Goal: Contribute content: Add original content to the website for others to see

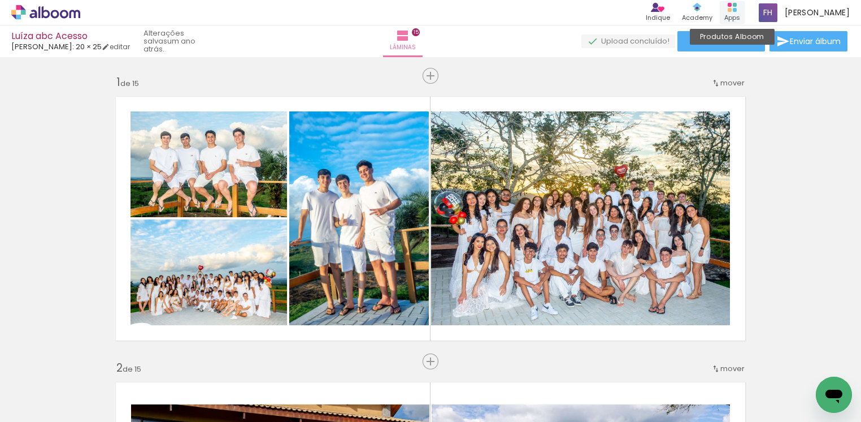
click at [734, 13] on div "Apps" at bounding box center [732, 18] width 16 height 10
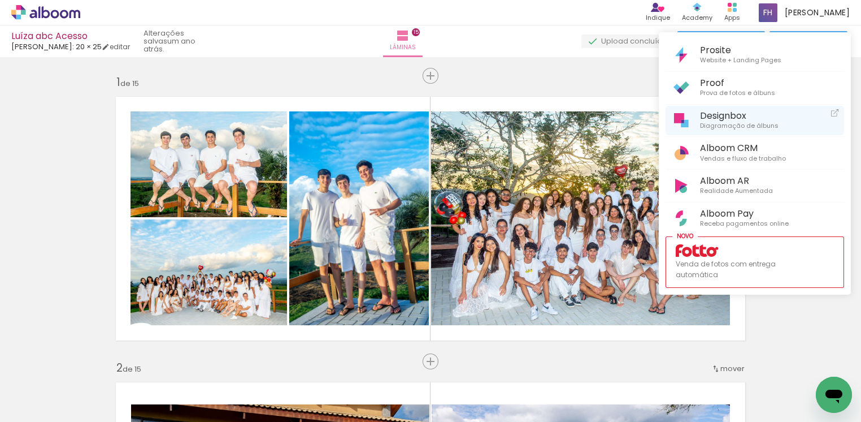
click at [726, 122] on span "Diagramação de álbuns" at bounding box center [739, 126] width 79 height 10
click at [524, 40] on div at bounding box center [430, 211] width 861 height 422
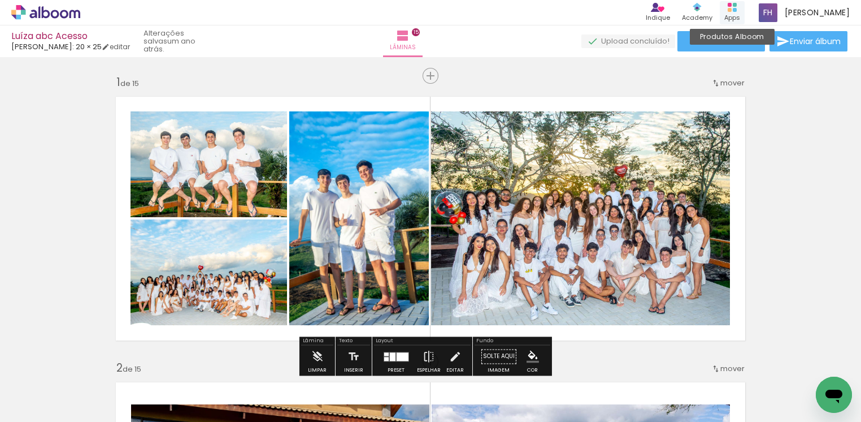
click at [732, 10] on rect at bounding box center [730, 10] width 4 height 4
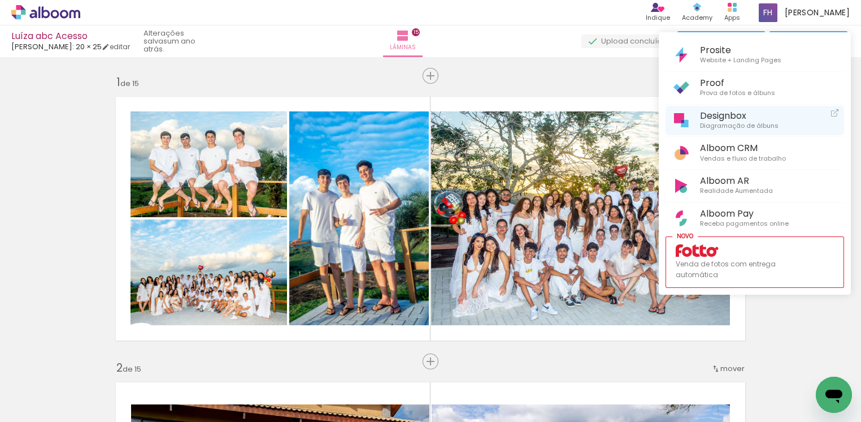
click at [722, 121] on span "Diagramação de álbuns" at bounding box center [739, 126] width 79 height 10
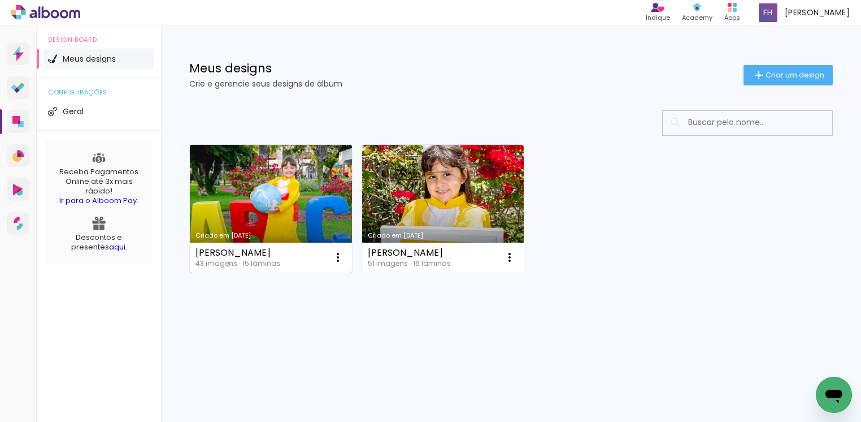
click at [301, 201] on link "Criado em [DATE]" at bounding box center [271, 209] width 162 height 128
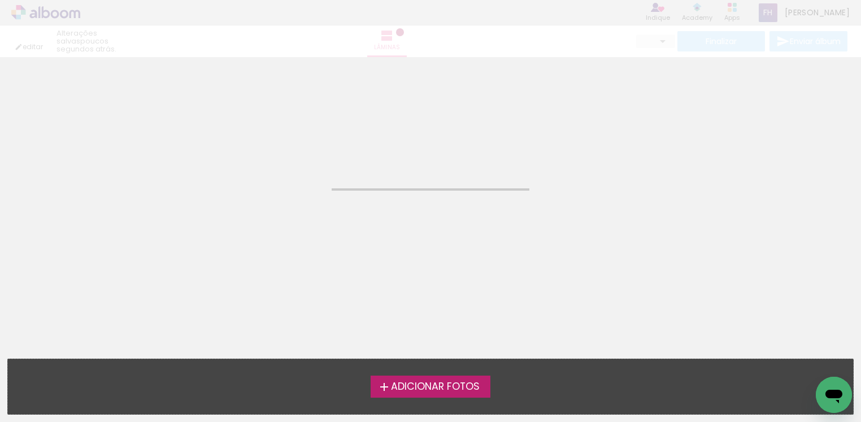
click at [301, 201] on neon-animated-pages "Confirmar Cancelar" at bounding box center [430, 239] width 861 height 364
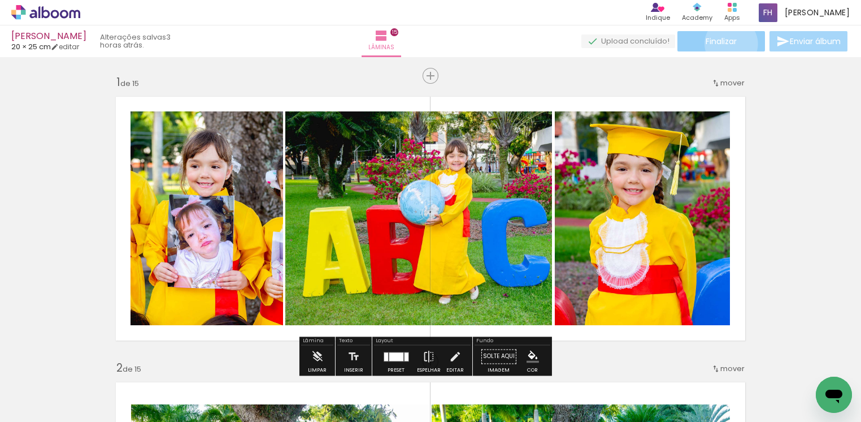
click at [727, 44] on span "Finalizar" at bounding box center [721, 41] width 31 height 8
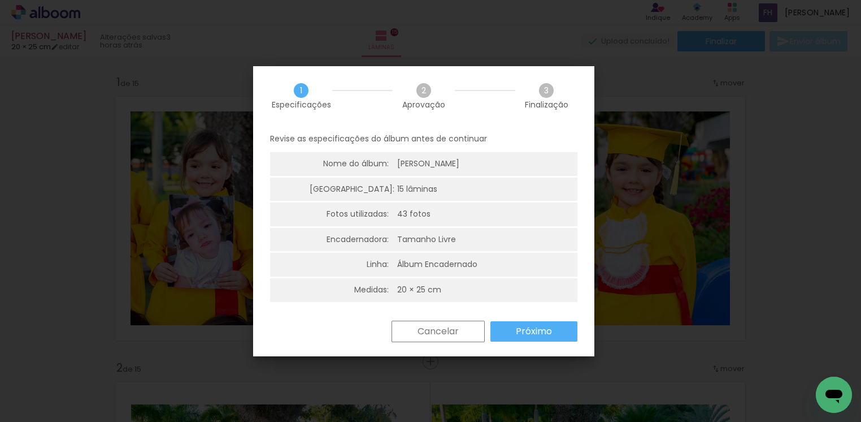
click at [0, 0] on slot "Próximo" at bounding box center [0, 0] width 0 height 0
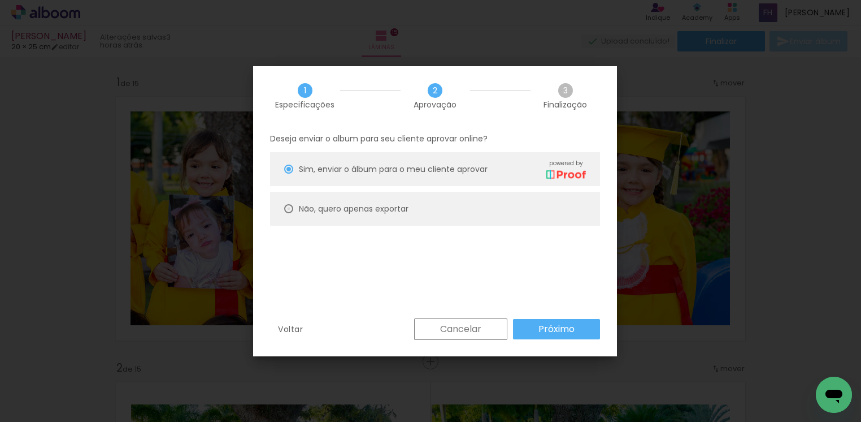
drag, startPoint x: 290, startPoint y: 209, endPoint x: 388, endPoint y: 267, distance: 113.5
click at [290, 210] on div at bounding box center [288, 208] width 9 height 9
type paper-radio-button "on"
click at [0, 0] on slot "Próximo" at bounding box center [0, 0] width 0 height 0
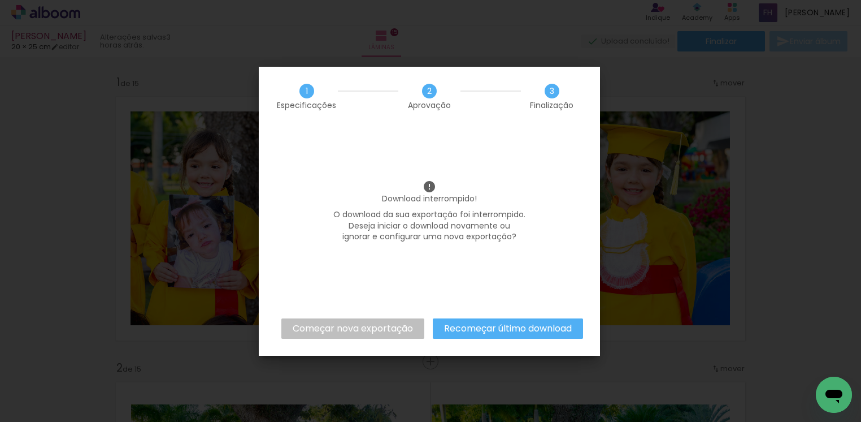
click at [0, 0] on slot "Recomeçar último download" at bounding box center [0, 0] width 0 height 0
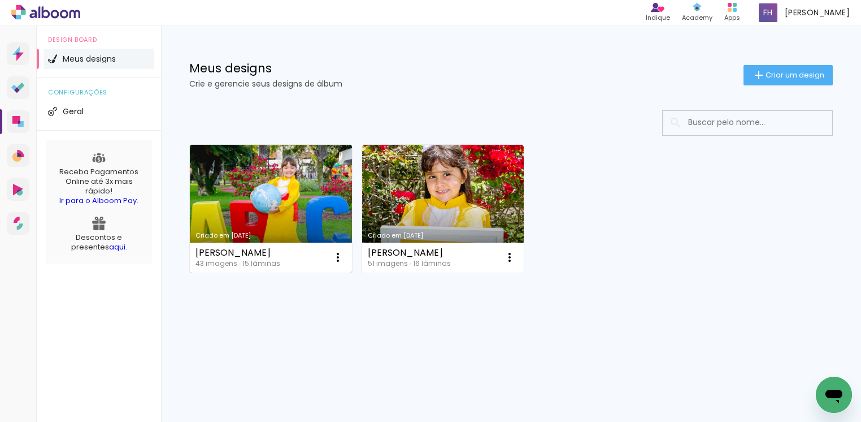
click at [320, 218] on link "Criado em [DATE]" at bounding box center [271, 209] width 162 height 128
click at [0, 0] on neon-animated-pages "Confirmar Cancelar" at bounding box center [0, 0] width 0 height 0
click at [294, 209] on link "Criado em [DATE]" at bounding box center [271, 209] width 162 height 128
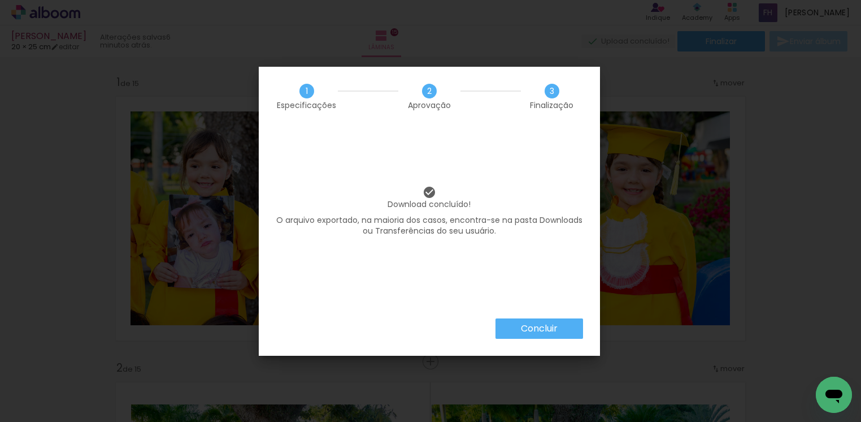
click at [558, 329] on paper-button "Concluir" at bounding box center [540, 328] width 88 height 20
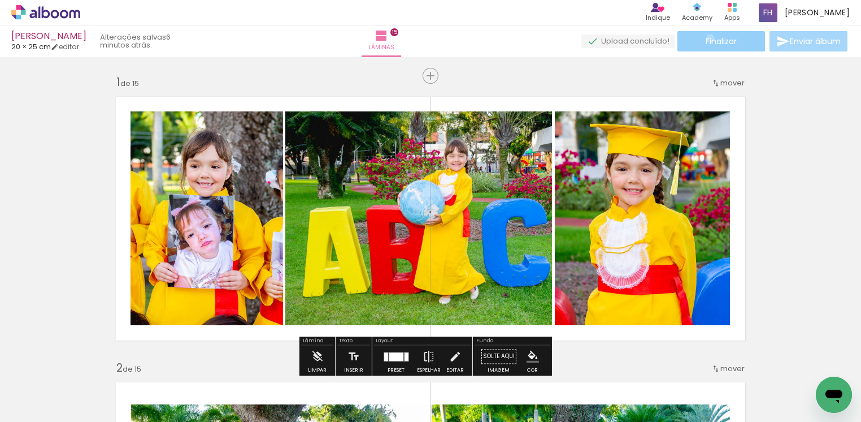
click at [706, 38] on span "Finalizar" at bounding box center [721, 41] width 31 height 8
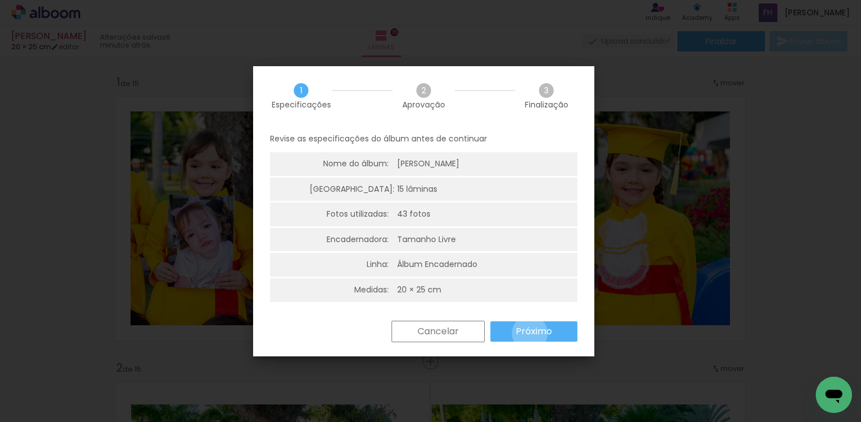
click at [0, 0] on slot "Próximo" at bounding box center [0, 0] width 0 height 0
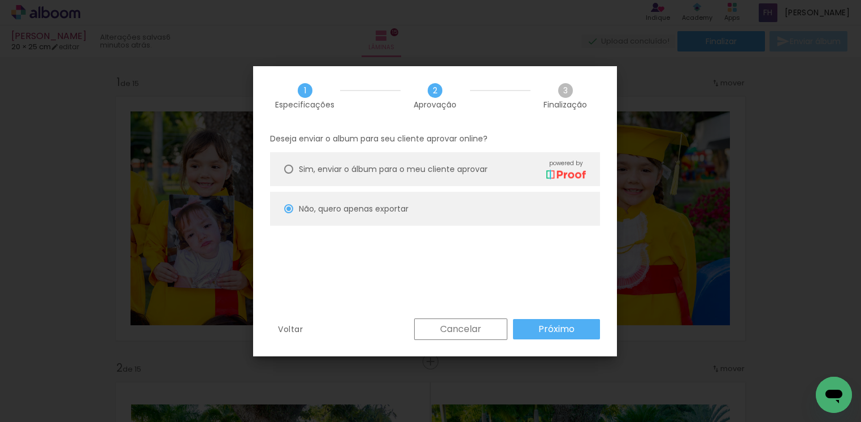
click at [288, 172] on div at bounding box center [288, 168] width 9 height 9
type paper-radio-button "on"
click at [563, 319] on paper-button "Próximo" at bounding box center [556, 329] width 87 height 20
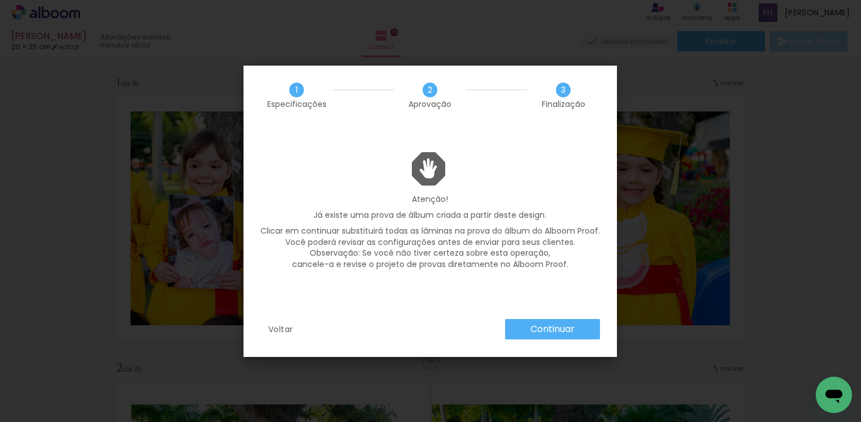
click at [0, 0] on slot "Continuar" at bounding box center [0, 0] width 0 height 0
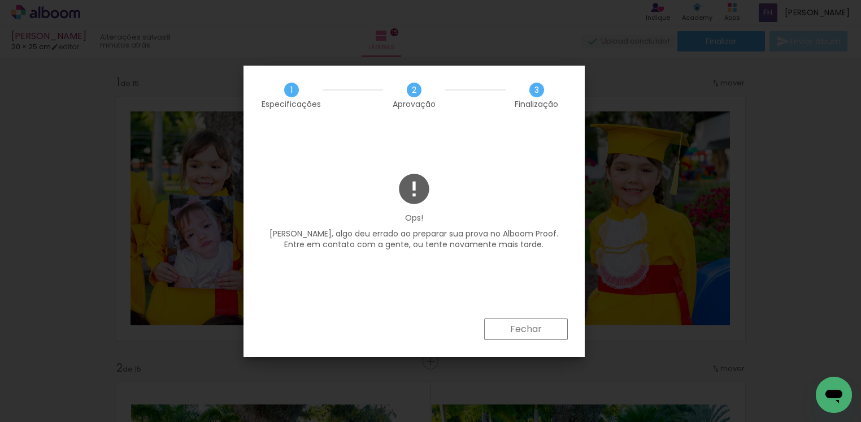
click at [0, 0] on slot "Fechar" at bounding box center [0, 0] width 0 height 0
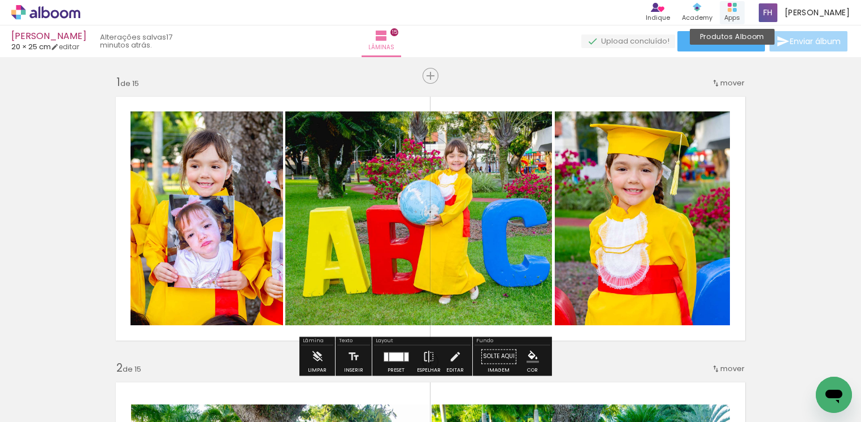
click at [741, 10] on div "Produtos Alboom Apps" at bounding box center [732, 12] width 25 height 23
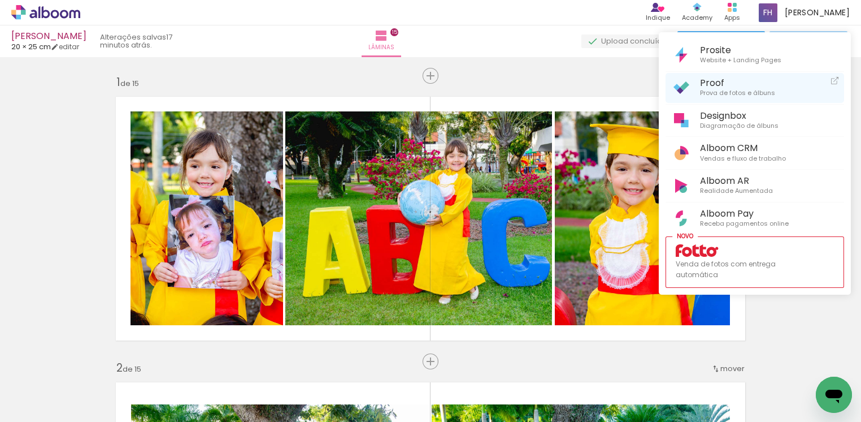
click at [726, 84] on span "Proof" at bounding box center [737, 82] width 75 height 11
click at [521, 37] on div at bounding box center [430, 211] width 861 height 422
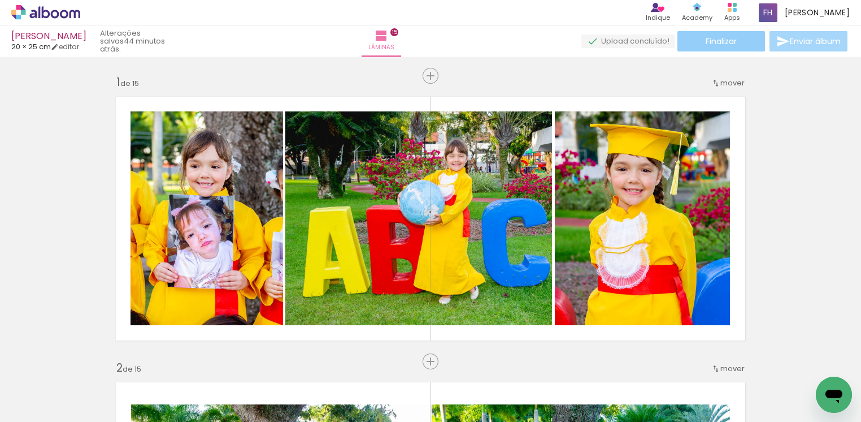
click at [715, 41] on span "Finalizar" at bounding box center [721, 41] width 31 height 8
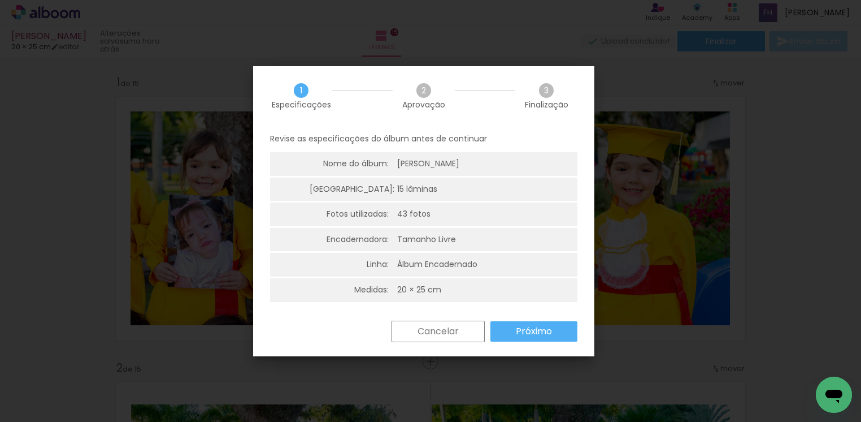
click at [0, 0] on slot "Próximo" at bounding box center [0, 0] width 0 height 0
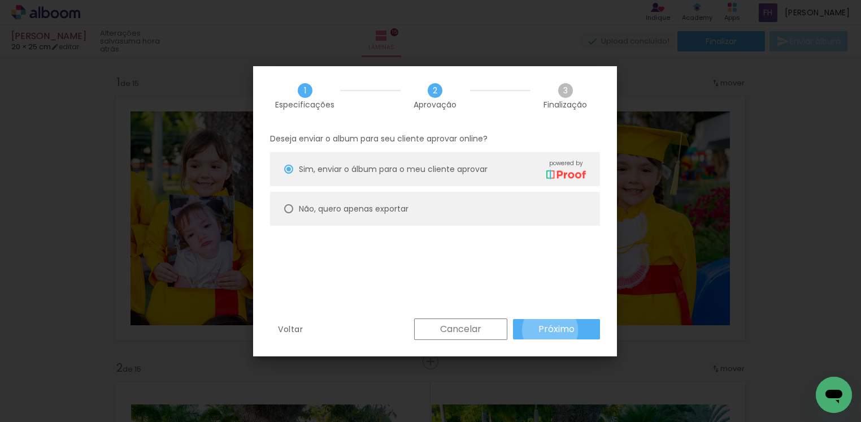
click at [0, 0] on slot "Próximo" at bounding box center [0, 0] width 0 height 0
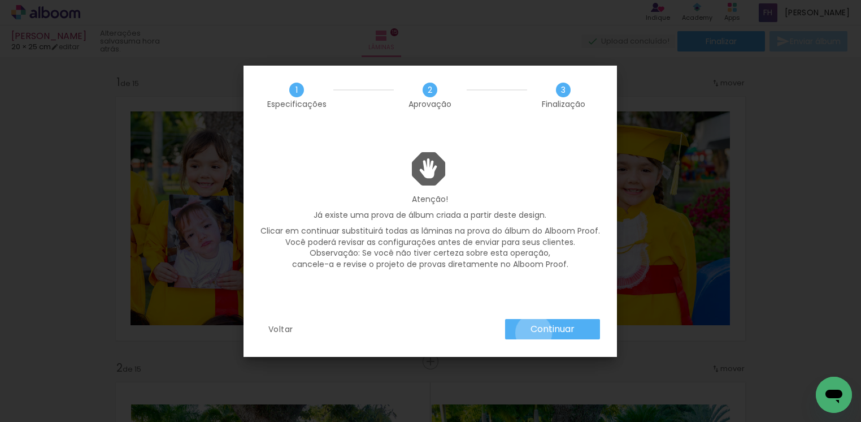
click at [0, 0] on slot "Continuar" at bounding box center [0, 0] width 0 height 0
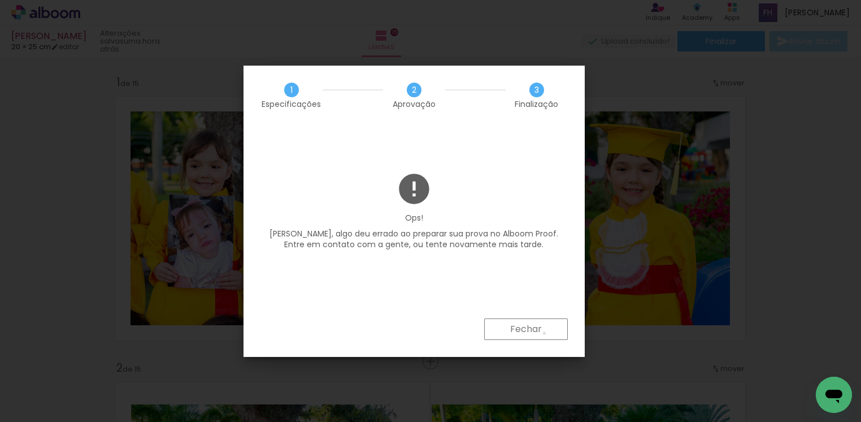
click at [545, 333] on paper-button "Fechar" at bounding box center [526, 328] width 84 height 21
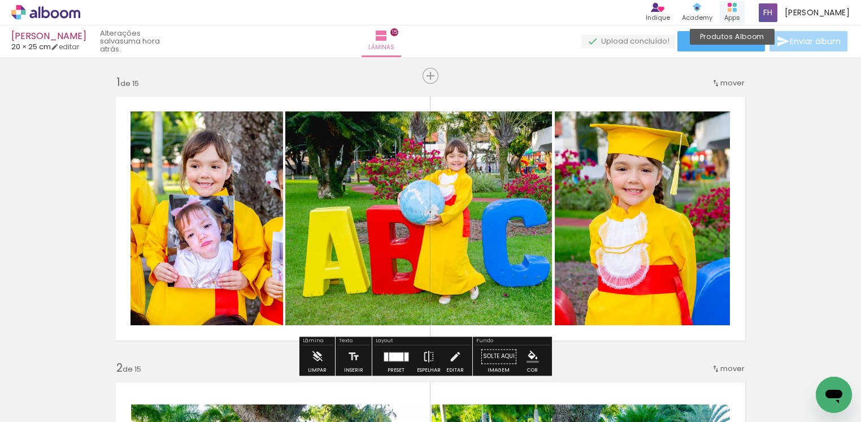
click at [732, 10] on rect at bounding box center [730, 10] width 4 height 4
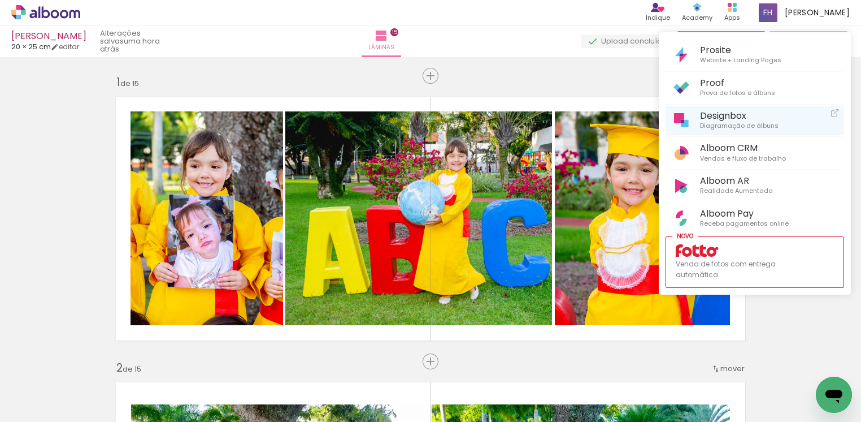
click at [721, 115] on span "Designbox" at bounding box center [739, 115] width 79 height 11
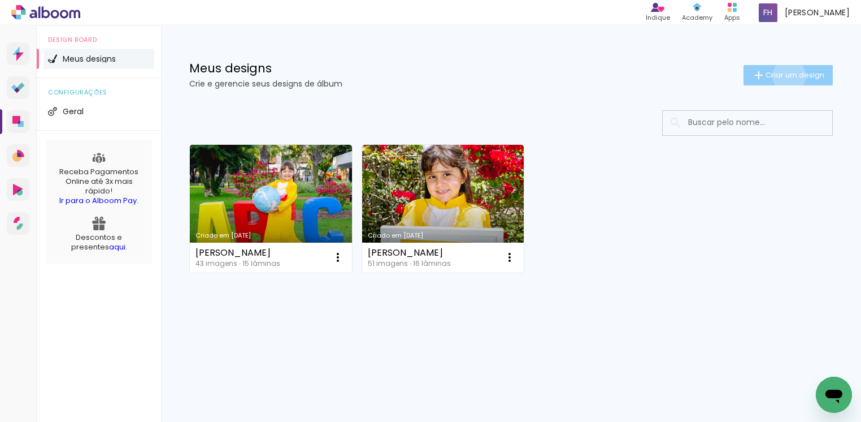
click at [787, 76] on span "Criar um design" at bounding box center [795, 74] width 59 height 7
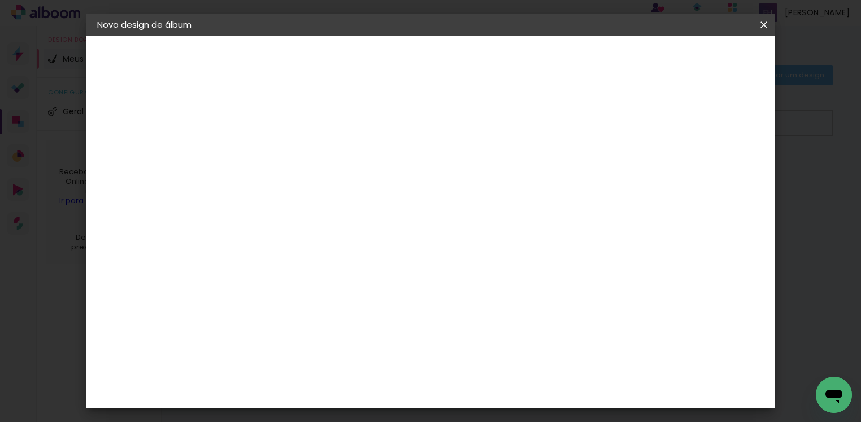
click at [282, 154] on input at bounding box center [282, 152] width 0 height 18
type input "[PERSON_NAME] 15 anos"
type paper-input "[PERSON_NAME] 15 anos"
click at [0, 0] on slot "Avançar" at bounding box center [0, 0] width 0 height 0
click at [320, 210] on input at bounding box center [311, 215] width 114 height 14
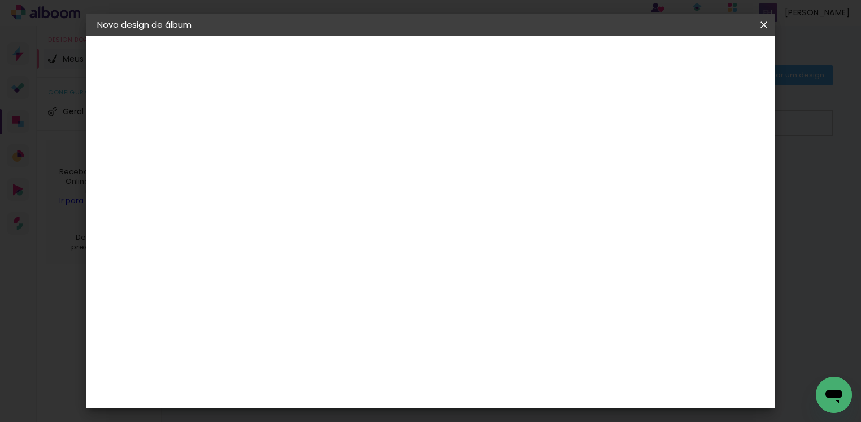
type input "sal"
type paper-input "sal"
click at [335, 345] on paper-item "[PERSON_NAME]" at bounding box center [303, 343] width 106 height 25
click at [0, 0] on slot "Avançar" at bounding box center [0, 0] width 0 height 0
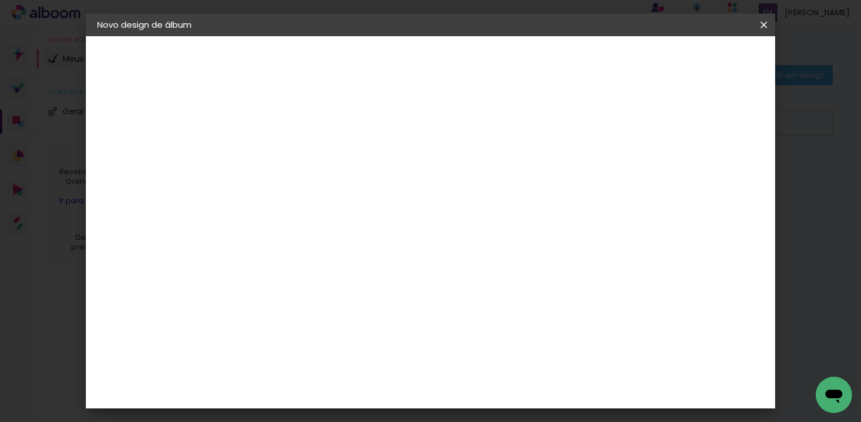
click at [0, 0] on slot "Avançar" at bounding box center [0, 0] width 0 height 0
click at [609, 60] on span "Iniciar design" at bounding box center [583, 60] width 51 height 8
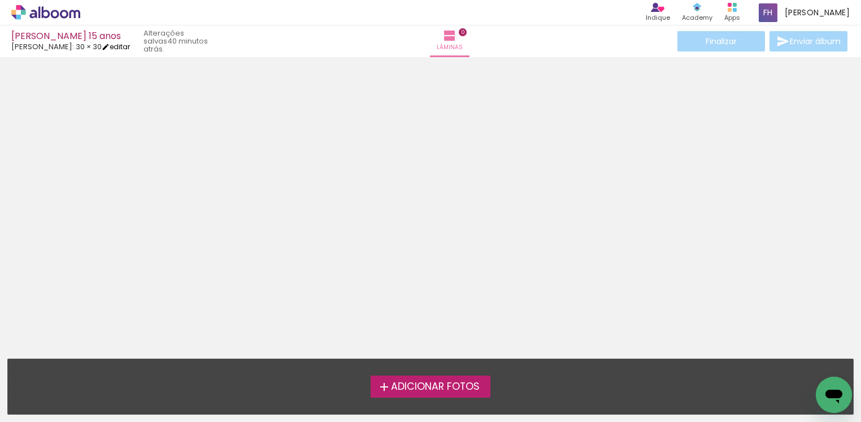
click at [126, 47] on link "editar" at bounding box center [116, 47] width 28 height 10
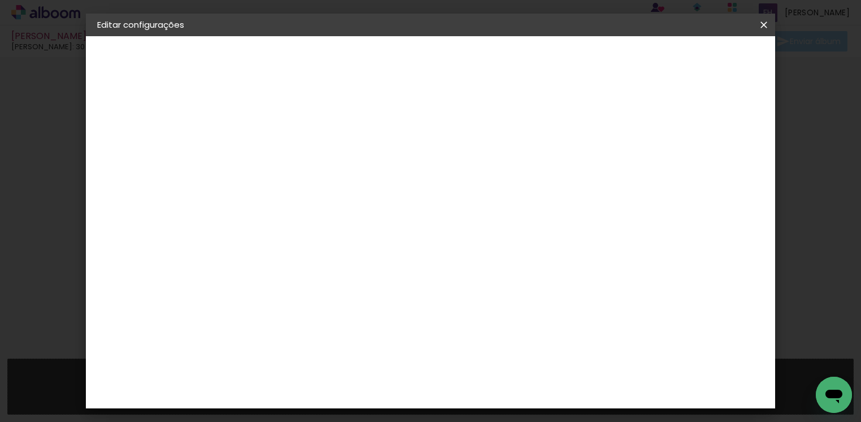
click at [0, 0] on slot "Voltar" at bounding box center [0, 0] width 0 height 0
click at [282, 151] on input "Amanda 15 anos" at bounding box center [282, 152] width 0 height 18
type input "Camila 15 anos"
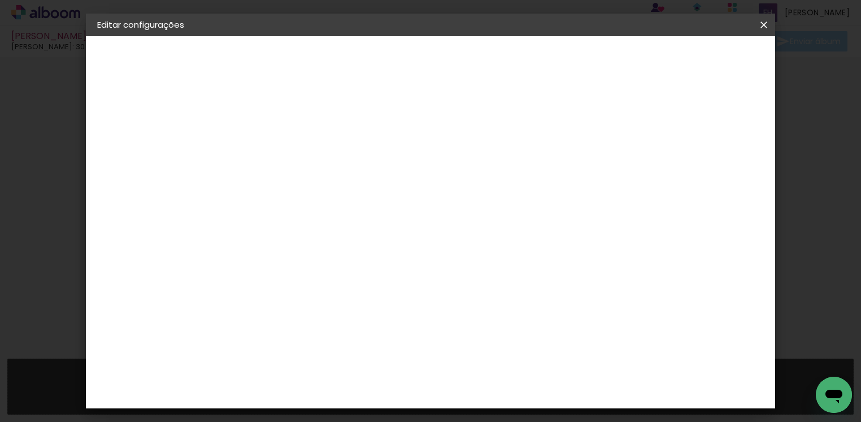
type paper-input "Camila 15 anos"
click at [0, 0] on slot "Avançar" at bounding box center [0, 0] width 0 height 0
click at [494, 55] on div "Voltar Avançar" at bounding box center [437, 59] width 112 height 19
click at [303, 216] on input at bounding box center [311, 215] width 114 height 14
type input "sa"
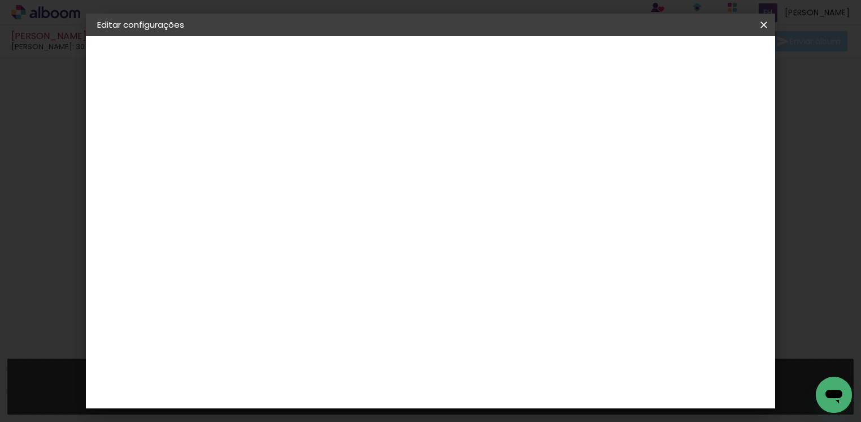
type paper-input "sa"
click at [327, 381] on div "[PERSON_NAME]" at bounding box center [312, 385] width 75 height 9
click at [0, 0] on slot "Avançar" at bounding box center [0, 0] width 0 height 0
click at [358, 307] on span "30 × 30" at bounding box center [332, 318] width 53 height 23
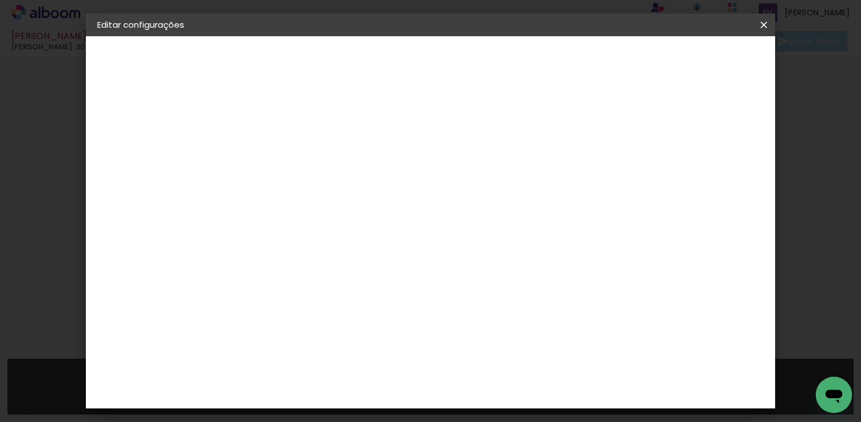
click at [0, 0] on slot "Avançar" at bounding box center [0, 0] width 0 height 0
click at [609, 60] on span "Salvar configurações" at bounding box center [568, 60] width 84 height 8
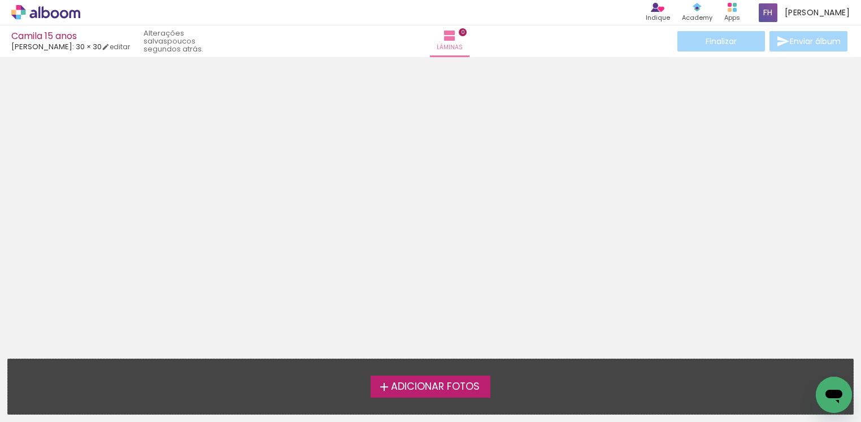
click at [449, 389] on span "Adicionar Fotos" at bounding box center [435, 386] width 89 height 10
click at [0, 0] on input "file" at bounding box center [0, 0] width 0 height 0
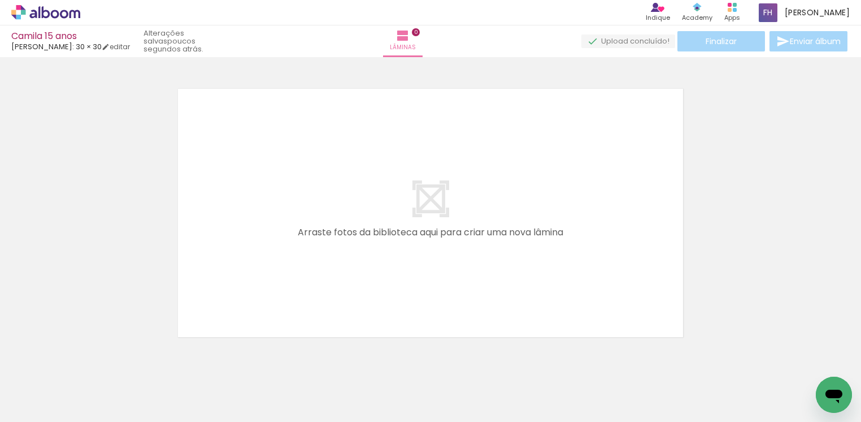
scroll to position [14, 0]
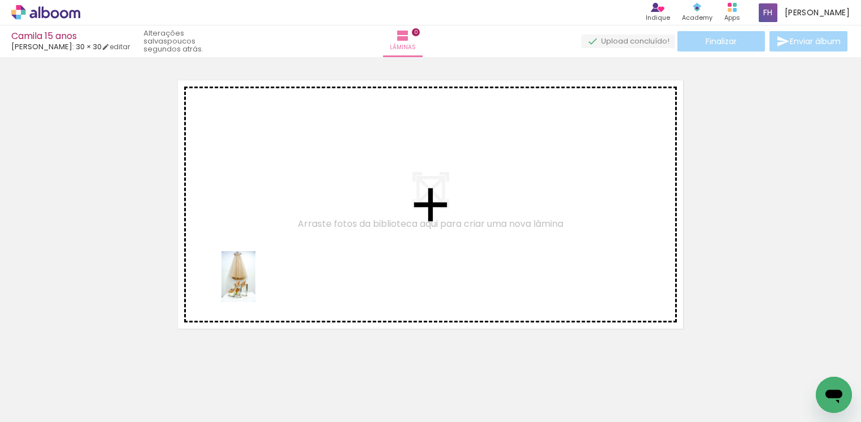
drag, startPoint x: 116, startPoint y: 394, endPoint x: 257, endPoint y: 284, distance: 179.2
click at [257, 284] on quentale-workspace at bounding box center [430, 211] width 861 height 422
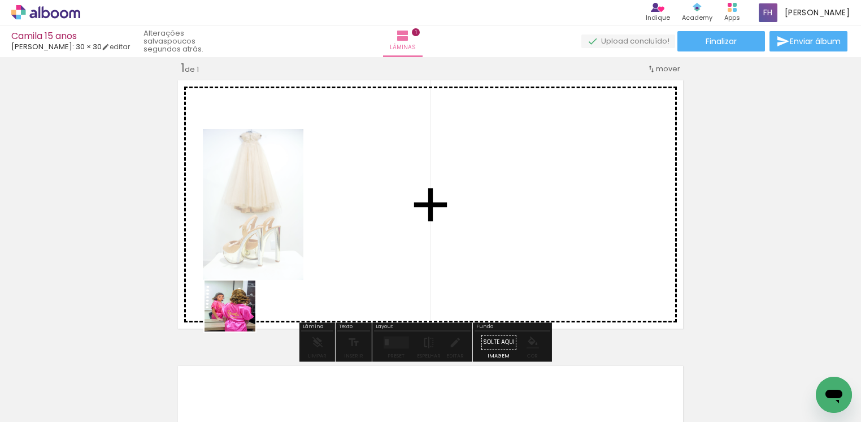
drag, startPoint x: 184, startPoint y: 388, endPoint x: 238, endPoint y: 314, distance: 91.7
click at [238, 314] on quentale-workspace at bounding box center [430, 211] width 861 height 422
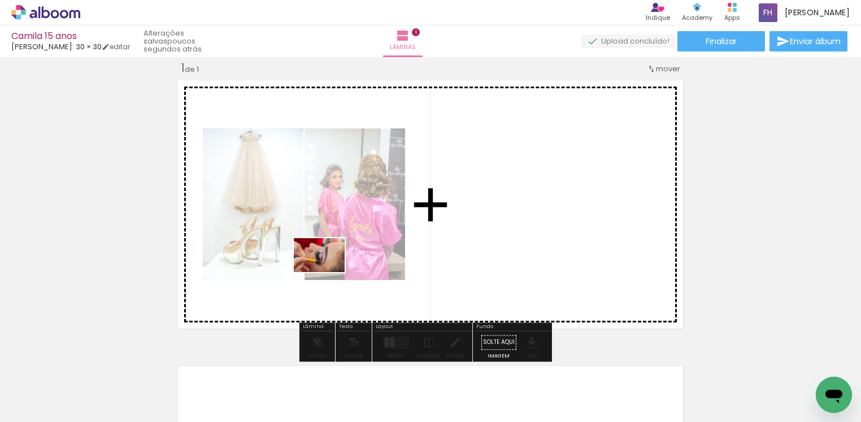
drag, startPoint x: 242, startPoint y: 394, endPoint x: 328, endPoint y: 272, distance: 149.4
click at [328, 272] on quentale-workspace at bounding box center [430, 211] width 861 height 422
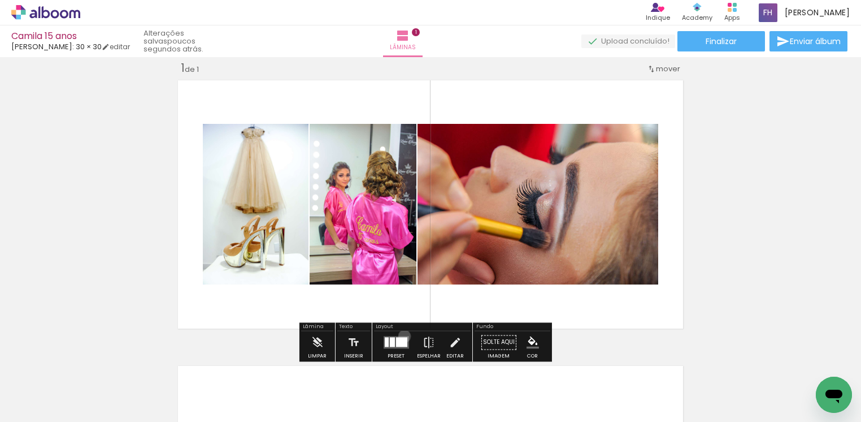
click at [402, 336] on quentale-layouter at bounding box center [395, 342] width 25 height 12
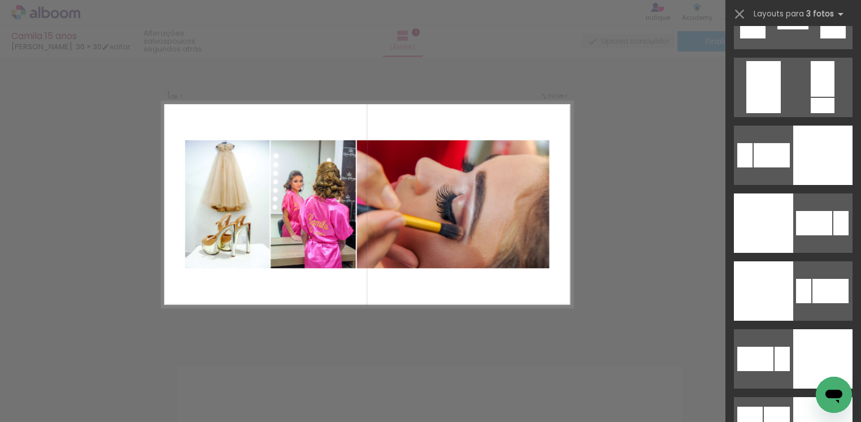
scroll to position [2458, 0]
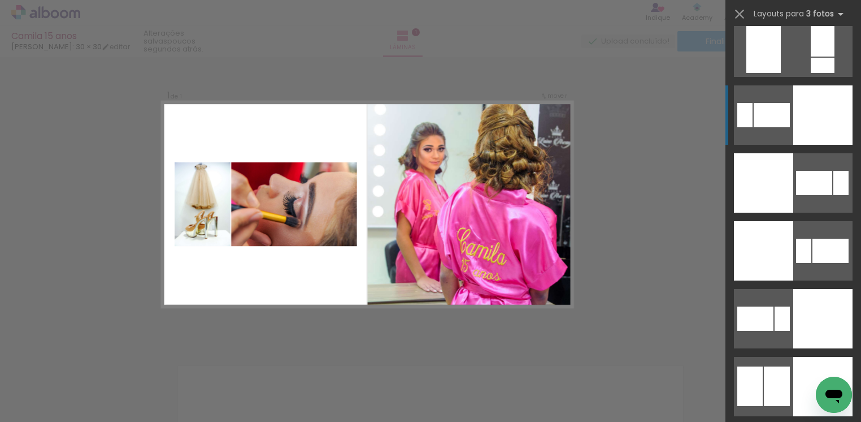
click at [822, 127] on div at bounding box center [822, 114] width 59 height 59
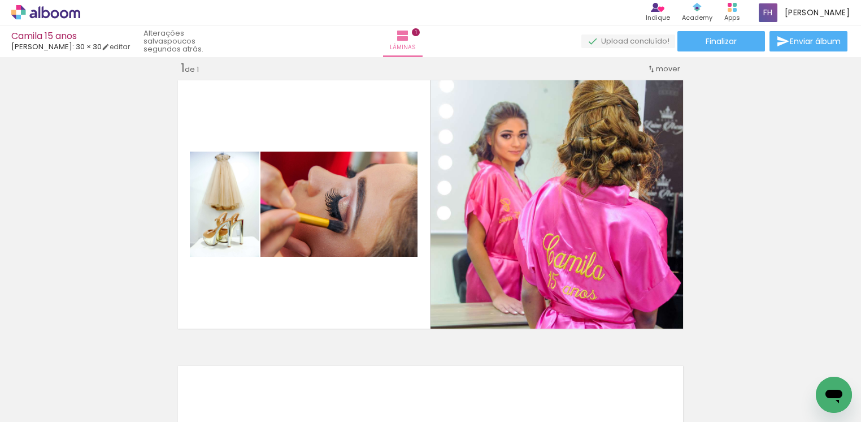
scroll to position [99, 0]
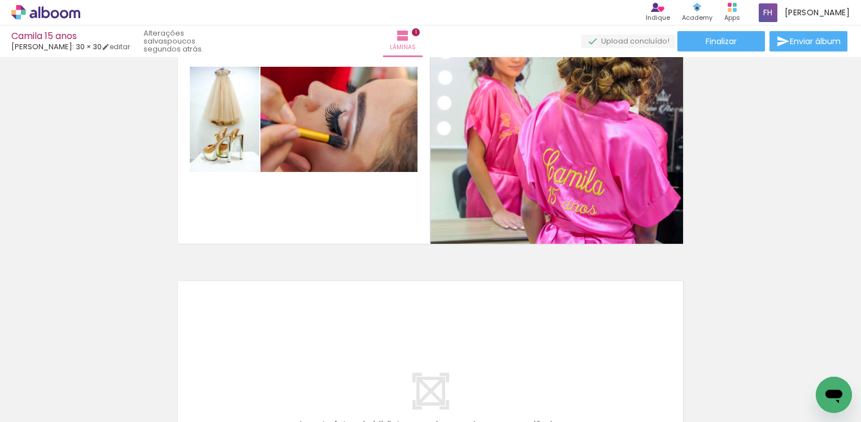
click at [36, 406] on span "Adicionar Fotos" at bounding box center [40, 406] width 34 height 12
click at [0, 0] on input "file" at bounding box center [0, 0] width 0 height 0
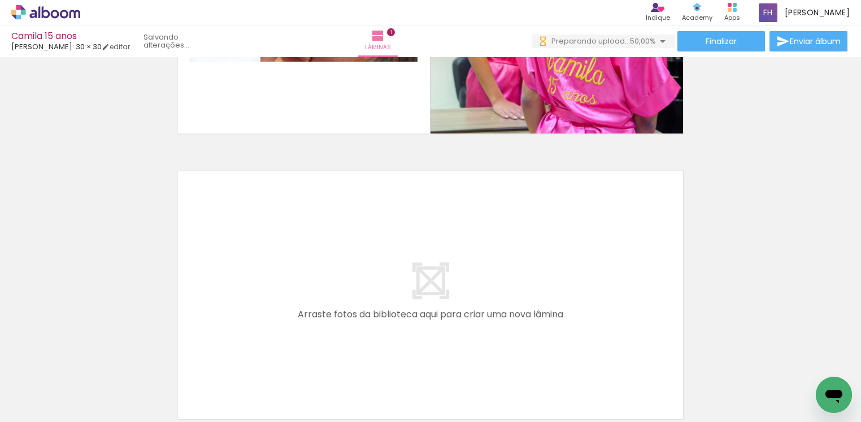
scroll to position [226, 0]
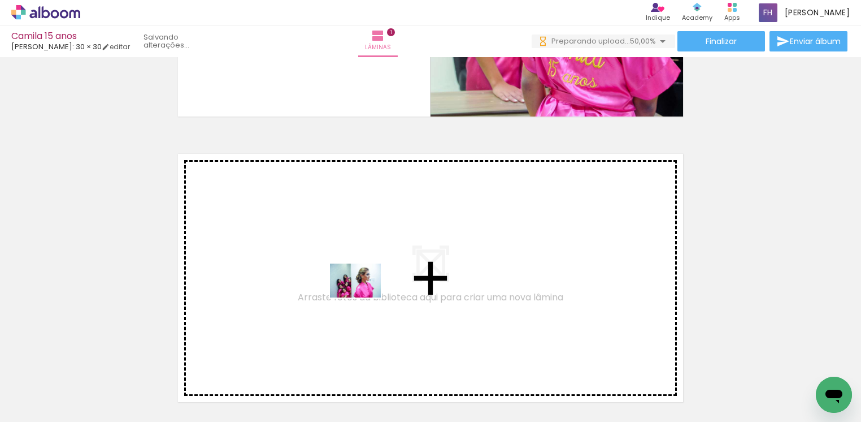
drag, startPoint x: 310, startPoint y: 394, endPoint x: 364, endPoint y: 297, distance: 110.5
click at [364, 297] on quentale-workspace at bounding box center [430, 211] width 861 height 422
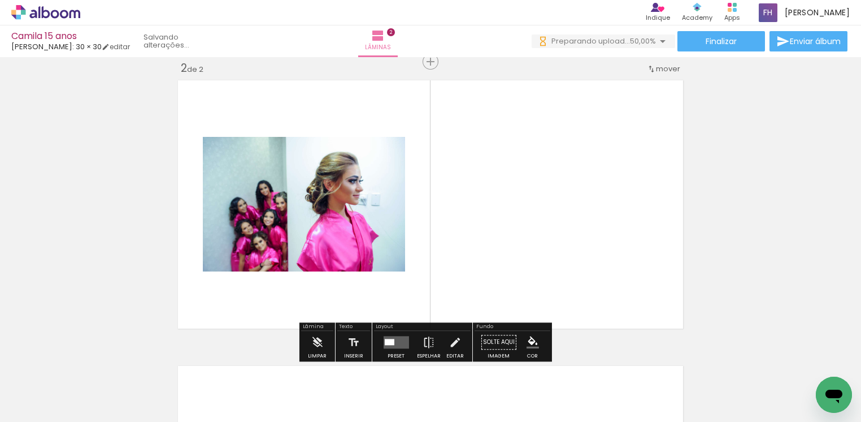
scroll to position [300, 0]
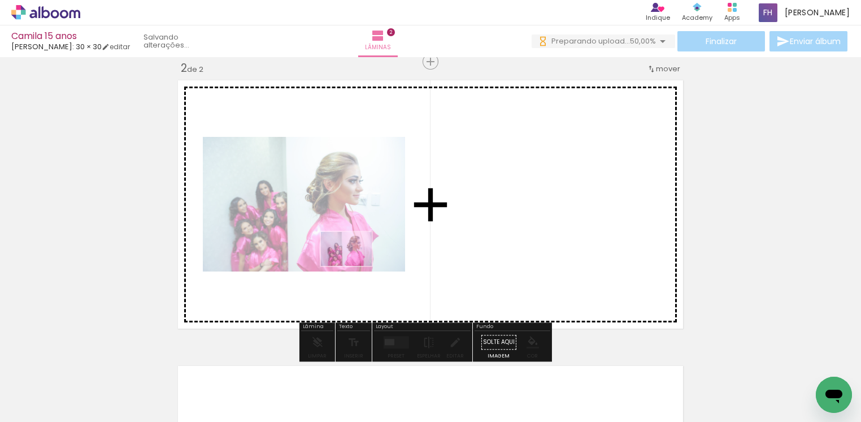
drag, startPoint x: 310, startPoint y: 387, endPoint x: 355, endPoint y: 266, distance: 129.6
click at [355, 266] on quentale-workspace at bounding box center [430, 211] width 861 height 422
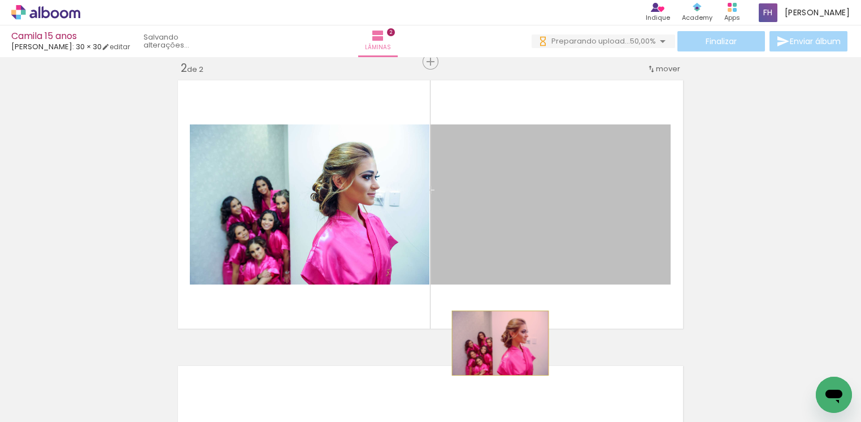
drag, startPoint x: 497, startPoint y: 221, endPoint x: 494, endPoint y: 342, distance: 121.5
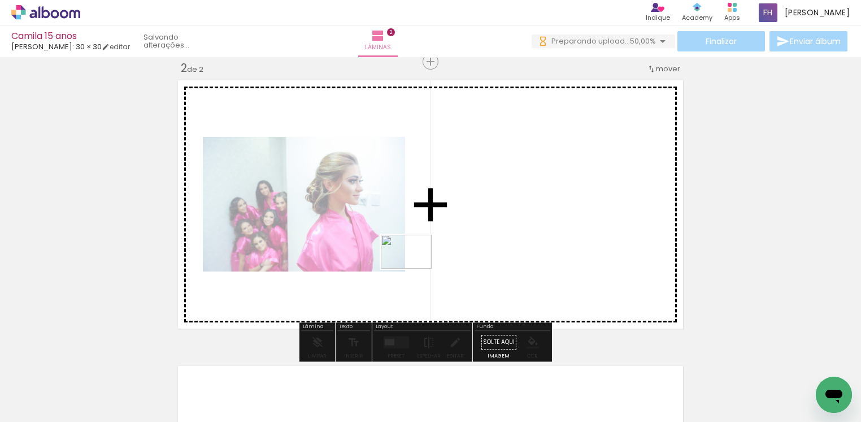
drag, startPoint x: 397, startPoint y: 354, endPoint x: 415, endPoint y: 268, distance: 87.1
click at [415, 268] on quentale-workspace at bounding box center [430, 211] width 861 height 422
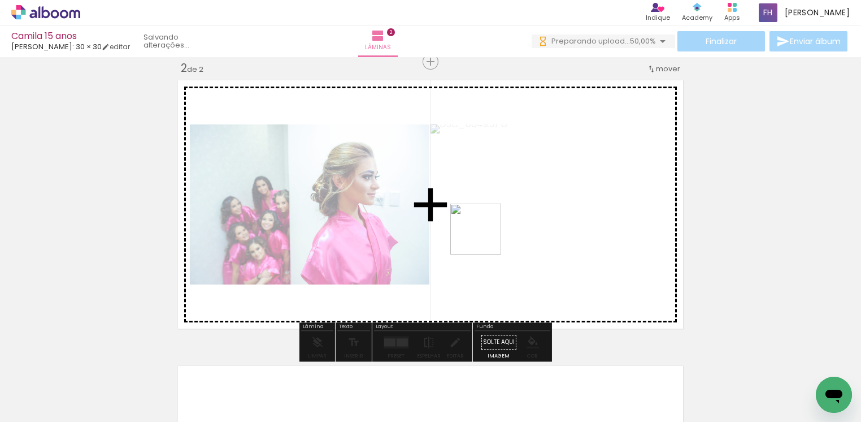
drag, startPoint x: 433, startPoint y: 391, endPoint x: 484, endPoint y: 235, distance: 164.0
click at [484, 235] on quentale-workspace at bounding box center [430, 211] width 861 height 422
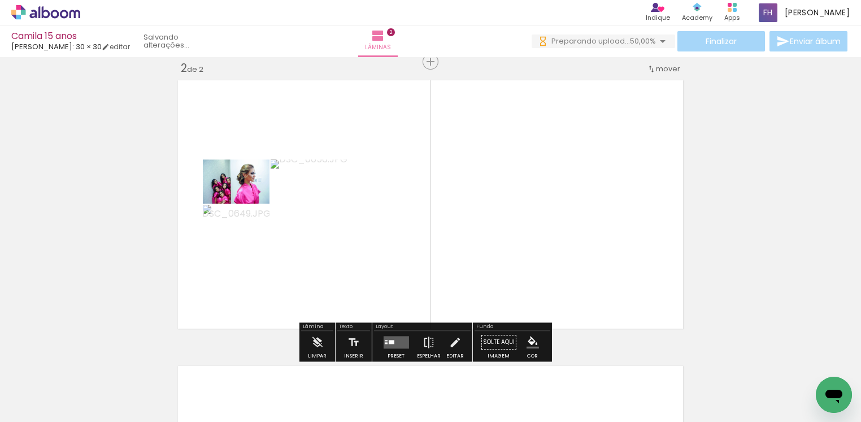
click at [62, 385] on iron-icon at bounding box center [57, 387] width 9 height 9
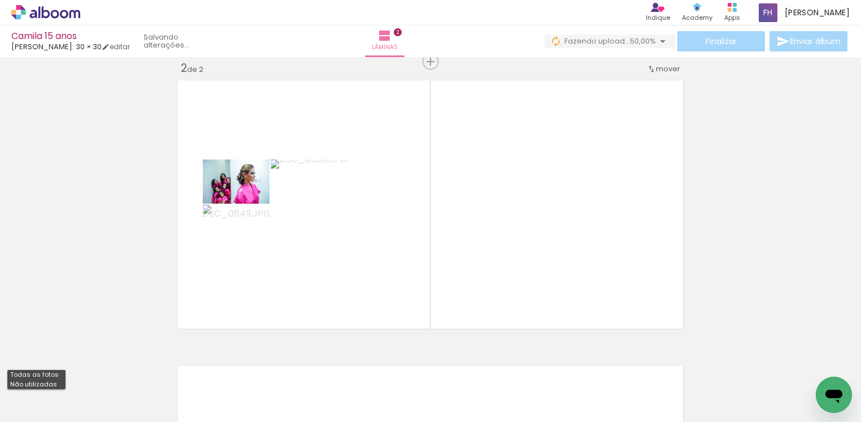
click at [0, 0] on slot "Não utilizadas" at bounding box center [0, 0] width 0 height 0
type input "Não utilizadas"
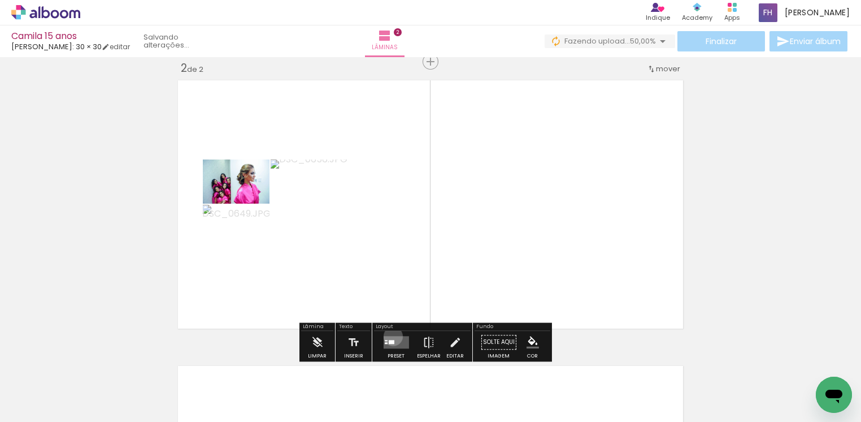
click at [390, 336] on quentale-layouter at bounding box center [395, 342] width 25 height 12
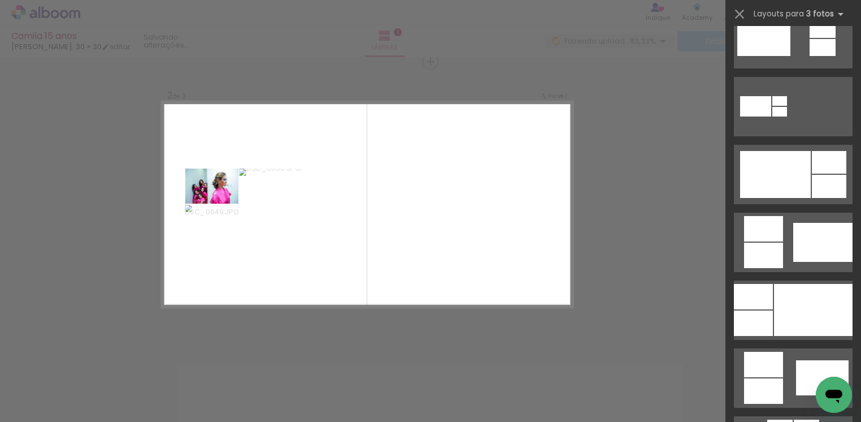
scroll to position [508, 0]
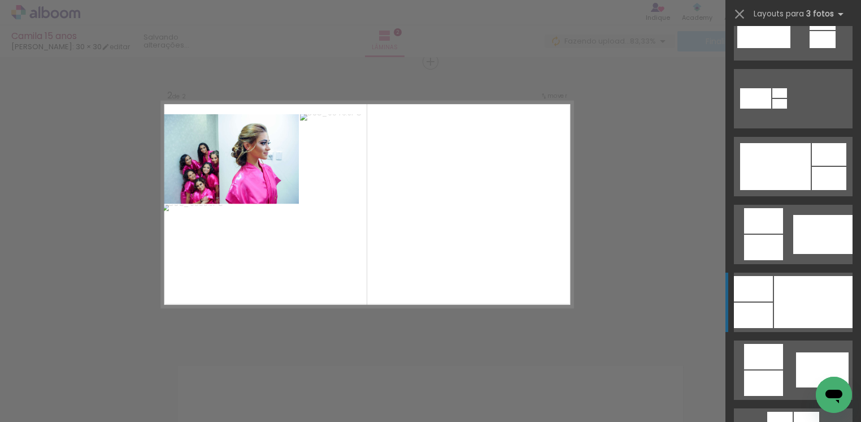
click at [815, 284] on div at bounding box center [813, 302] width 79 height 52
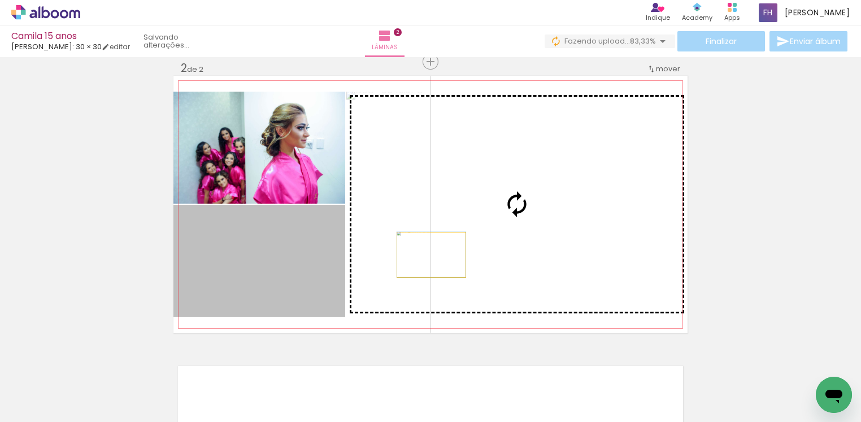
drag, startPoint x: 258, startPoint y: 262, endPoint x: 425, endPoint y: 254, distance: 166.9
click at [0, 0] on slot at bounding box center [0, 0] width 0 height 0
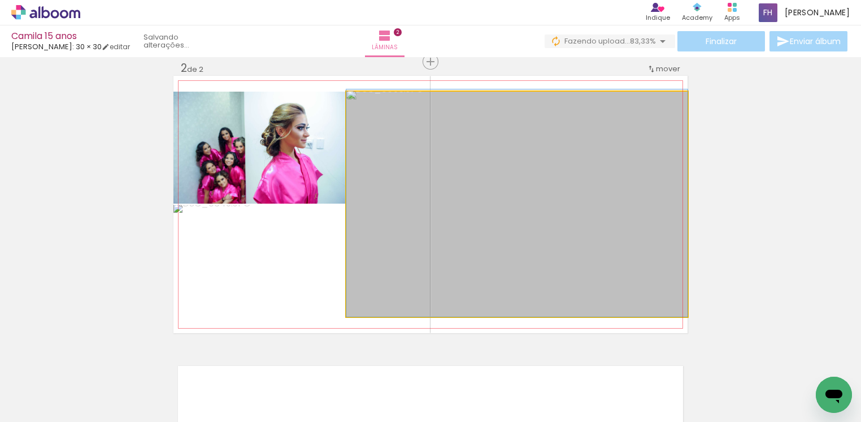
drag, startPoint x: 539, startPoint y: 229, endPoint x: 554, endPoint y: 228, distance: 15.9
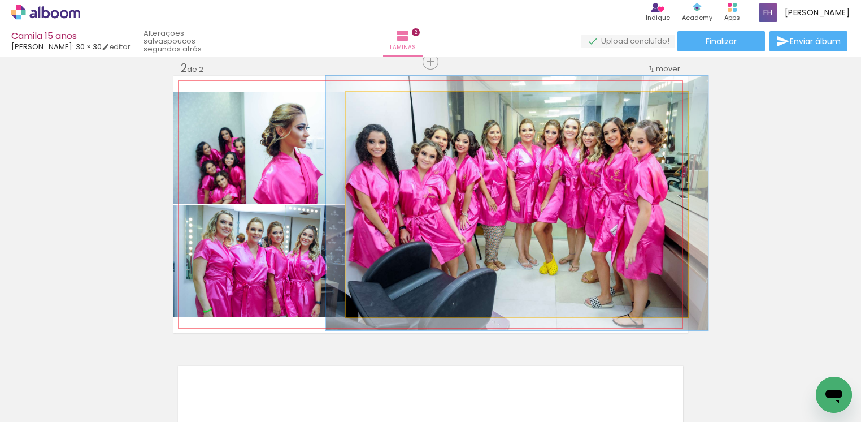
type paper-slider "112"
click at [377, 107] on div at bounding box center [377, 103] width 18 height 18
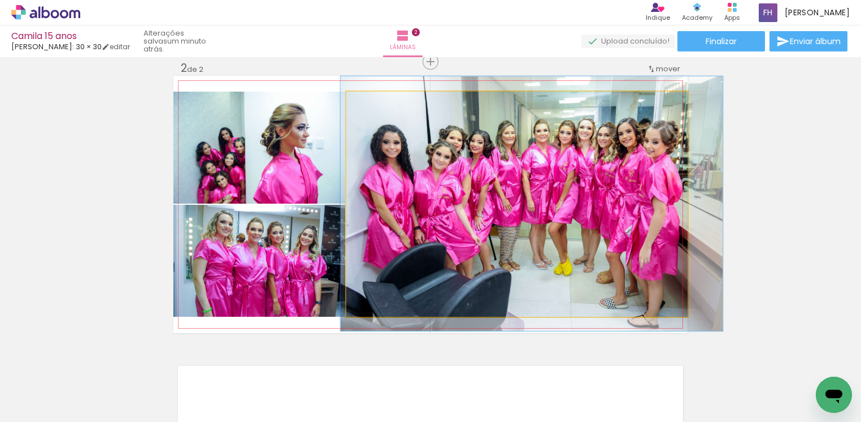
drag, startPoint x: 422, startPoint y: 168, endPoint x: 436, endPoint y: 169, distance: 14.1
click at [435, 170] on quentale-photo at bounding box center [516, 204] width 341 height 225
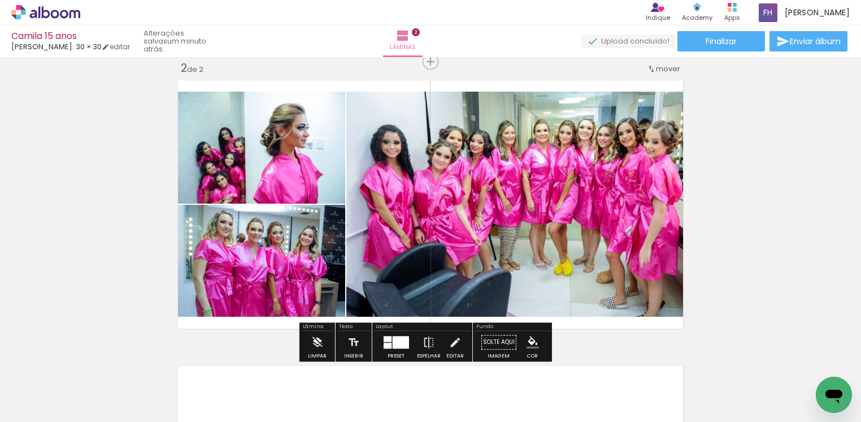
click at [44, 408] on span "Adicionar Fotos" at bounding box center [40, 406] width 34 height 12
click at [0, 0] on input "file" at bounding box center [0, 0] width 0 height 0
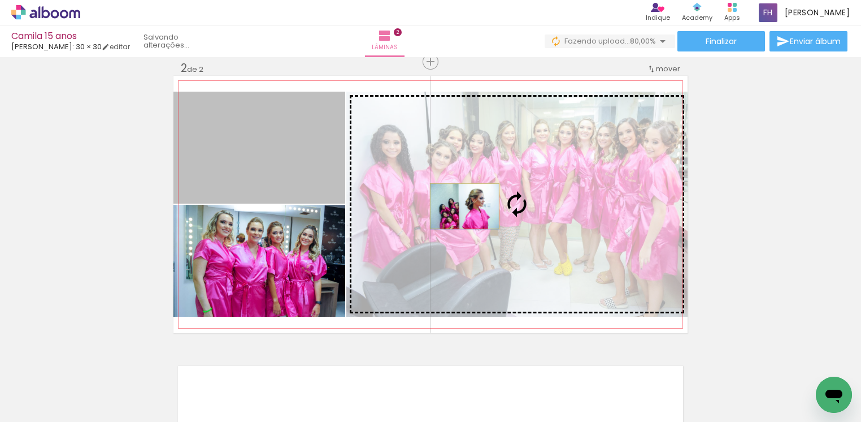
drag, startPoint x: 287, startPoint y: 142, endPoint x: 458, endPoint y: 206, distance: 183.3
click at [0, 0] on slot at bounding box center [0, 0] width 0 height 0
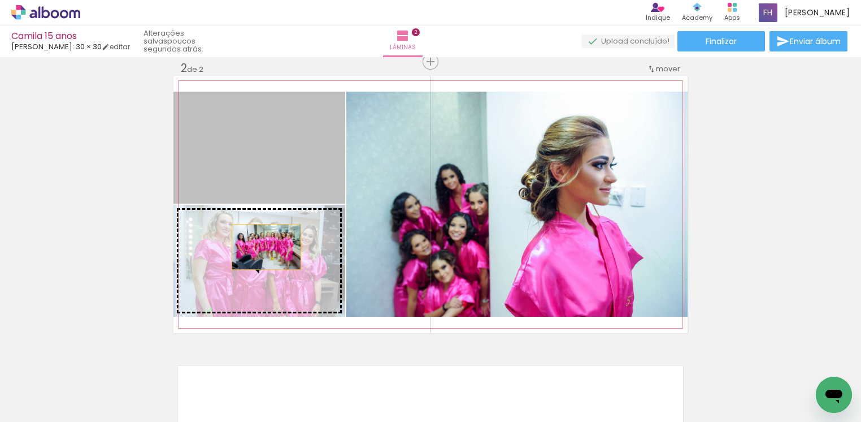
drag, startPoint x: 246, startPoint y: 170, endPoint x: 260, endPoint y: 246, distance: 78.1
click at [0, 0] on slot at bounding box center [0, 0] width 0 height 0
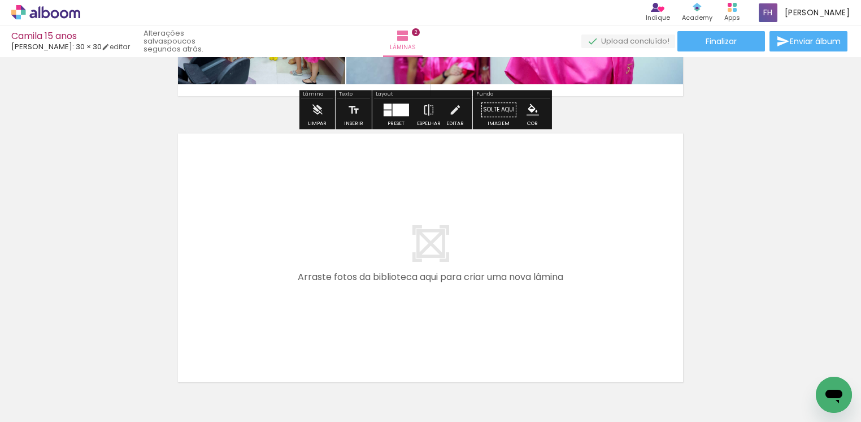
scroll to position [554, 0]
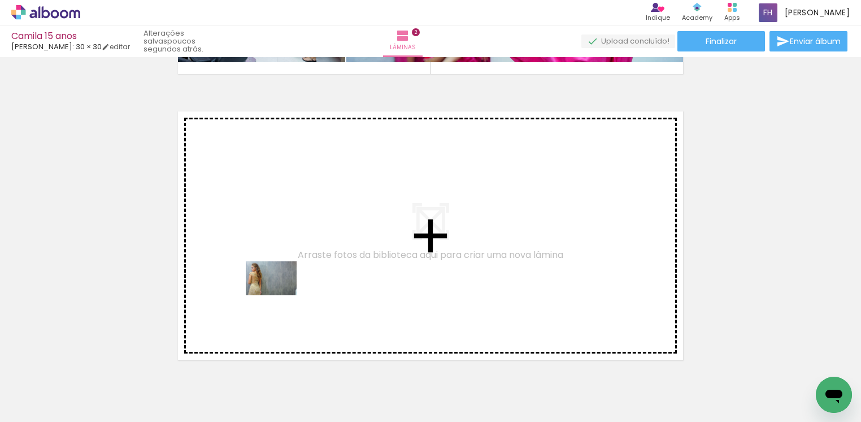
drag, startPoint x: 109, startPoint y: 390, endPoint x: 280, endPoint y: 295, distance: 195.6
click at [280, 295] on quentale-workspace at bounding box center [430, 211] width 861 height 422
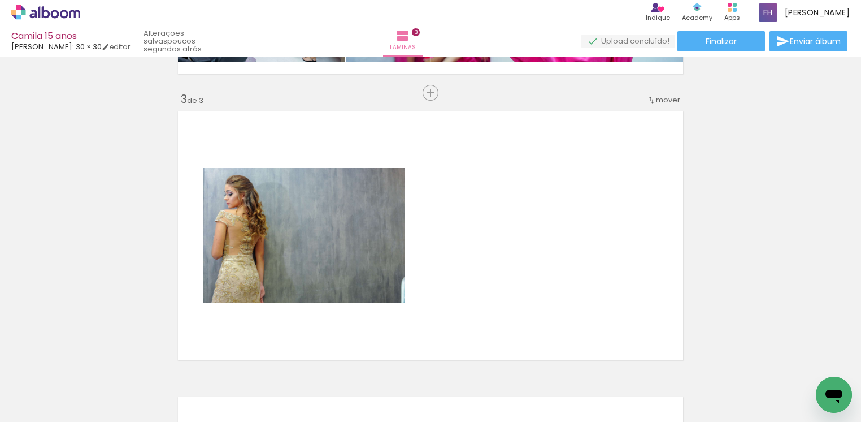
scroll to position [585, 0]
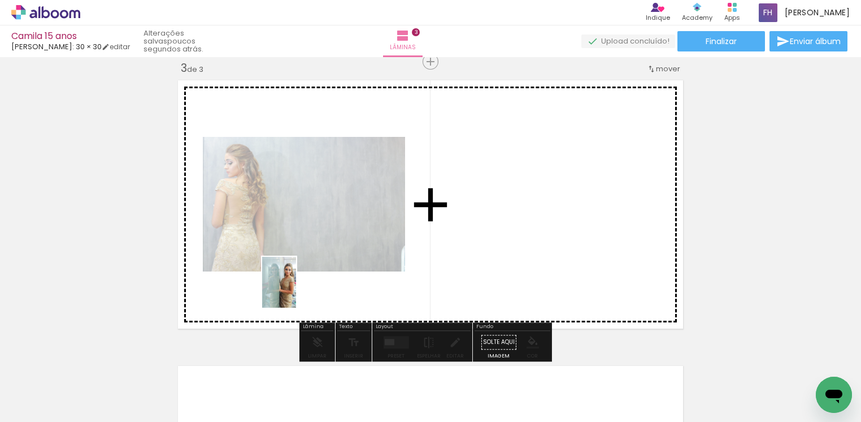
drag, startPoint x: 124, startPoint y: 383, endPoint x: 296, endPoint y: 290, distance: 195.2
click at [296, 290] on quentale-workspace at bounding box center [430, 211] width 861 height 422
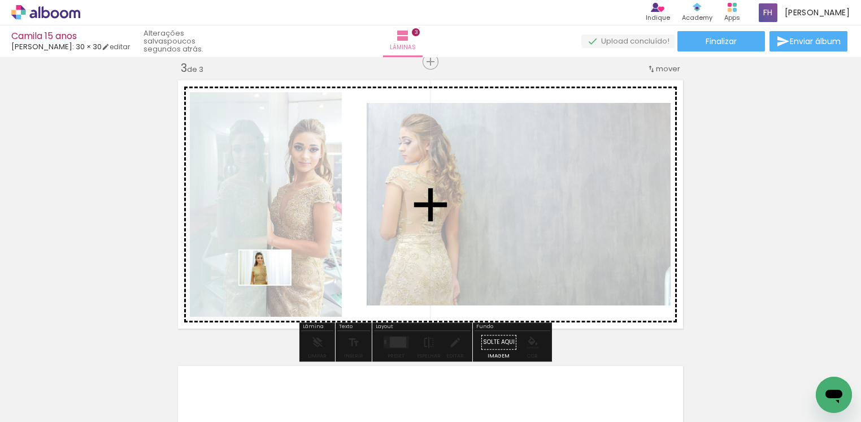
drag, startPoint x: 123, startPoint y: 387, endPoint x: 274, endPoint y: 284, distance: 182.6
click at [274, 284] on quentale-workspace at bounding box center [430, 211] width 861 height 422
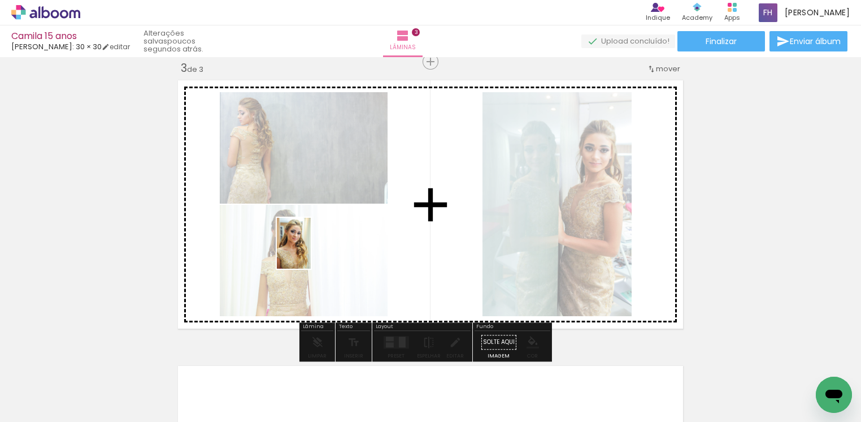
drag, startPoint x: 121, startPoint y: 402, endPoint x: 311, endPoint y: 251, distance: 242.1
click at [311, 251] on quentale-workspace at bounding box center [430, 211] width 861 height 422
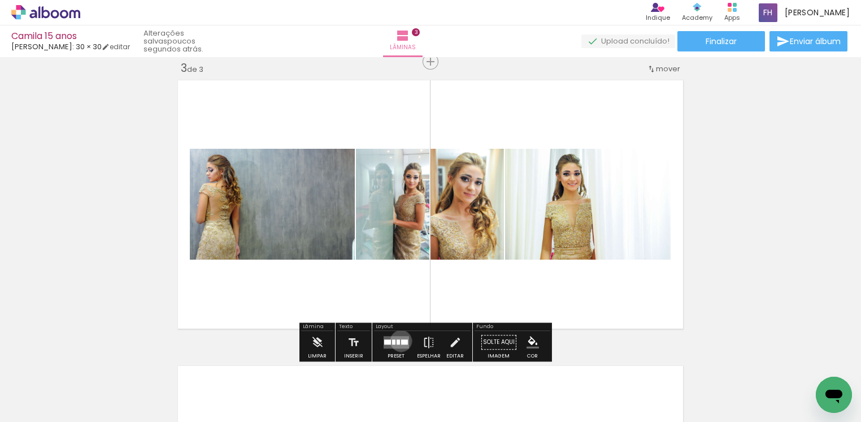
click at [401, 340] on div at bounding box center [404, 341] width 7 height 5
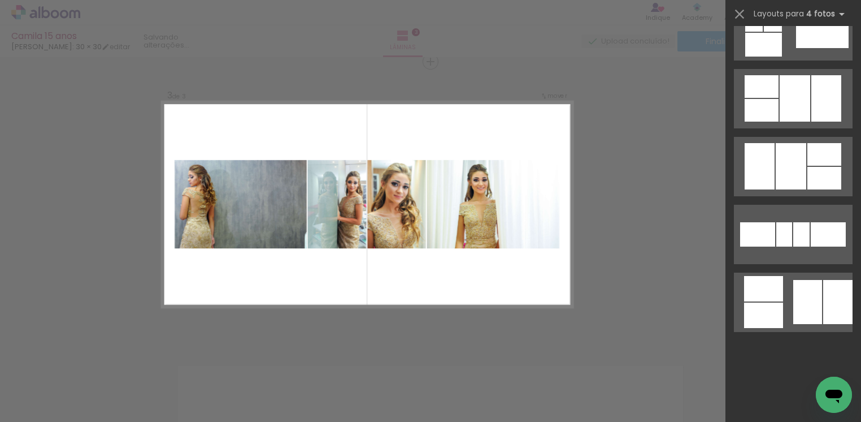
scroll to position [0, 0]
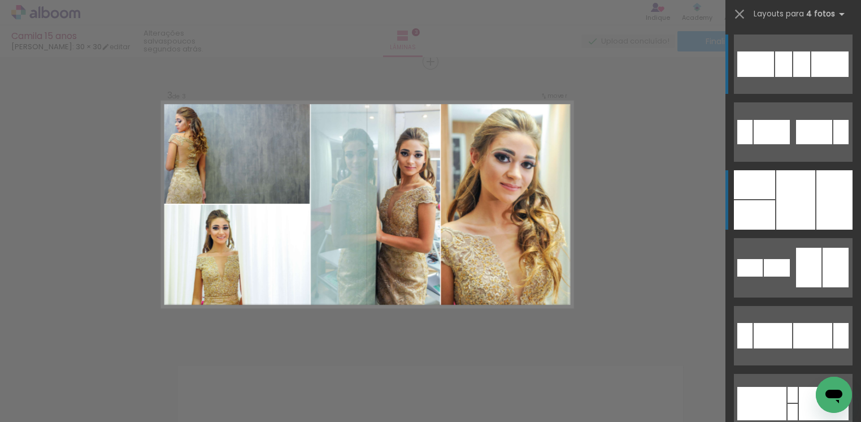
click at [817, 201] on div at bounding box center [835, 199] width 36 height 59
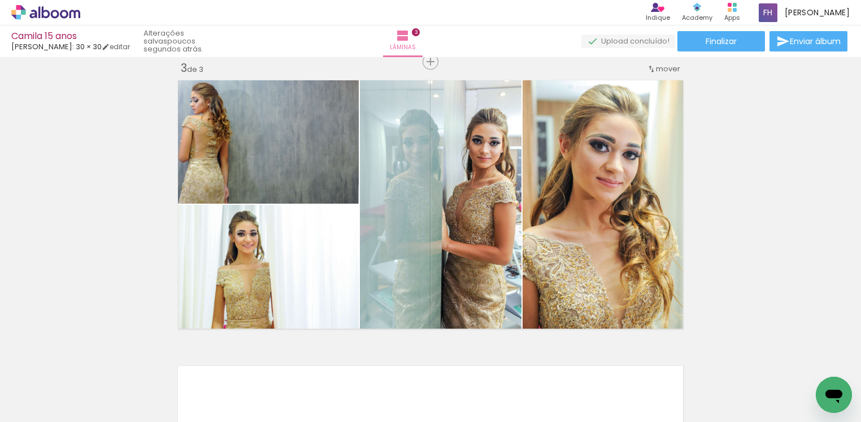
click at [817, 201] on div "Inserir lâmina 1 de 3 Inserir lâmina 2 de 3 Inserir lâmina 3 de 3" at bounding box center [430, 47] width 861 height 1142
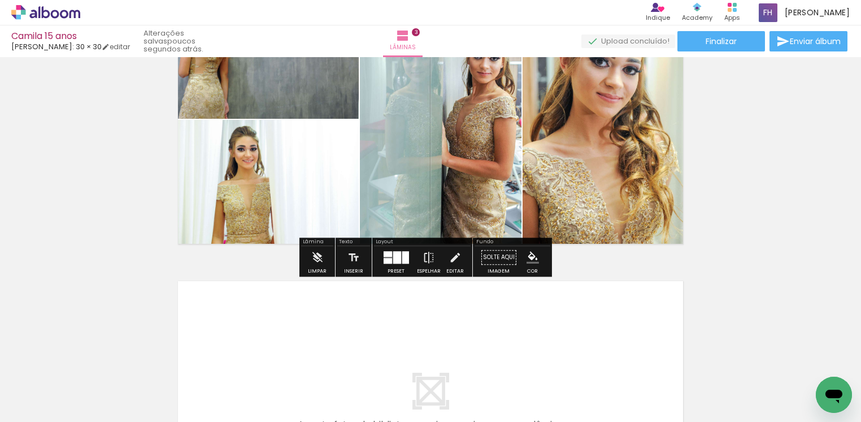
click at [53, 409] on span "Adicionar Fotos" at bounding box center [40, 415] width 34 height 12
click at [0, 0] on input "file" at bounding box center [0, 0] width 0 height 0
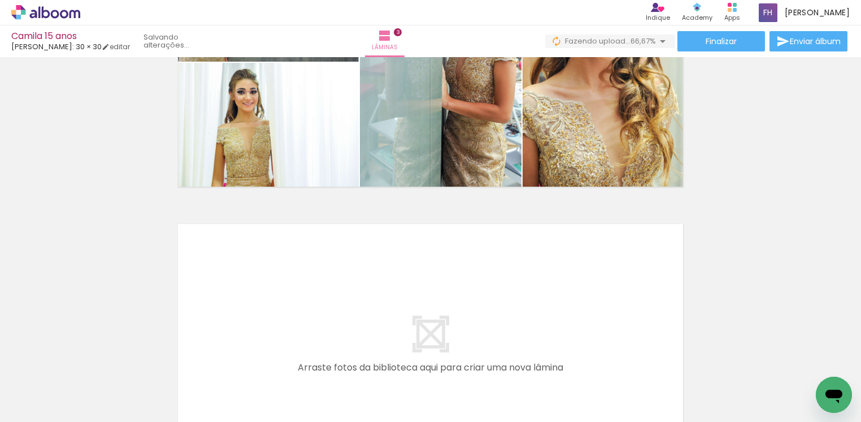
scroll to position [754, 0]
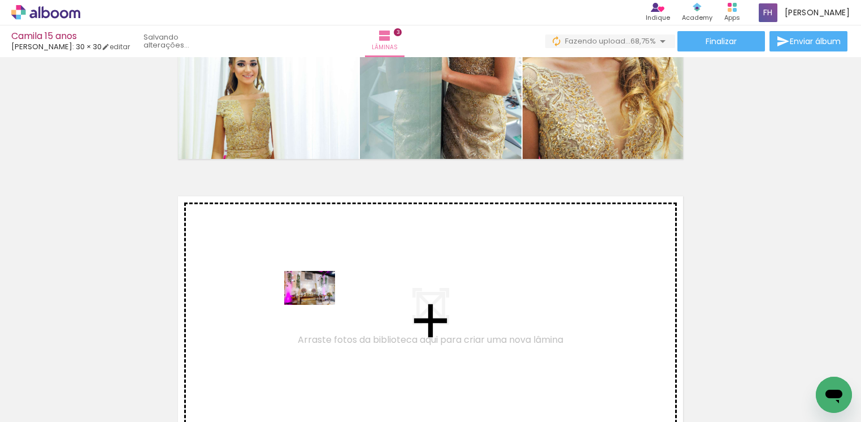
drag, startPoint x: 112, startPoint y: 391, endPoint x: 318, endPoint y: 305, distance: 223.1
click at [318, 305] on quentale-workspace at bounding box center [430, 211] width 861 height 422
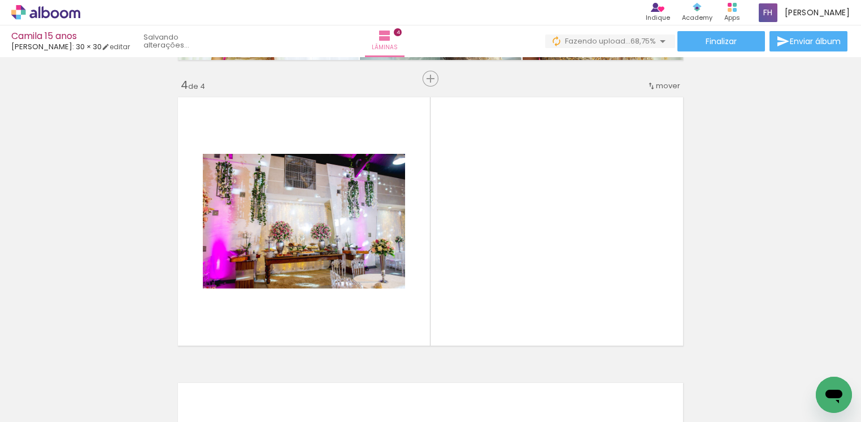
scroll to position [870, 0]
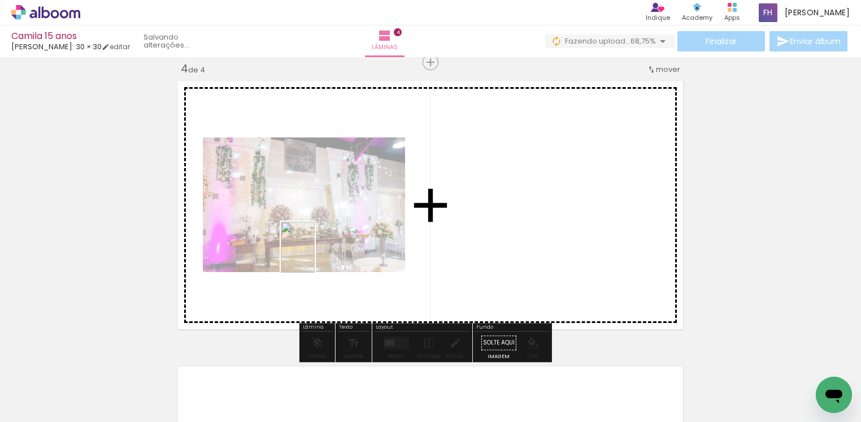
drag, startPoint x: 119, startPoint y: 393, endPoint x: 315, endPoint y: 255, distance: 239.3
click at [315, 255] on quentale-workspace at bounding box center [430, 211] width 861 height 422
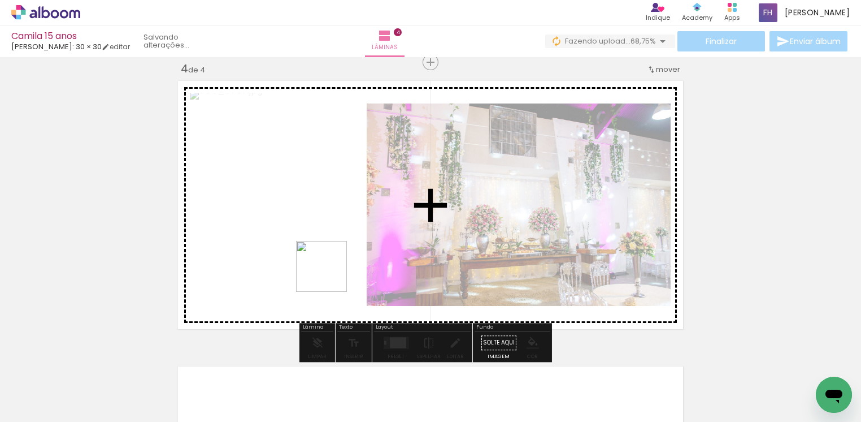
drag, startPoint x: 106, startPoint y: 390, endPoint x: 330, endPoint y: 275, distance: 252.0
click at [330, 275] on quentale-workspace at bounding box center [430, 211] width 861 height 422
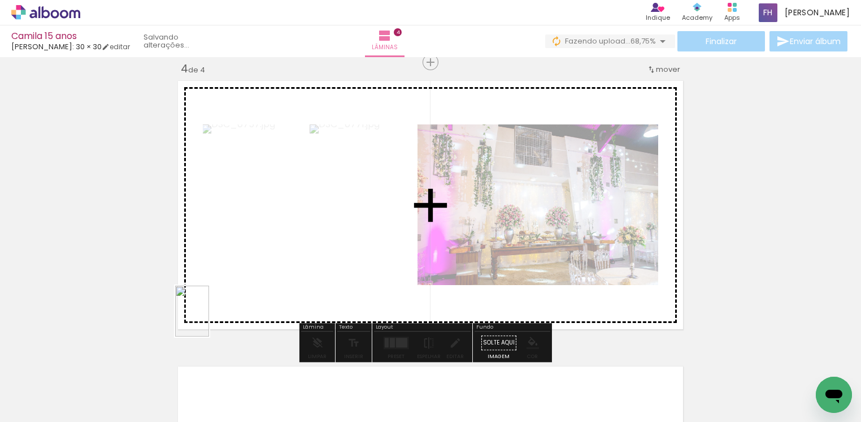
drag, startPoint x: 120, startPoint y: 400, endPoint x: 184, endPoint y: 349, distance: 81.6
click at [208, 320] on quentale-workspace at bounding box center [430, 211] width 861 height 422
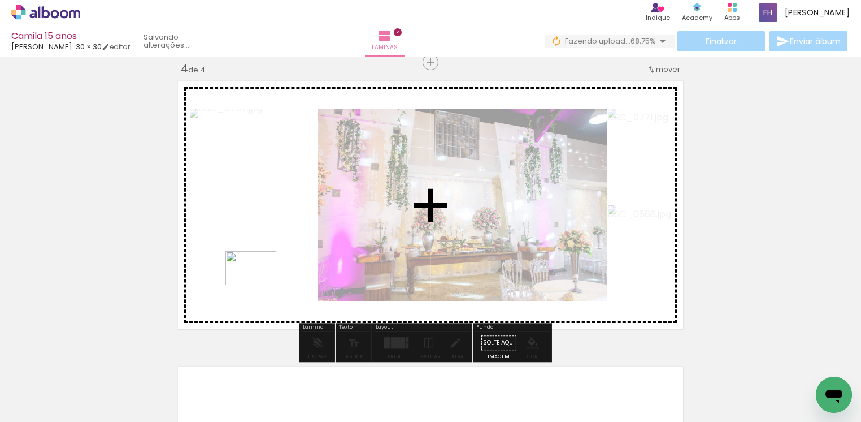
drag, startPoint x: 114, startPoint y: 394, endPoint x: 259, endPoint y: 285, distance: 181.6
click at [259, 285] on quentale-workspace at bounding box center [430, 211] width 861 height 422
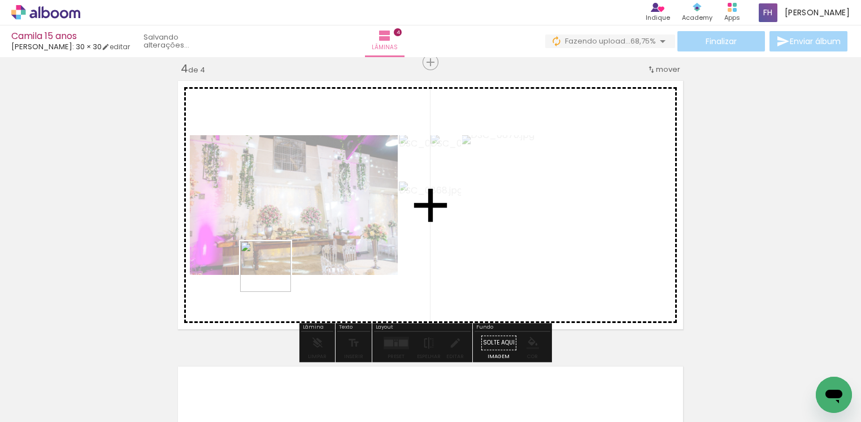
drag, startPoint x: 102, startPoint y: 399, endPoint x: 274, endPoint y: 275, distance: 212.1
click at [274, 275] on quentale-workspace at bounding box center [430, 211] width 861 height 422
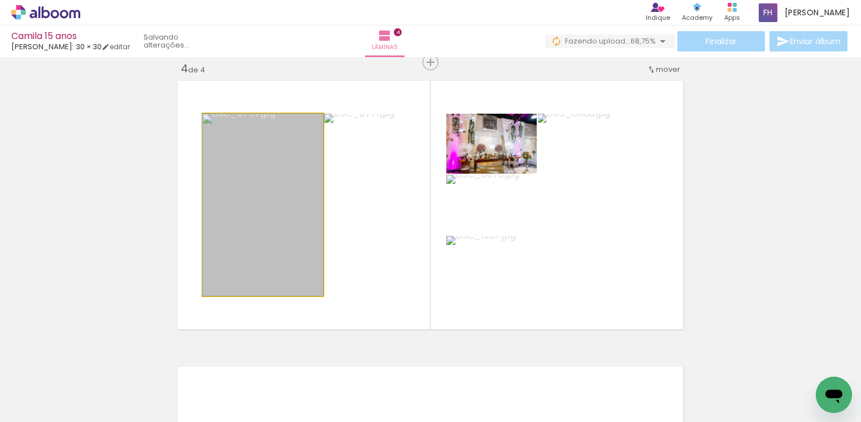
drag, startPoint x: 250, startPoint y: 215, endPoint x: 242, endPoint y: 215, distance: 8.5
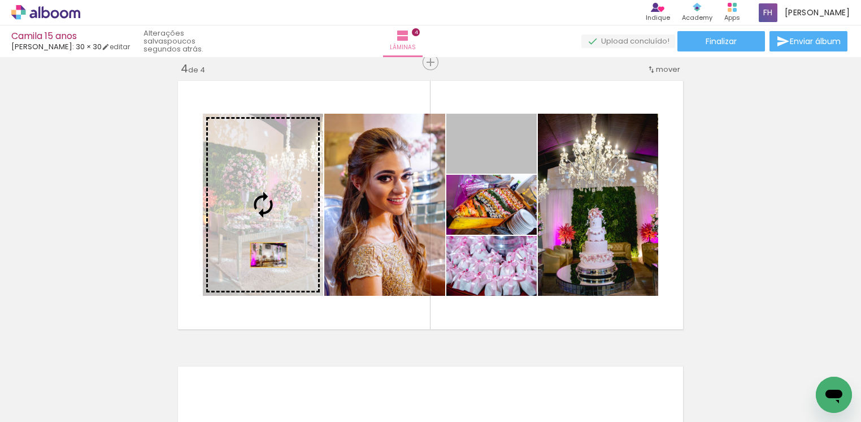
drag, startPoint x: 500, startPoint y: 166, endPoint x: 262, endPoint y: 254, distance: 253.9
click at [0, 0] on slot at bounding box center [0, 0] width 0 height 0
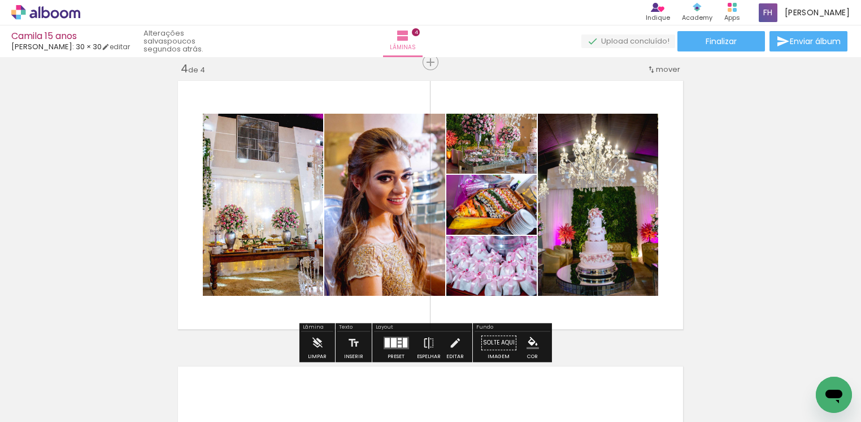
click at [482, 149] on div "Largura Cor" at bounding box center [482, 142] width 20 height 17
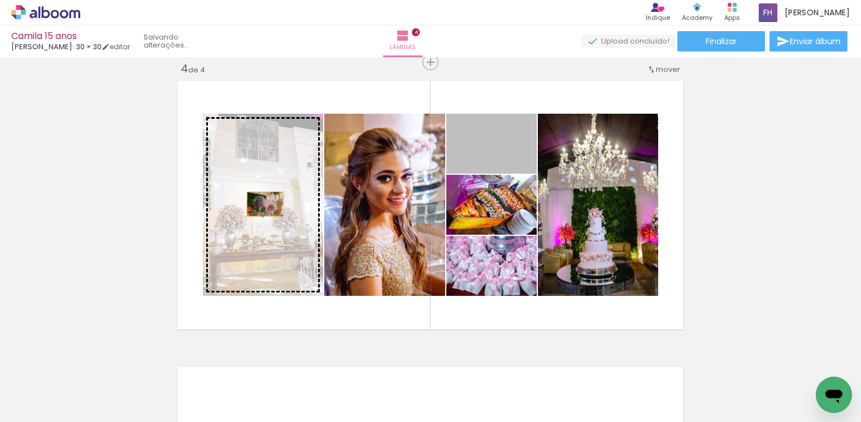
drag, startPoint x: 507, startPoint y: 152, endPoint x: 259, endPoint y: 203, distance: 253.4
click at [0, 0] on slot at bounding box center [0, 0] width 0 height 0
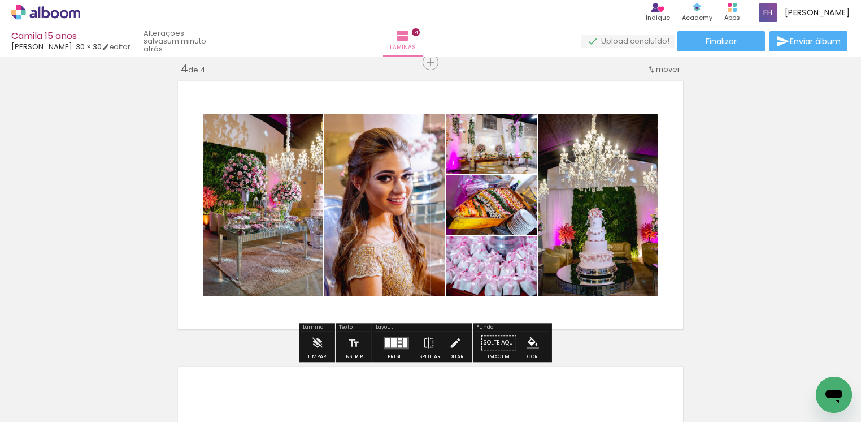
click at [42, 409] on span "Adicionar Fotos" at bounding box center [40, 415] width 34 height 12
click at [0, 0] on input "file" at bounding box center [0, 0] width 0 height 0
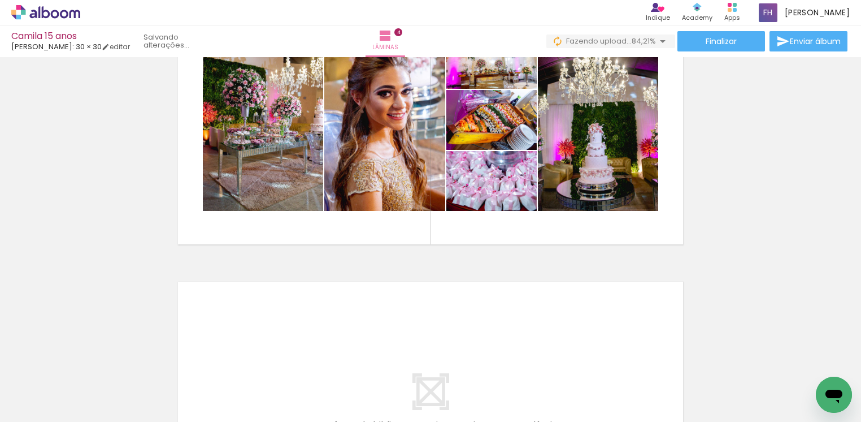
scroll to position [1039, 0]
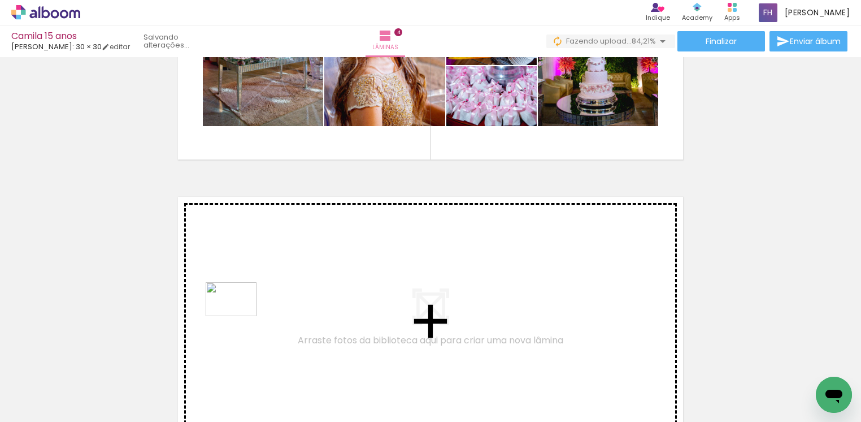
drag, startPoint x: 209, startPoint y: 375, endPoint x: 237, endPoint y: 318, distance: 63.9
click at [237, 318] on quentale-workspace at bounding box center [430, 211] width 861 height 422
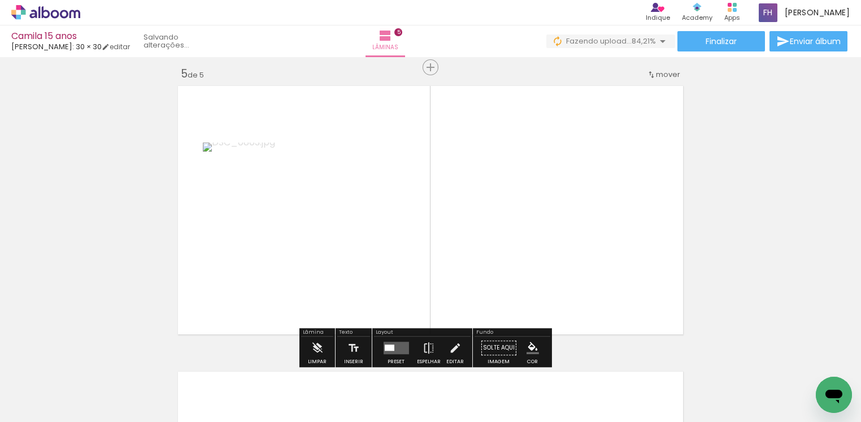
scroll to position [1155, 0]
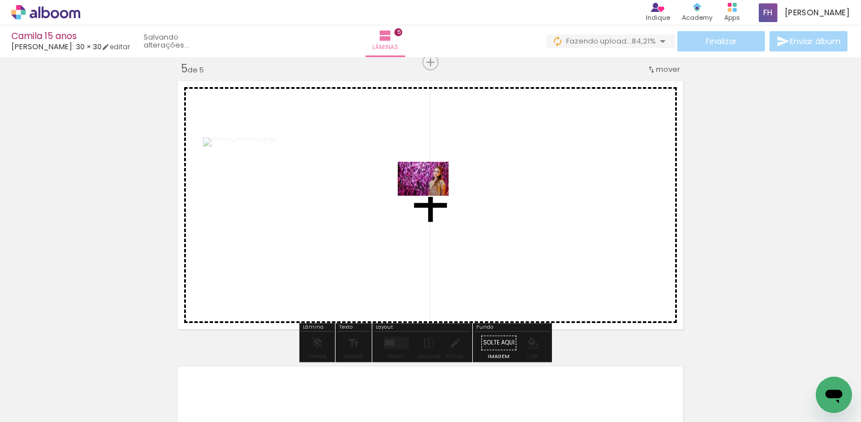
drag, startPoint x: 127, startPoint y: 397, endPoint x: 432, endPoint y: 196, distance: 365.8
click at [432, 196] on quentale-workspace at bounding box center [430, 211] width 861 height 422
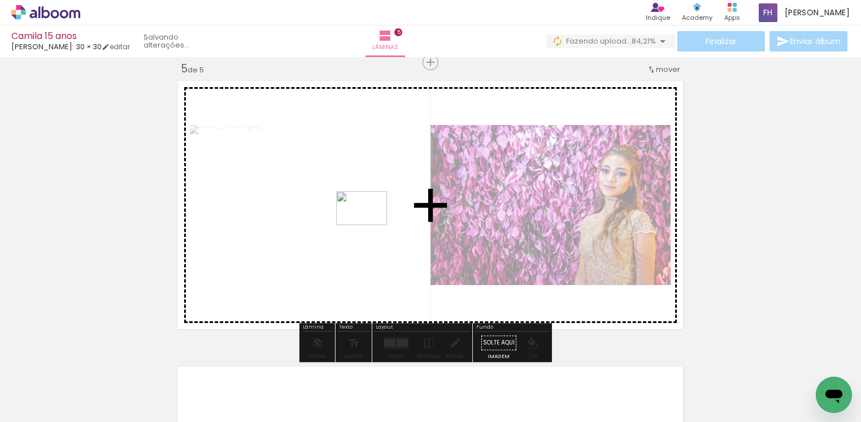
drag, startPoint x: 133, startPoint y: 394, endPoint x: 370, endPoint y: 225, distance: 291.7
click at [370, 225] on quentale-workspace at bounding box center [430, 211] width 861 height 422
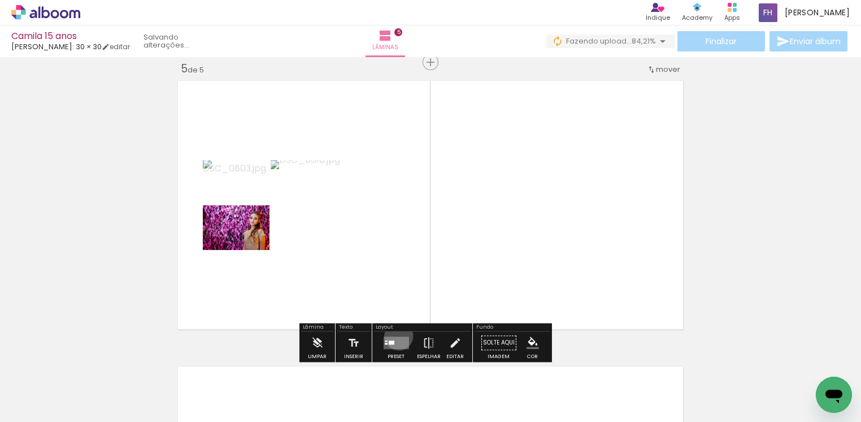
click at [396, 335] on div at bounding box center [396, 342] width 31 height 23
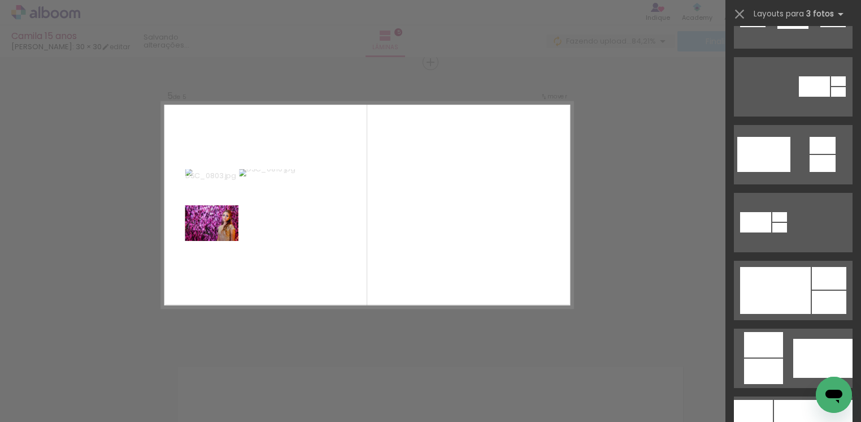
scroll to position [423, 0]
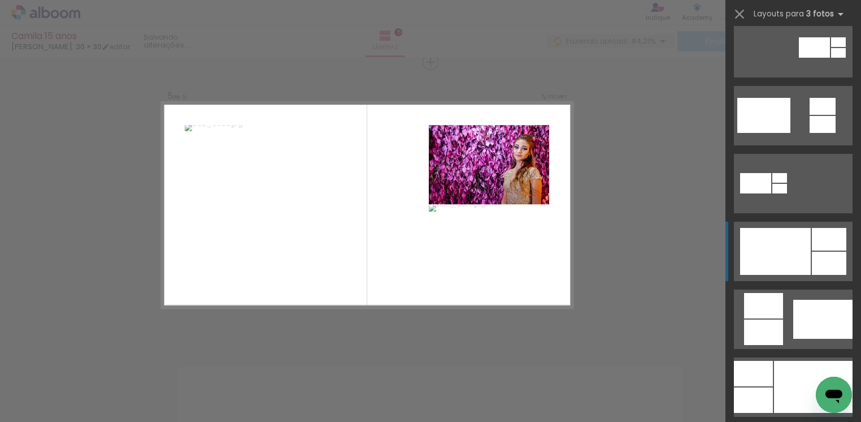
click at [825, 271] on div at bounding box center [829, 262] width 34 height 23
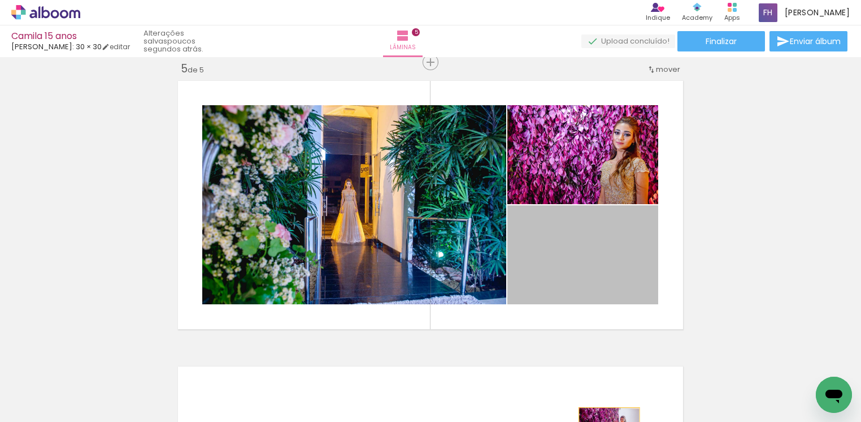
drag, startPoint x: 577, startPoint y: 253, endPoint x: 603, endPoint y: 427, distance: 175.4
click at [603, 421] on html "link( href="../../bower_components/polymer/polymer.html" rel="import" ) picture…" at bounding box center [430, 211] width 861 height 422
drag, startPoint x: 596, startPoint y: 250, endPoint x: 626, endPoint y: 397, distance: 150.5
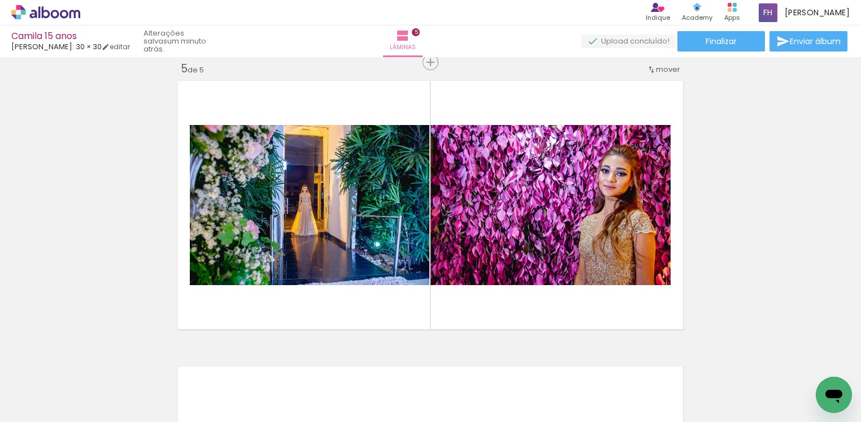
click at [53, 407] on span "Adicionar Fotos" at bounding box center [40, 406] width 34 height 12
click at [0, 0] on input "file" at bounding box center [0, 0] width 0 height 0
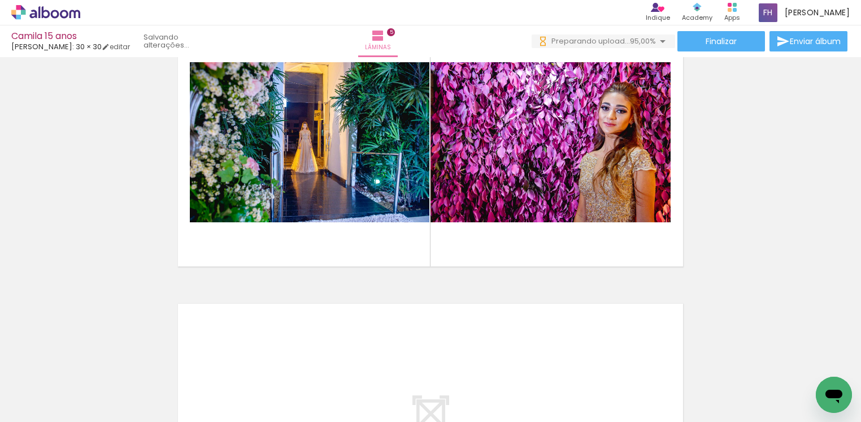
scroll to position [1240, 0]
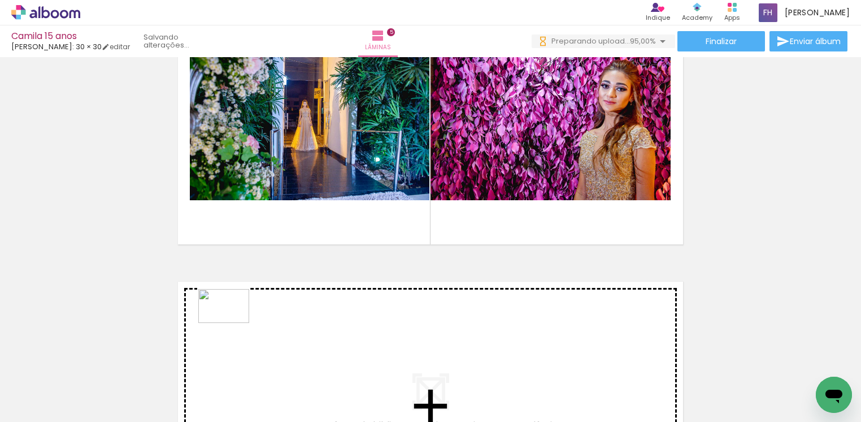
drag, startPoint x: 179, startPoint y: 392, endPoint x: 232, endPoint y: 323, distance: 87.5
click at [232, 323] on quentale-workspace at bounding box center [430, 211] width 861 height 422
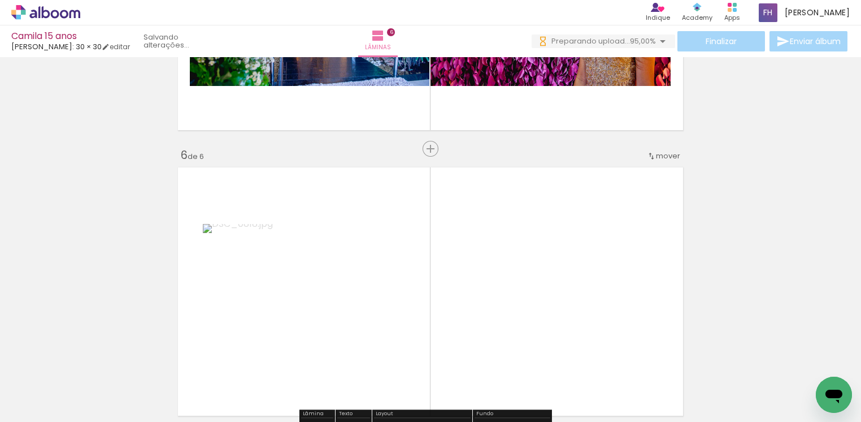
scroll to position [1271, 0]
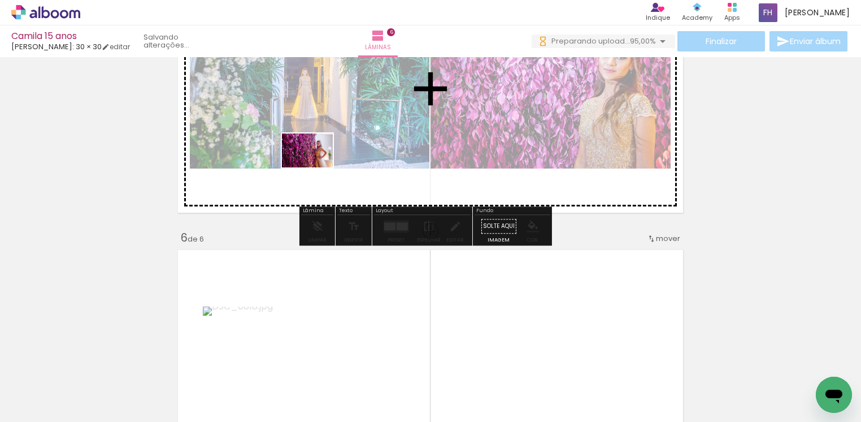
drag, startPoint x: 123, startPoint y: 384, endPoint x: 316, endPoint y: 167, distance: 289.8
click at [316, 167] on quentale-workspace at bounding box center [430, 211] width 861 height 422
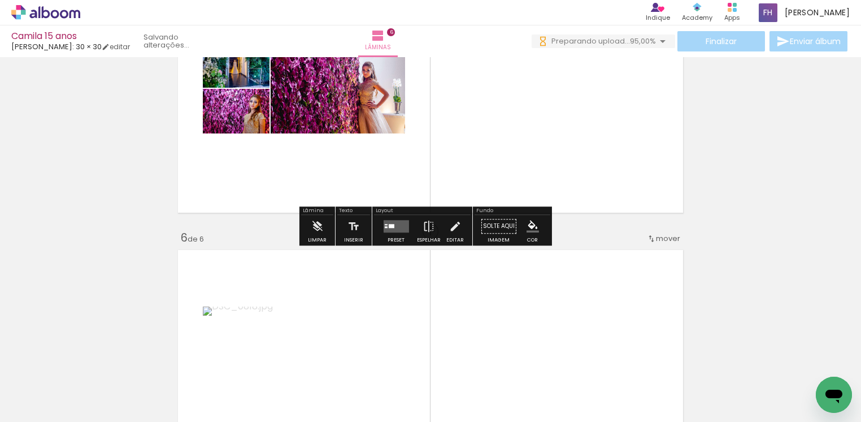
click at [408, 225] on div at bounding box center [396, 226] width 31 height 23
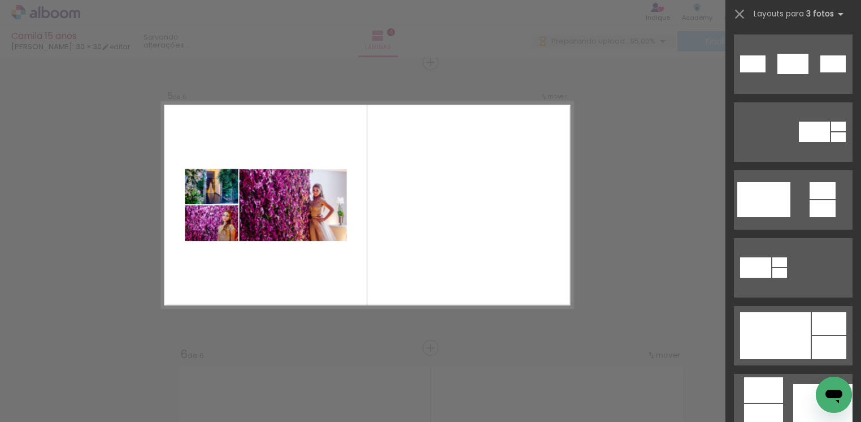
scroll to position [508, 0]
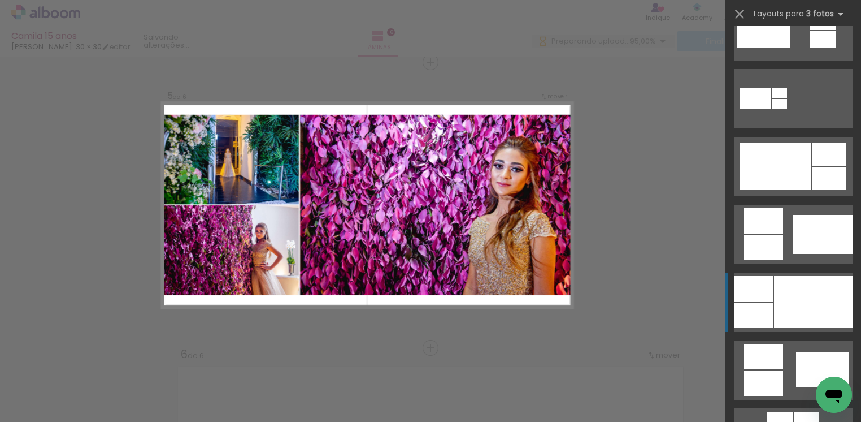
click at [830, 285] on div at bounding box center [813, 302] width 79 height 52
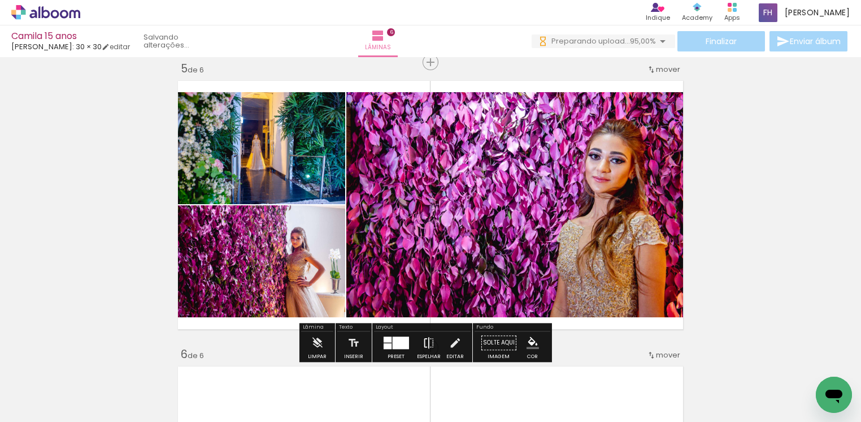
click at [430, 342] on iron-icon at bounding box center [429, 342] width 12 height 23
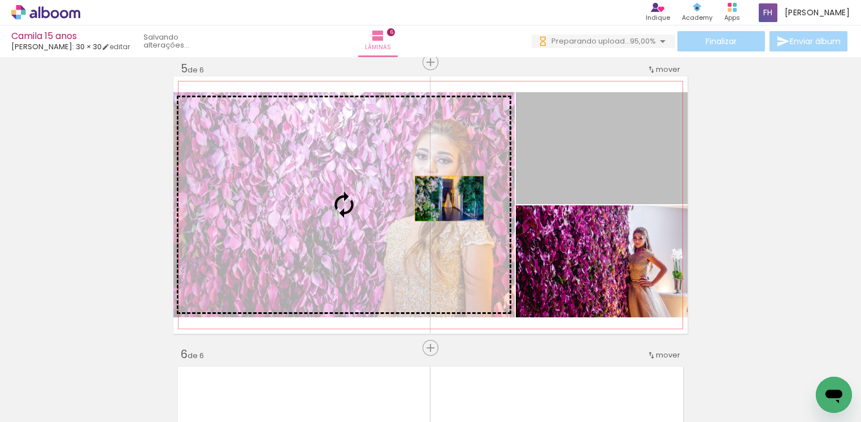
drag, startPoint x: 619, startPoint y: 167, endPoint x: 443, endPoint y: 198, distance: 179.0
click at [0, 0] on slot at bounding box center [0, 0] width 0 height 0
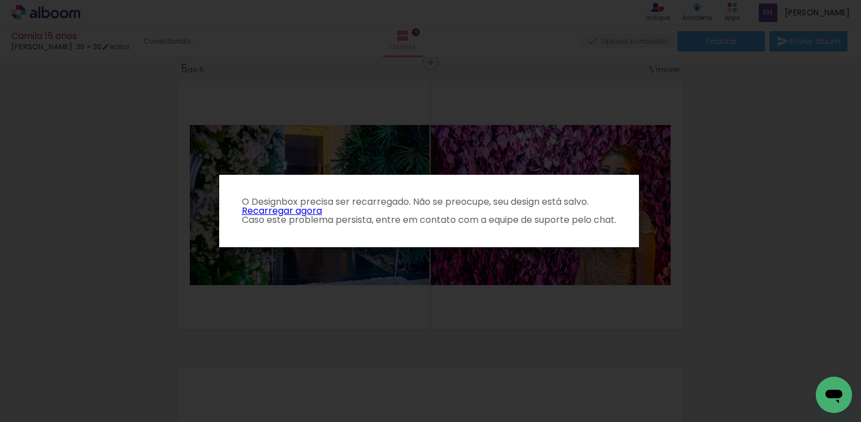
click at [311, 210] on link "Recarregar agora" at bounding box center [282, 210] width 80 height 13
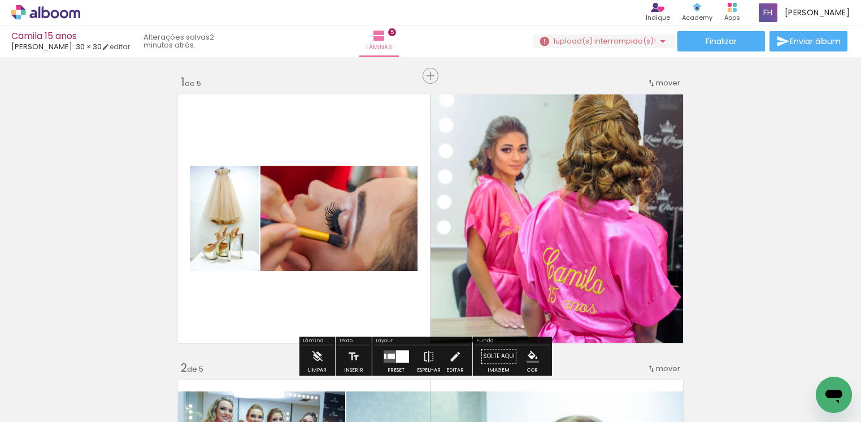
click at [619, 43] on span "upload(s) interrompido(s)!" at bounding box center [605, 41] width 101 height 11
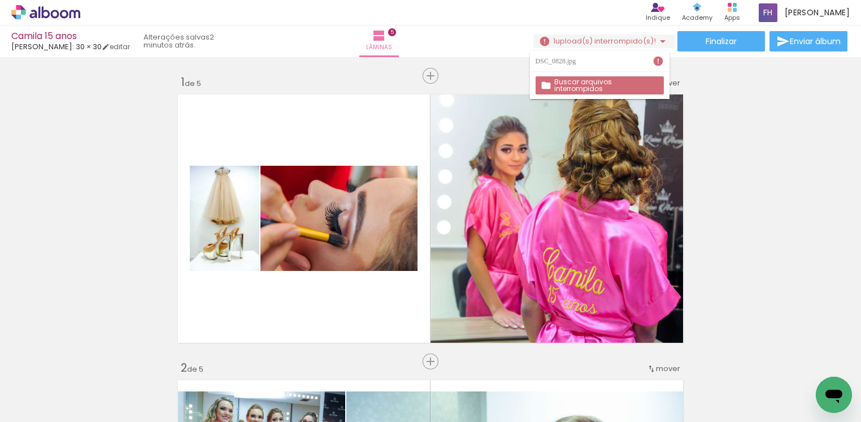
click at [0, 0] on slot "Buscar arquivos interrompidos" at bounding box center [0, 0] width 0 height 0
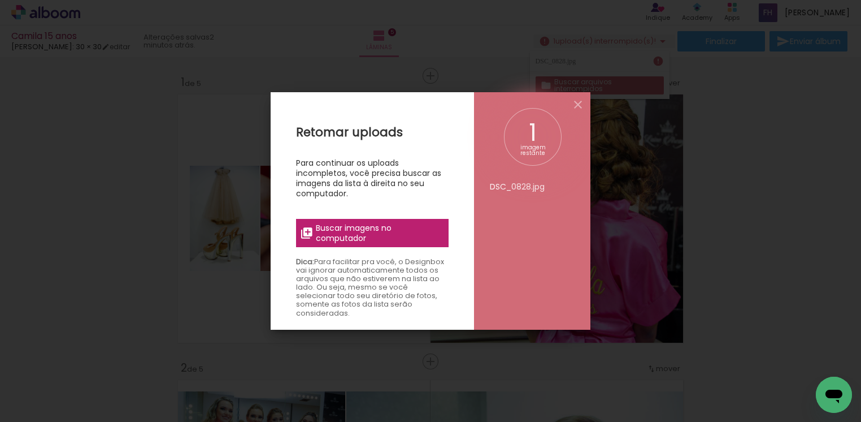
click at [357, 241] on span "Buscar imagens no computador" at bounding box center [379, 233] width 126 height 20
click at [0, 0] on input "file" at bounding box center [0, 0] width 0 height 0
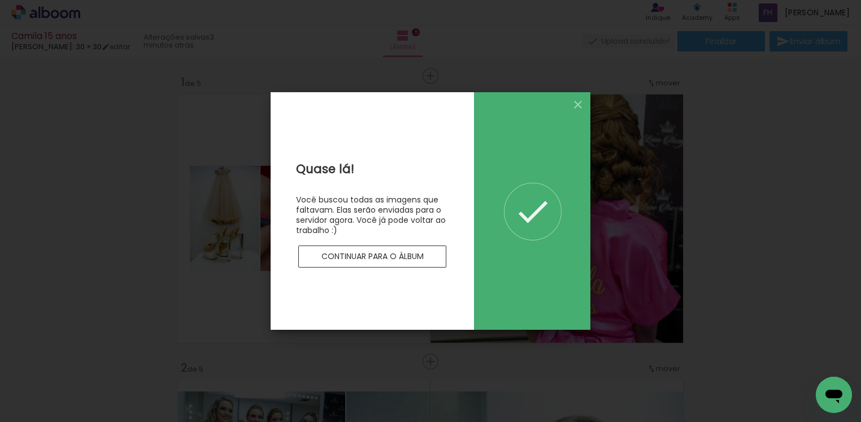
click at [0, 0] on slot "Continuar para o álbum" at bounding box center [0, 0] width 0 height 0
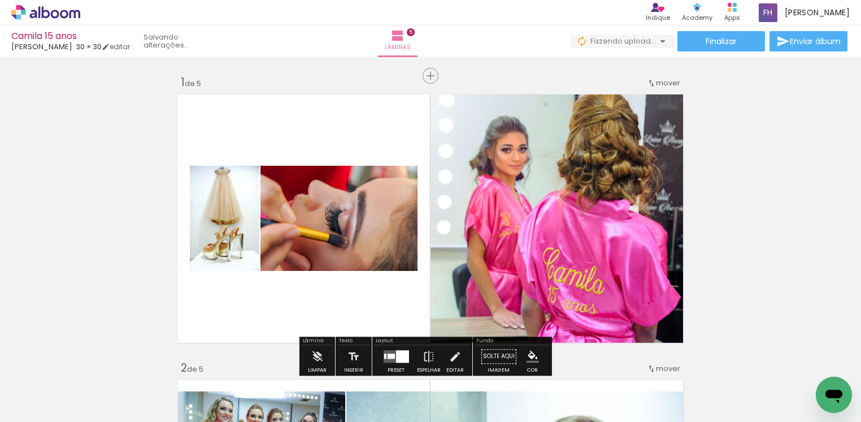
click at [58, 389] on iron-icon at bounding box center [57, 387] width 9 height 9
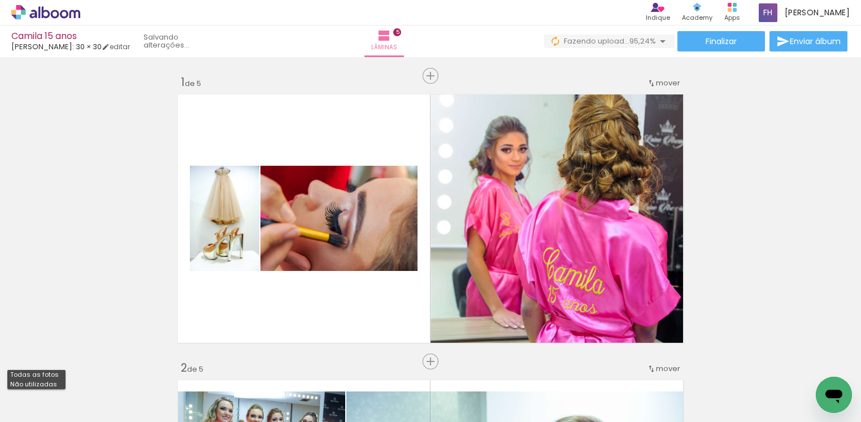
click at [0, 0] on slot "Não utilizadas" at bounding box center [0, 0] width 0 height 0
type input "Não utilizadas"
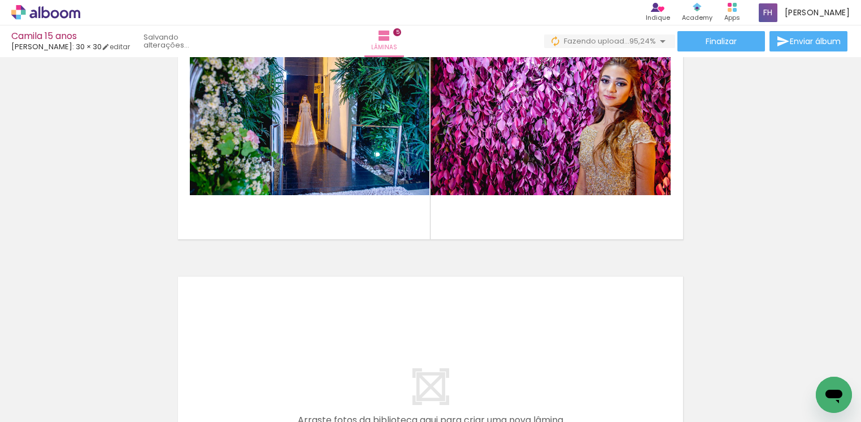
scroll to position [1271, 0]
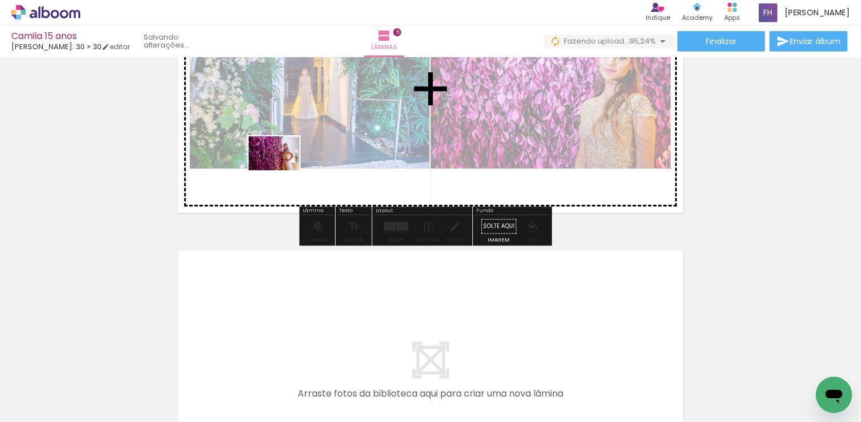
drag, startPoint x: 116, startPoint y: 389, endPoint x: 283, endPoint y: 170, distance: 275.1
click at [283, 170] on quentale-workspace at bounding box center [430, 211] width 861 height 422
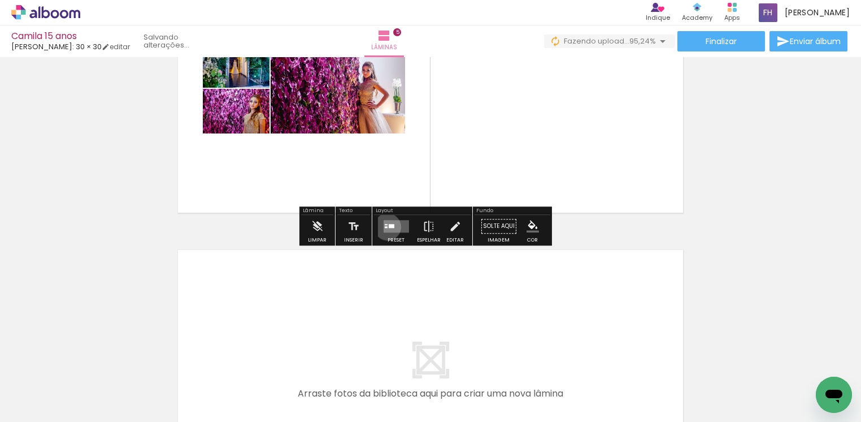
click at [388, 227] on div at bounding box center [391, 226] width 6 height 4
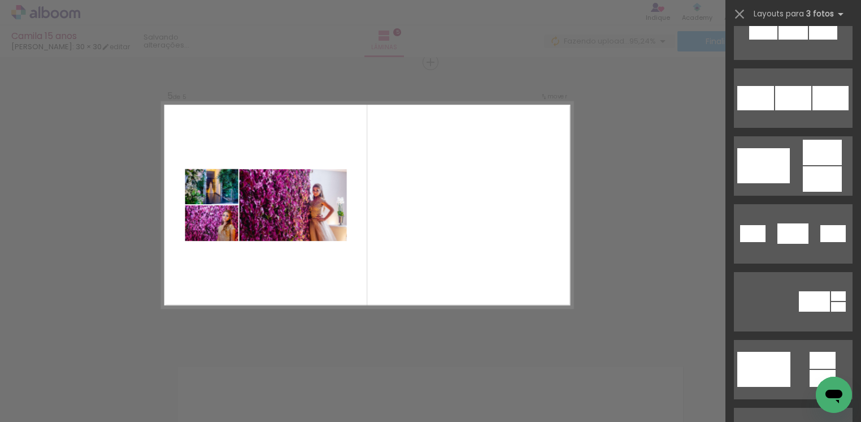
scroll to position [339, 0]
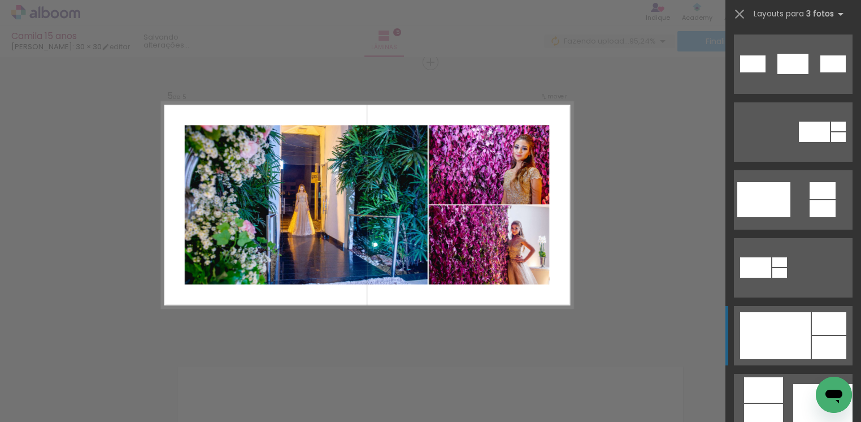
click at [813, 342] on div at bounding box center [829, 347] width 34 height 23
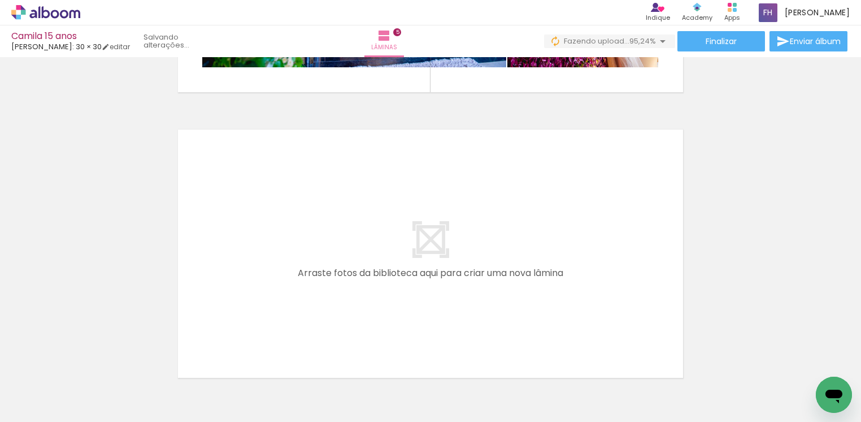
scroll to position [1409, 0]
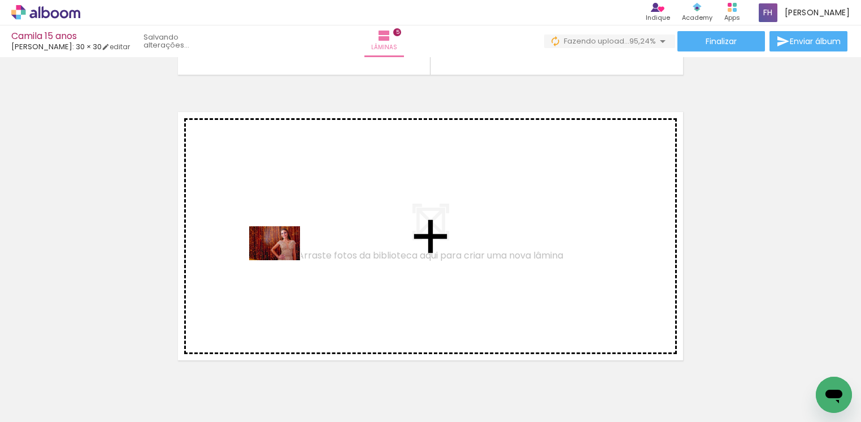
drag, startPoint x: 119, startPoint y: 390, endPoint x: 283, endPoint y: 260, distance: 209.5
click at [283, 260] on quentale-workspace at bounding box center [430, 211] width 861 height 422
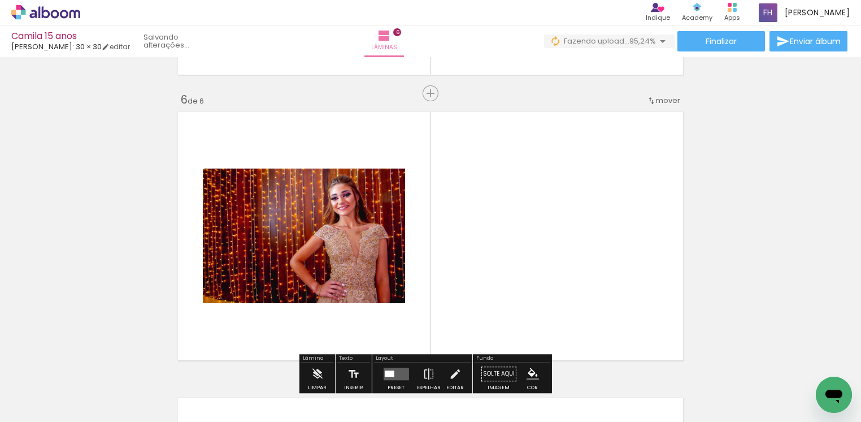
scroll to position [1441, 0]
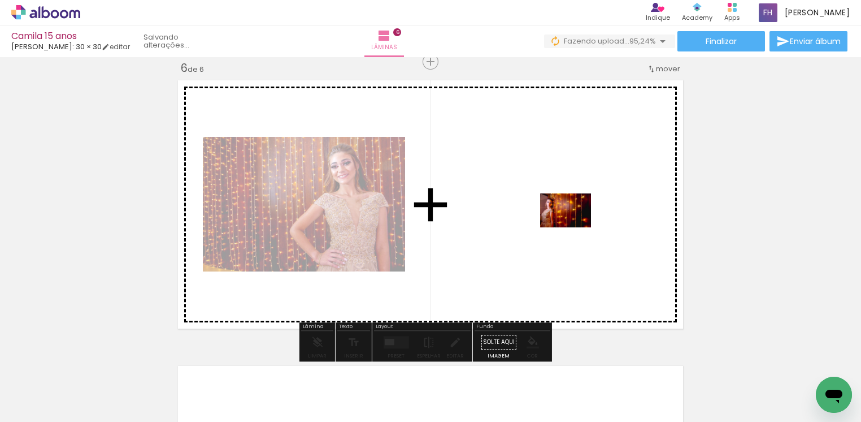
drag, startPoint x: 110, startPoint y: 396, endPoint x: 574, endPoint y: 227, distance: 493.6
click at [574, 227] on quentale-workspace at bounding box center [430, 211] width 861 height 422
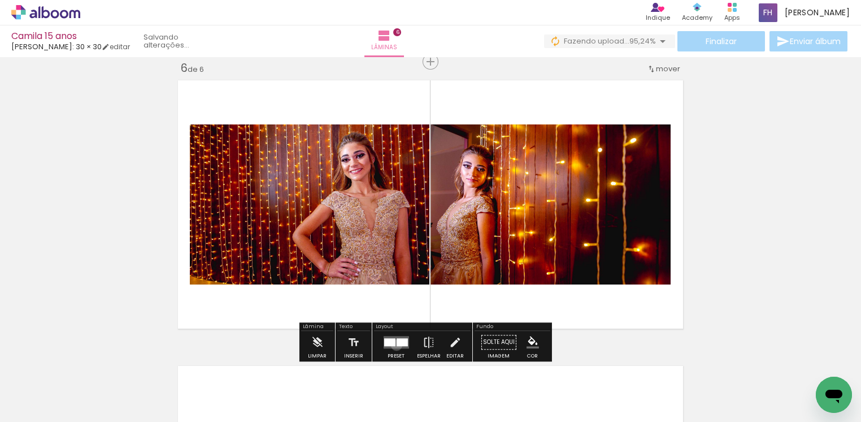
click at [396, 345] on div at bounding box center [401, 342] width 11 height 8
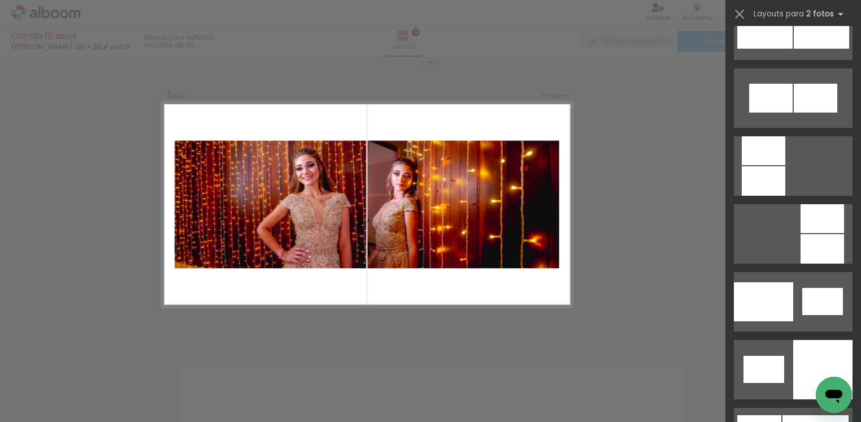
scroll to position [1356, 0]
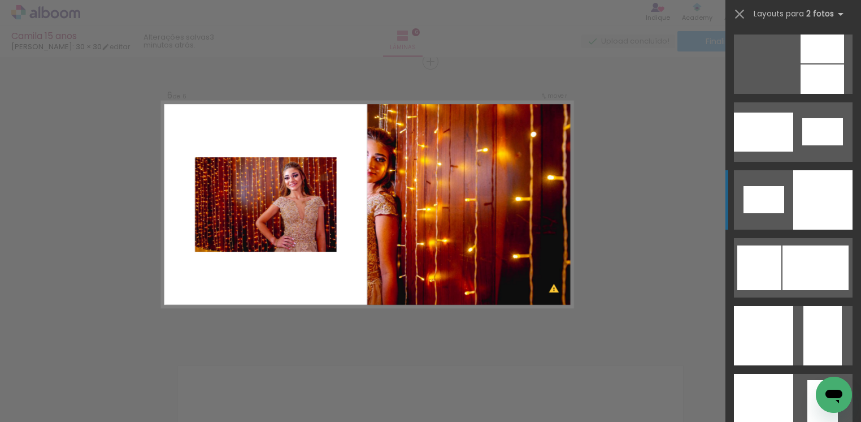
click at [835, 206] on div at bounding box center [822, 199] width 59 height 59
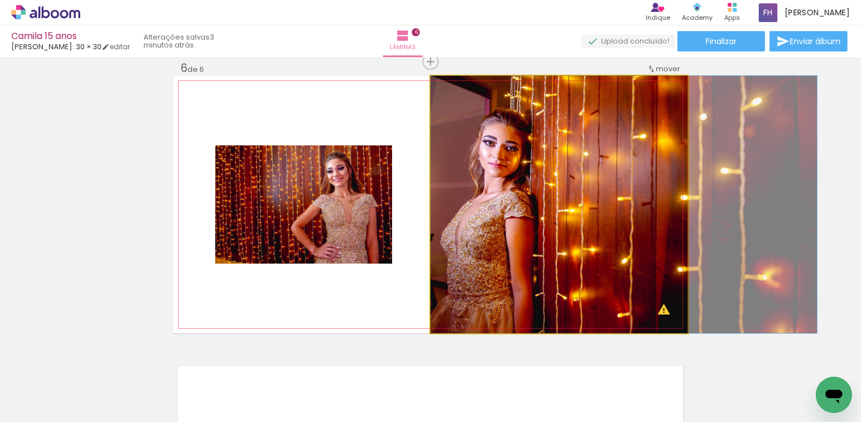
drag, startPoint x: 510, startPoint y: 174, endPoint x: 575, endPoint y: 183, distance: 65.5
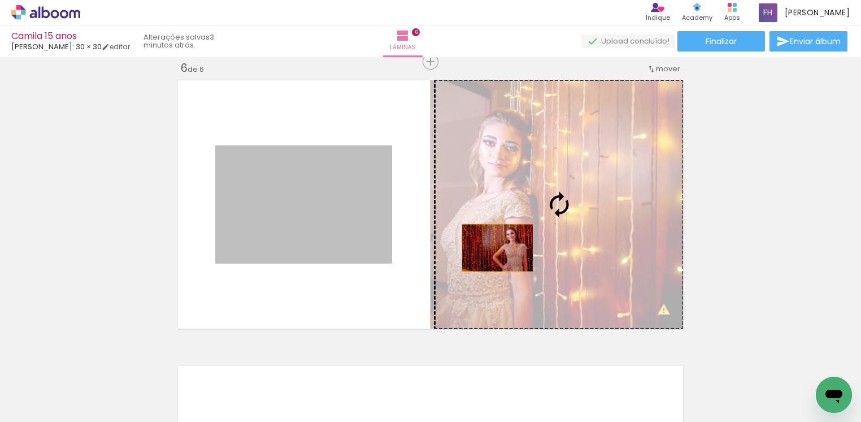
drag, startPoint x: 282, startPoint y: 251, endPoint x: 491, endPoint y: 248, distance: 209.1
click at [0, 0] on slot at bounding box center [0, 0] width 0 height 0
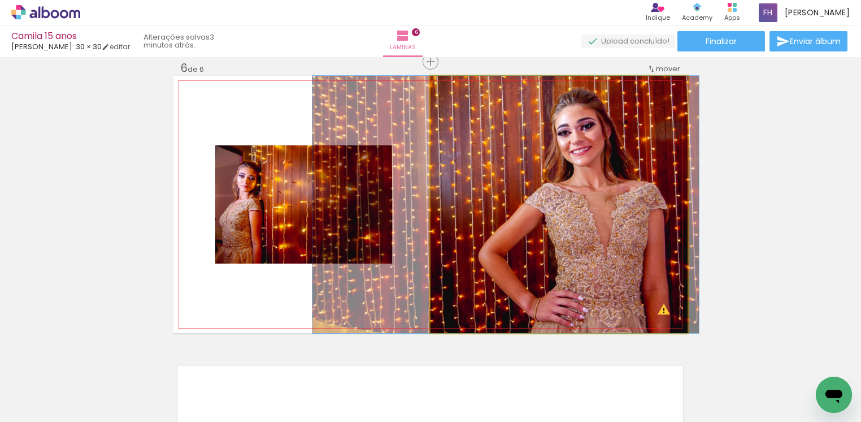
drag, startPoint x: 553, startPoint y: 251, endPoint x: 500, endPoint y: 251, distance: 53.1
click at [520, 277] on quentale-photo at bounding box center [559, 204] width 257 height 257
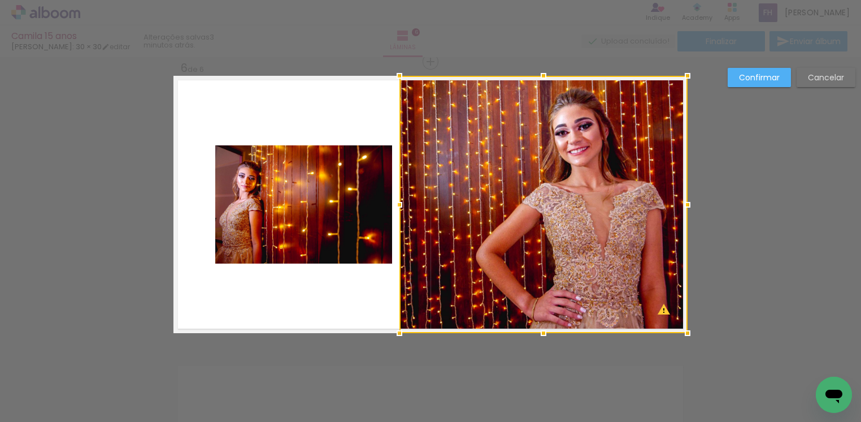
drag, startPoint x: 422, startPoint y: 206, endPoint x: 391, endPoint y: 211, distance: 31.5
click at [391, 211] on div at bounding box center [399, 204] width 23 height 23
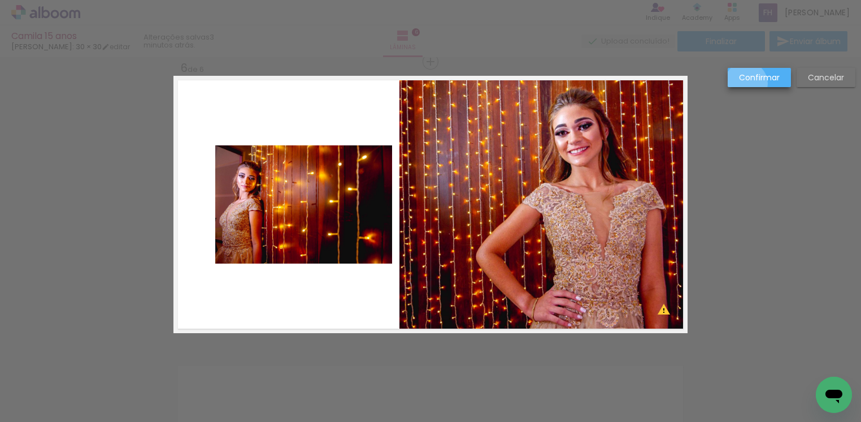
click at [746, 84] on paper-button "Confirmar" at bounding box center [759, 77] width 63 height 19
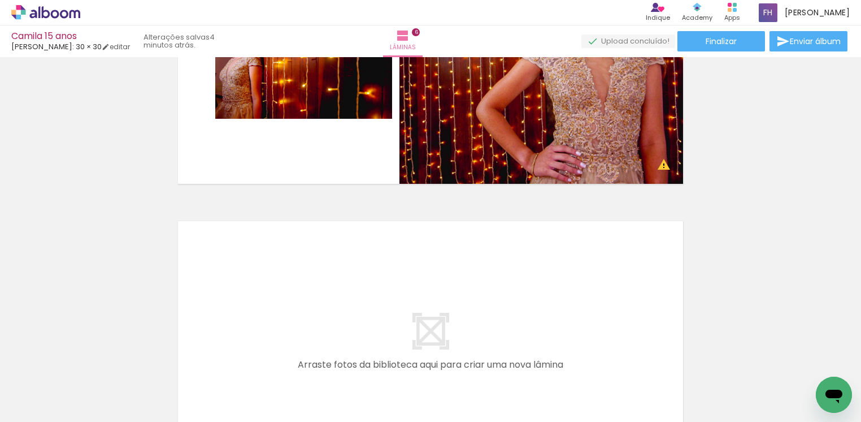
scroll to position [1610, 0]
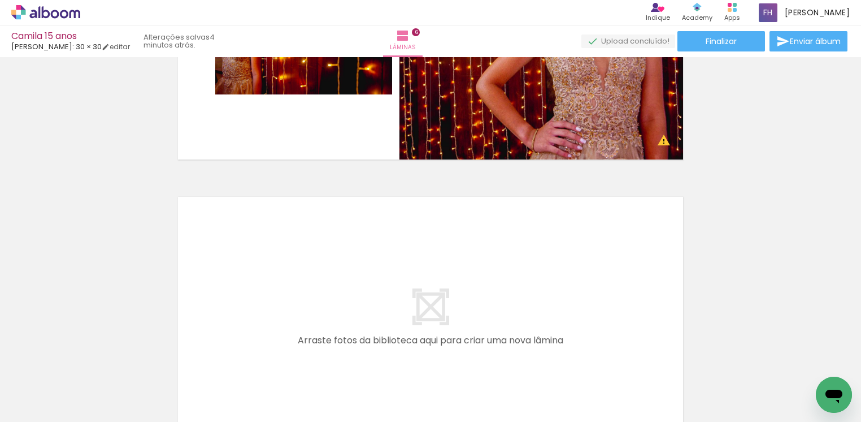
click at [45, 404] on span "Adicionar Fotos" at bounding box center [40, 406] width 34 height 12
click at [0, 0] on input "file" at bounding box center [0, 0] width 0 height 0
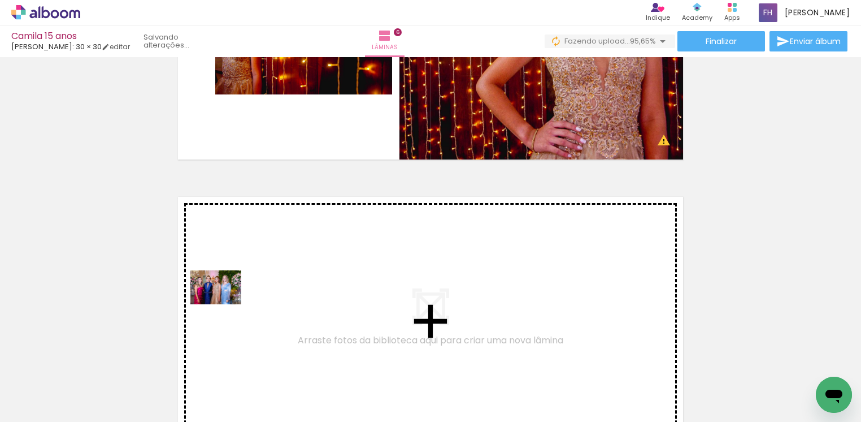
drag, startPoint x: 190, startPoint y: 340, endPoint x: 224, endPoint y: 304, distance: 49.6
click at [224, 304] on quentale-workspace at bounding box center [430, 211] width 861 height 422
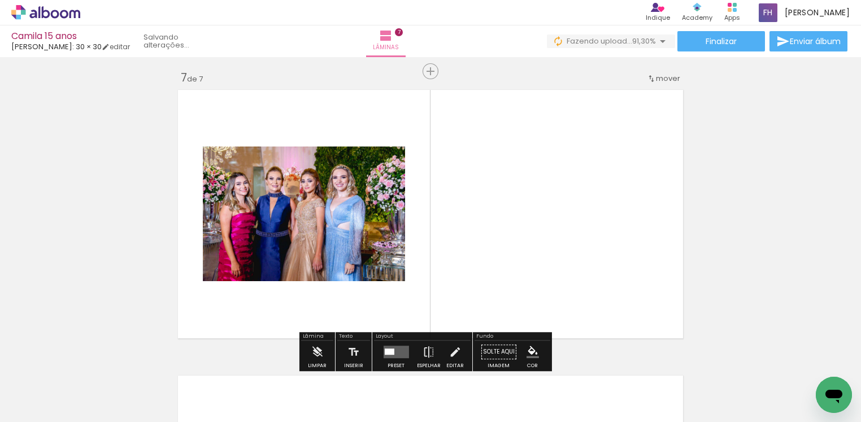
scroll to position [1726, 0]
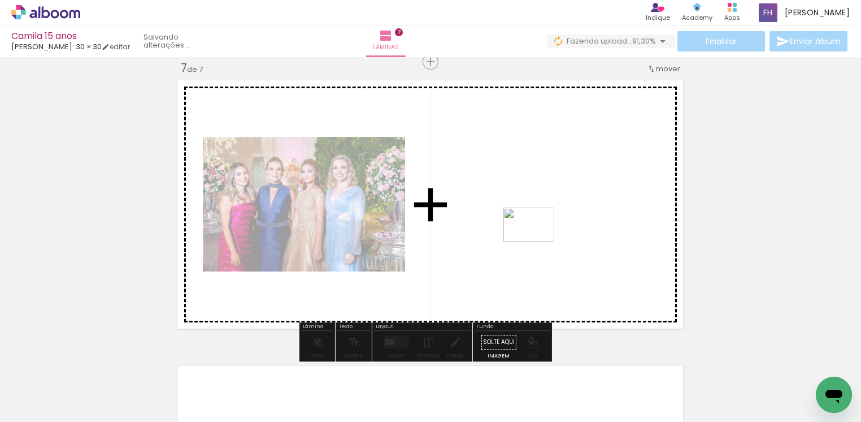
drag, startPoint x: 127, startPoint y: 388, endPoint x: 537, endPoint y: 241, distance: 436.1
click at [537, 241] on quentale-workspace at bounding box center [430, 211] width 861 height 422
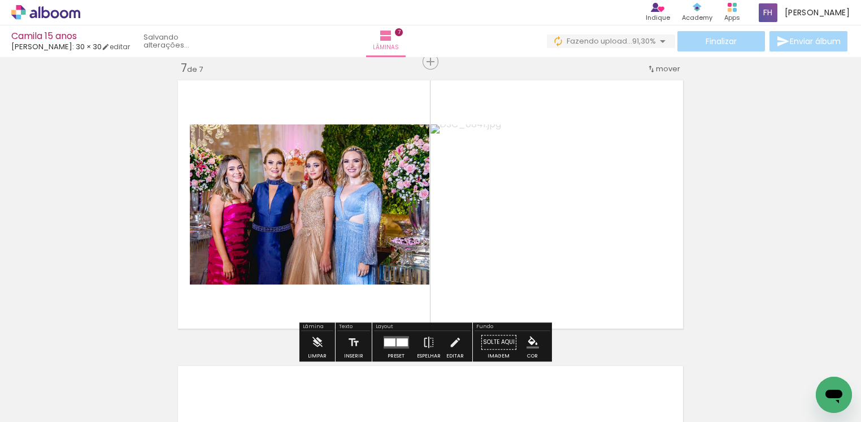
click at [60, 406] on paper-button "Adicionar Fotos" at bounding box center [34, 415] width 55 height 18
click at [0, 0] on input "file" at bounding box center [0, 0] width 0 height 0
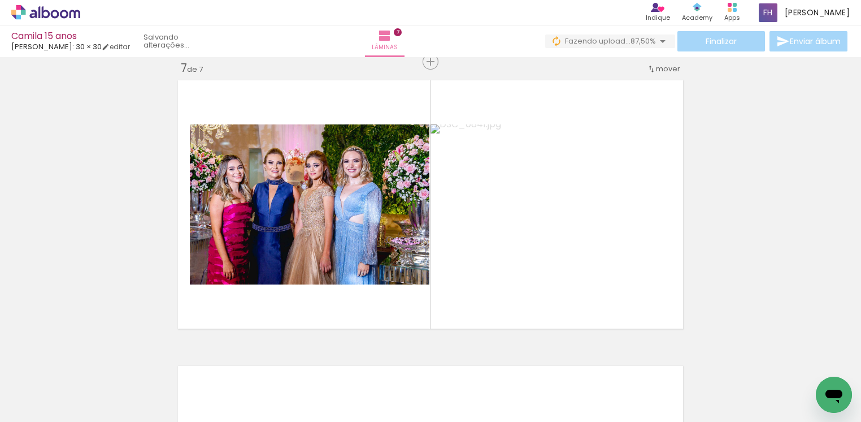
scroll to position [0, 0]
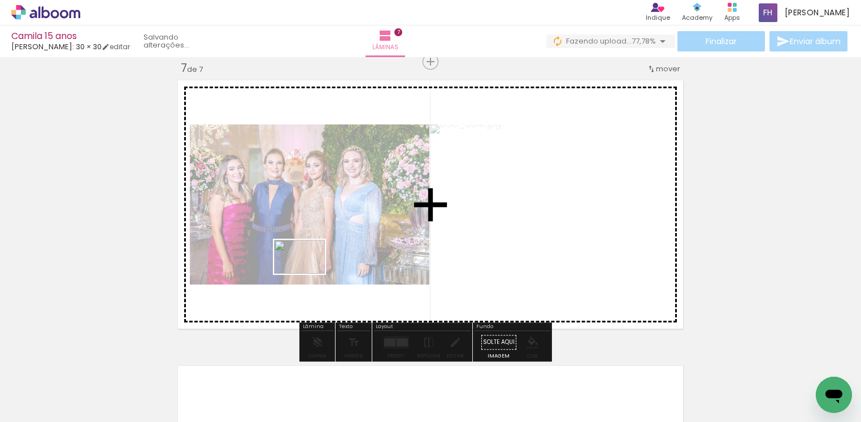
drag, startPoint x: 233, startPoint y: 339, endPoint x: 308, endPoint y: 274, distance: 99.7
click at [308, 274] on quentale-workspace at bounding box center [430, 211] width 861 height 422
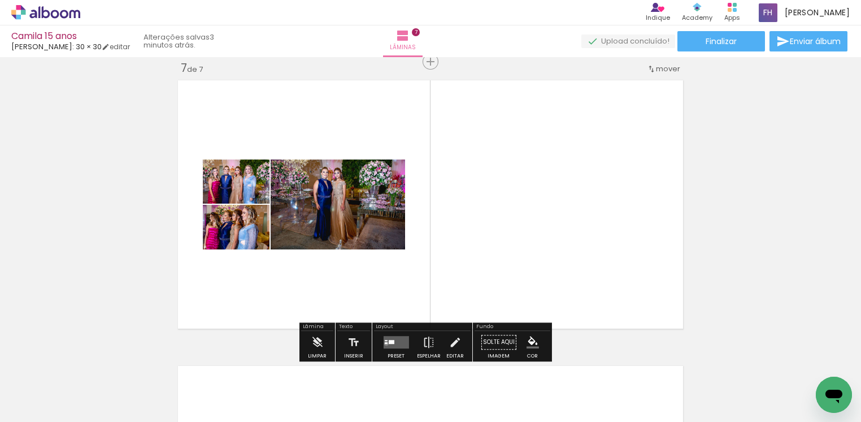
click at [384, 343] on div at bounding box center [385, 343] width 3 height 2
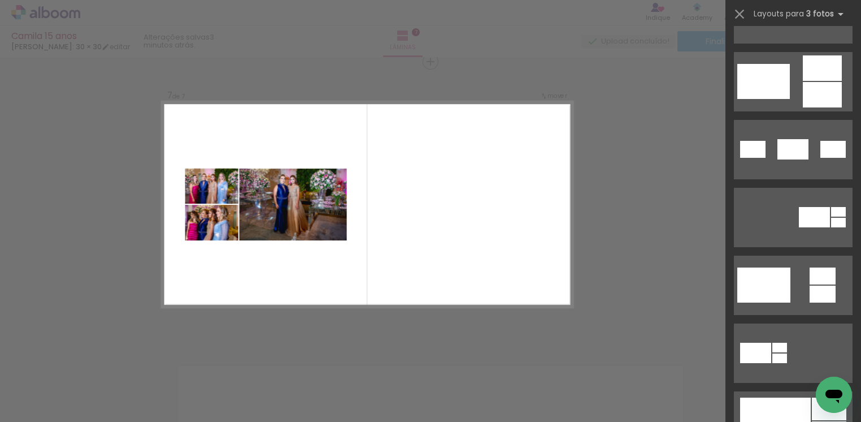
scroll to position [339, 0]
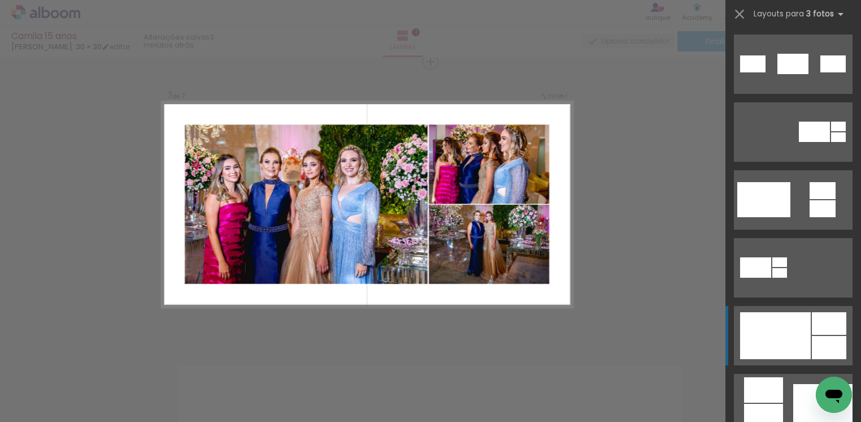
click at [833, 338] on div at bounding box center [829, 347] width 34 height 23
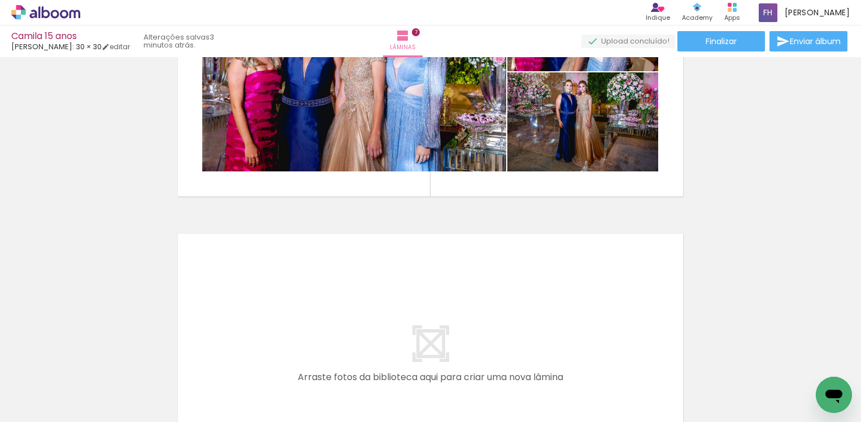
scroll to position [1896, 0]
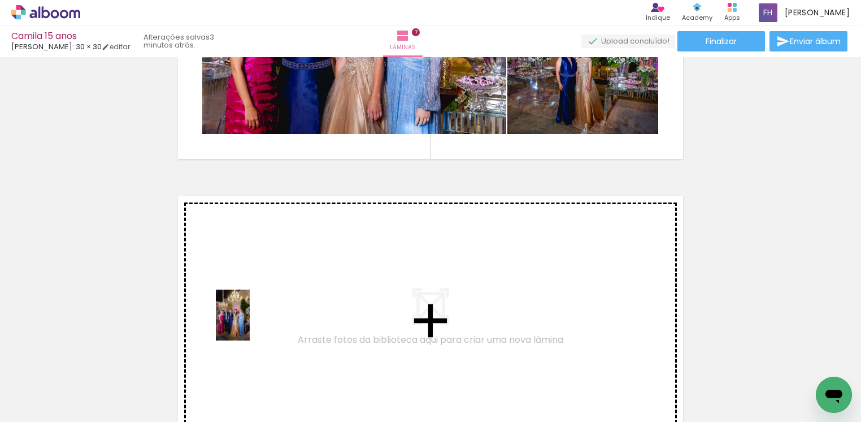
drag, startPoint x: 237, startPoint y: 335, endPoint x: 250, endPoint y: 323, distance: 17.2
click at [250, 323] on quentale-workspace at bounding box center [430, 211] width 861 height 422
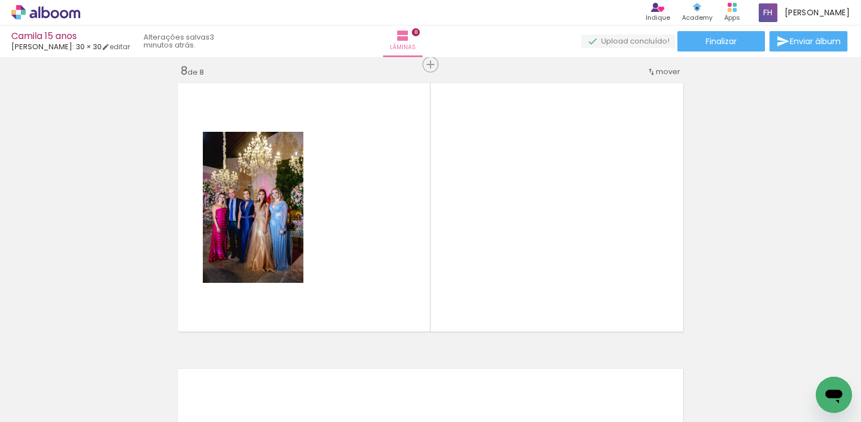
scroll to position [2012, 0]
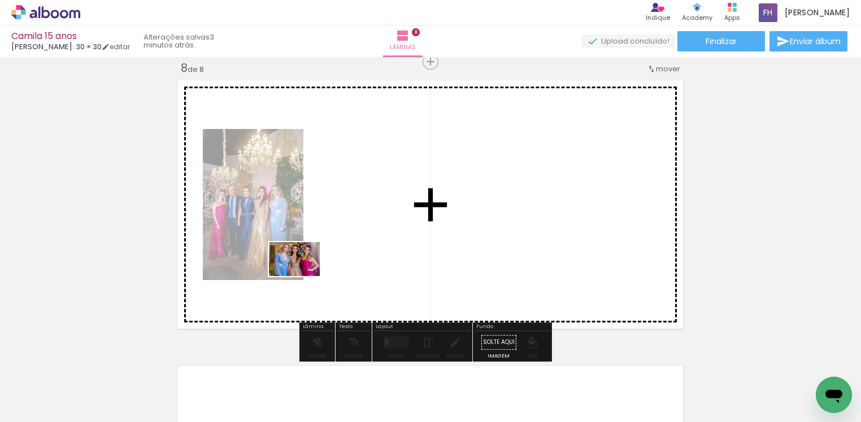
drag, startPoint x: 136, startPoint y: 394, endPoint x: 303, endPoint y: 276, distance: 204.6
click at [303, 276] on quentale-workspace at bounding box center [430, 211] width 861 height 422
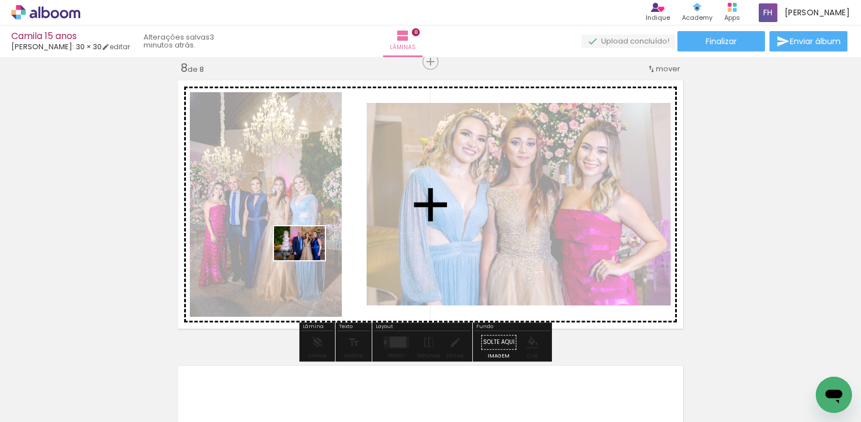
drag, startPoint x: 129, startPoint y: 394, endPoint x: 308, endPoint y: 259, distance: 223.9
click at [308, 259] on quentale-workspace at bounding box center [430, 211] width 861 height 422
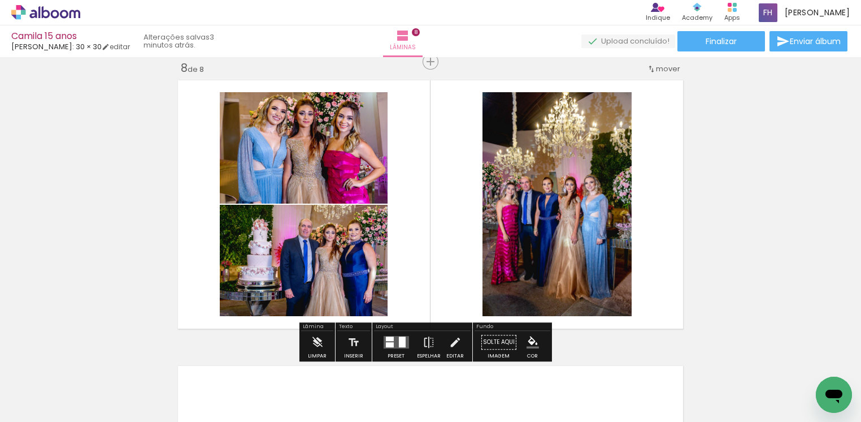
click at [398, 340] on div at bounding box center [401, 341] width 7 height 11
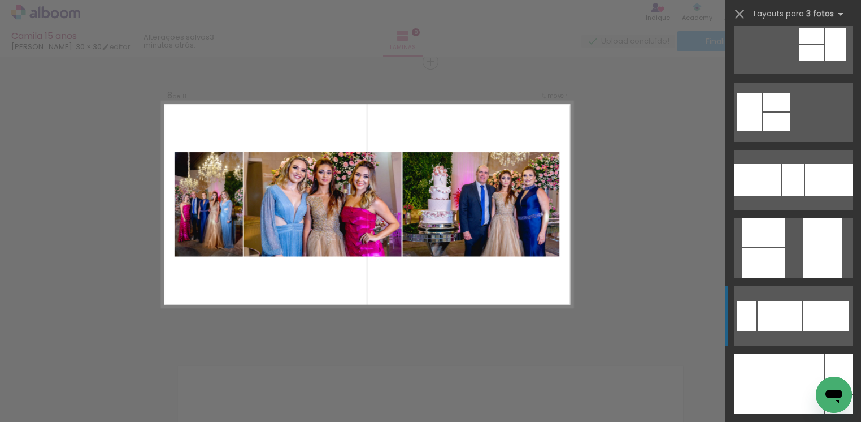
scroll to position [339, 0]
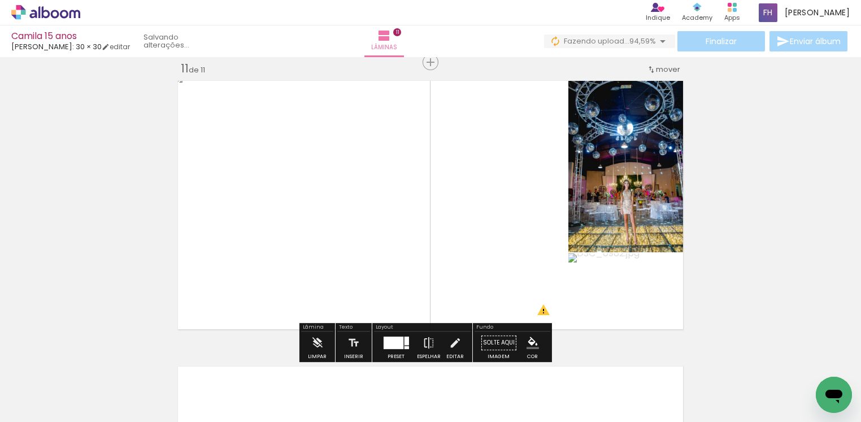
scroll to position [339, 0]
click at [378, 345] on paper-button "Preset" at bounding box center [396, 345] width 36 height 29
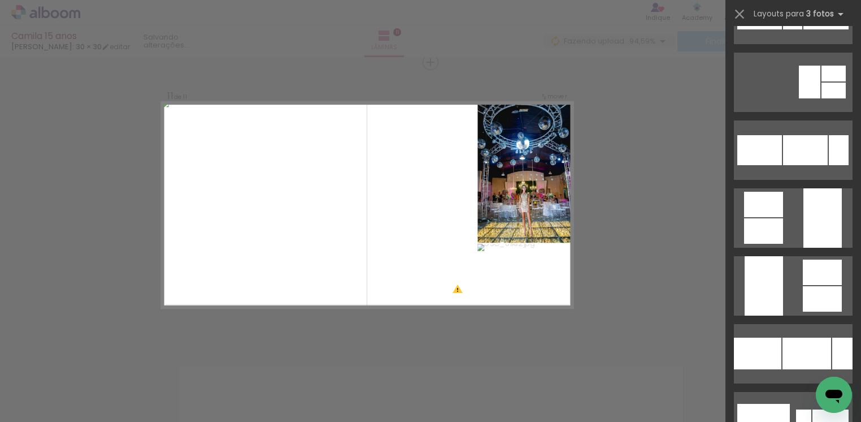
scroll to position [1305, 0]
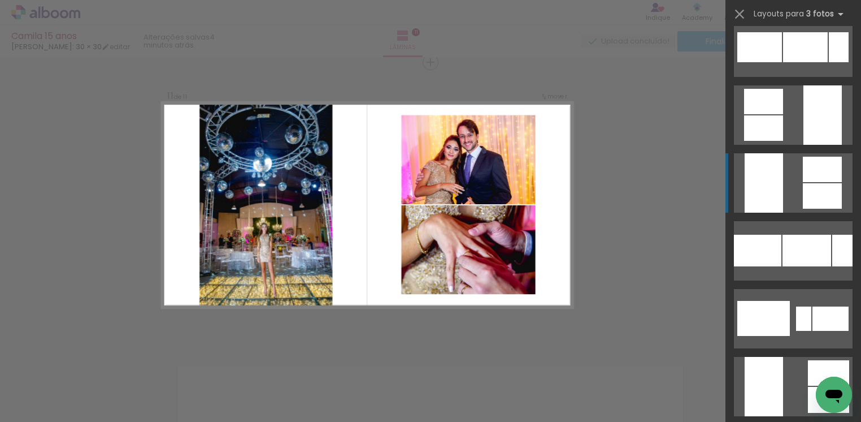
click at [831, 190] on div at bounding box center [822, 195] width 39 height 25
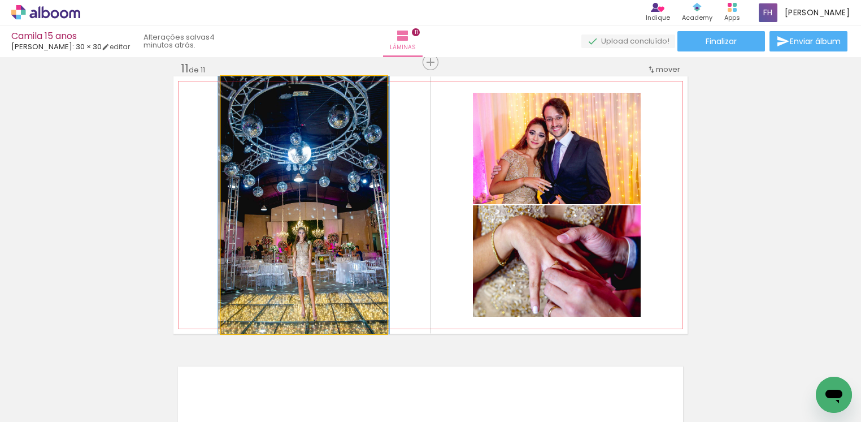
click at [335, 245] on quentale-photo at bounding box center [304, 204] width 166 height 257
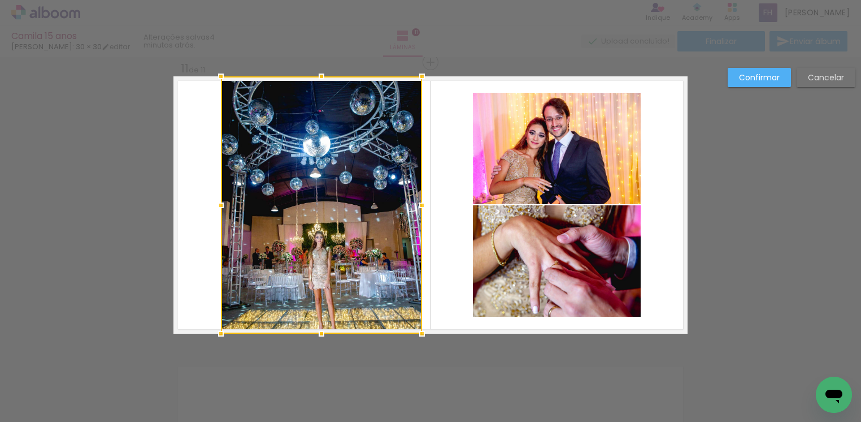
drag, startPoint x: 381, startPoint y: 211, endPoint x: 416, endPoint y: 218, distance: 35.8
click at [416, 218] on album-spread "11 de 11" at bounding box center [430, 204] width 514 height 257
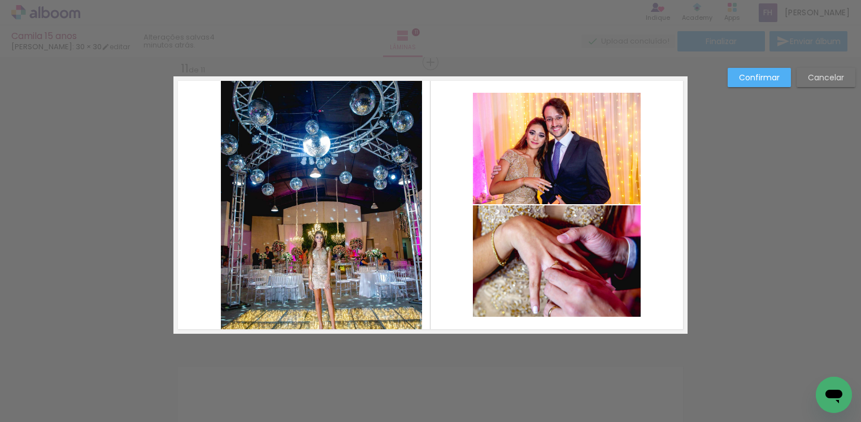
click at [741, 70] on paper-button "Confirmar" at bounding box center [759, 77] width 63 height 19
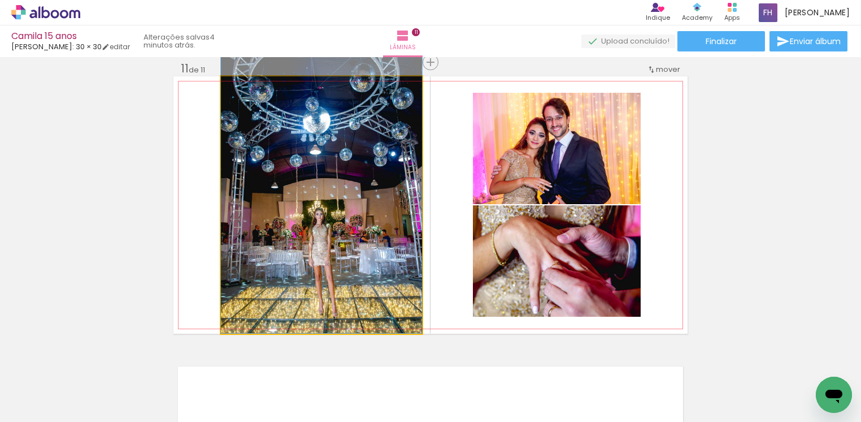
drag, startPoint x: 316, startPoint y: 226, endPoint x: 317, endPoint y: 199, distance: 27.1
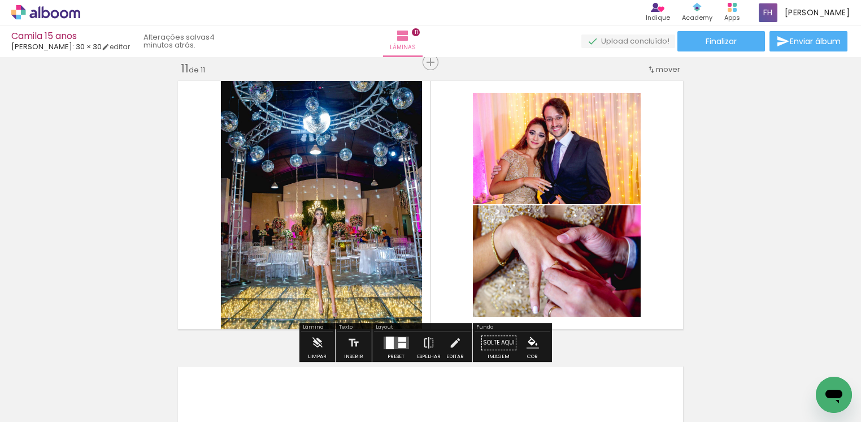
click at [53, 409] on span "Adicionar Fotos" at bounding box center [40, 415] width 34 height 12
click at [0, 0] on input "file" at bounding box center [0, 0] width 0 height 0
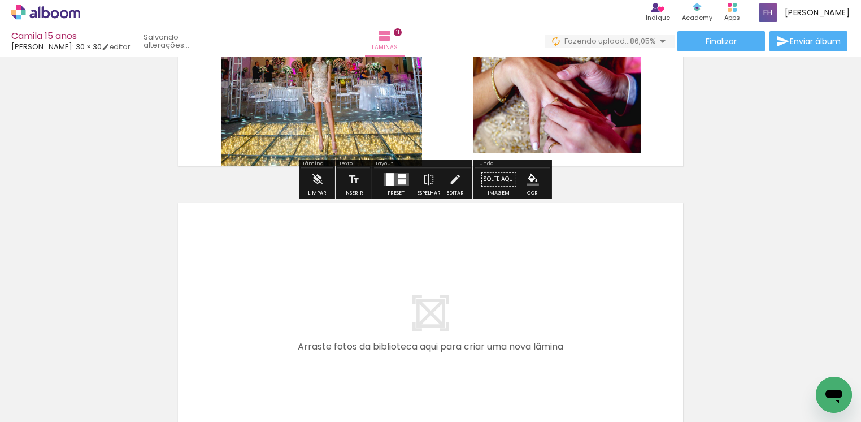
scroll to position [3037, 0]
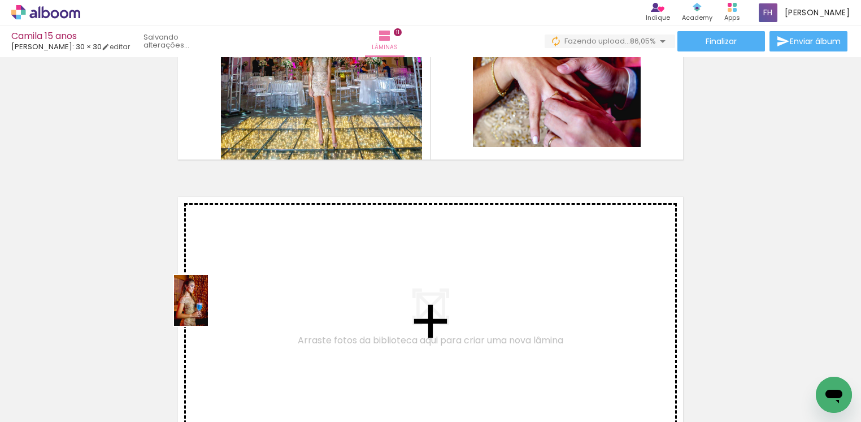
drag, startPoint x: 103, startPoint y: 389, endPoint x: 208, endPoint y: 309, distance: 132.6
click at [208, 309] on quentale-workspace at bounding box center [430, 211] width 861 height 422
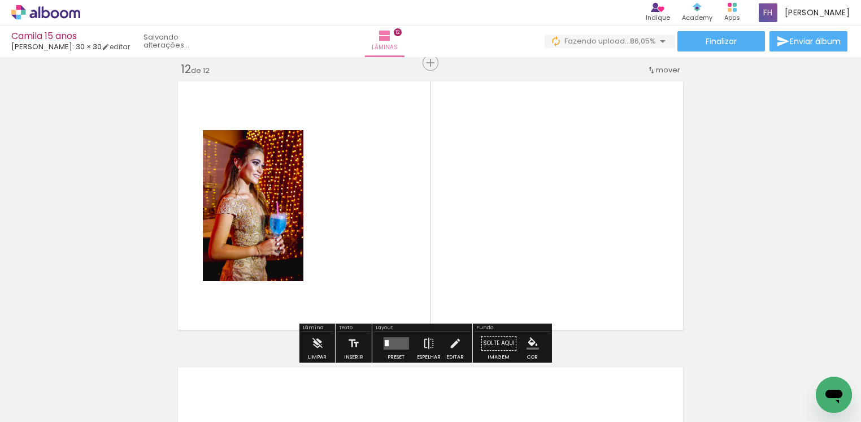
scroll to position [3153, 0]
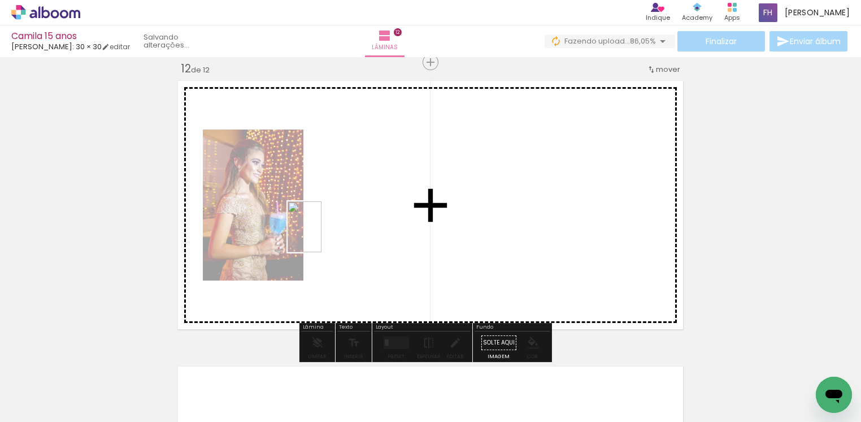
drag, startPoint x: 116, startPoint y: 392, endPoint x: 322, endPoint y: 235, distance: 258.4
click at [322, 235] on quentale-workspace at bounding box center [430, 211] width 861 height 422
drag, startPoint x: 232, startPoint y: 289, endPoint x: 343, endPoint y: 223, distance: 129.8
click at [343, 223] on quentale-workspace at bounding box center [430, 211] width 861 height 422
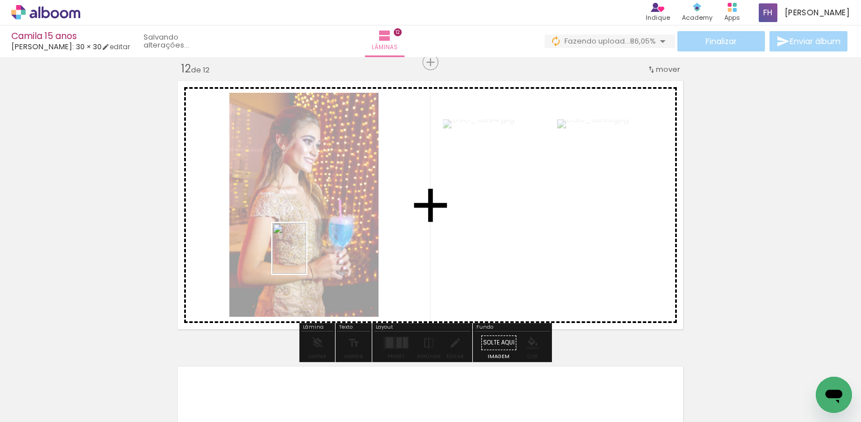
drag, startPoint x: 129, startPoint y: 380, endPoint x: 306, endPoint y: 257, distance: 215.5
click at [306, 257] on quentale-workspace at bounding box center [430, 211] width 861 height 422
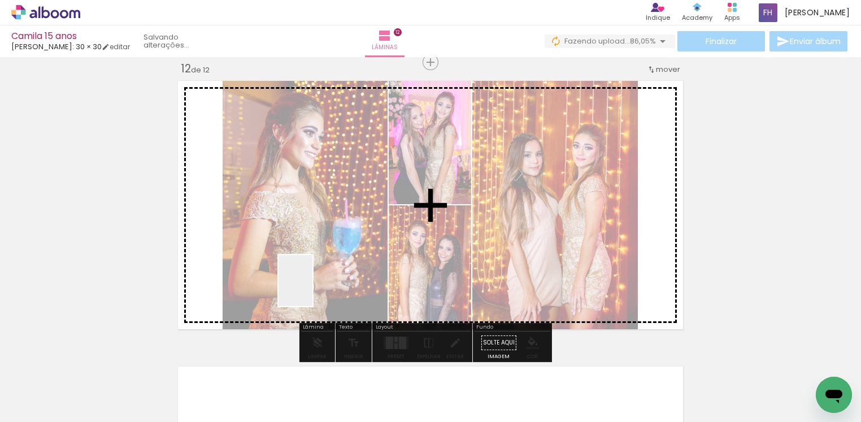
drag, startPoint x: 109, startPoint y: 403, endPoint x: 312, endPoint y: 289, distance: 233.3
click at [312, 289] on quentale-workspace at bounding box center [430, 211] width 861 height 422
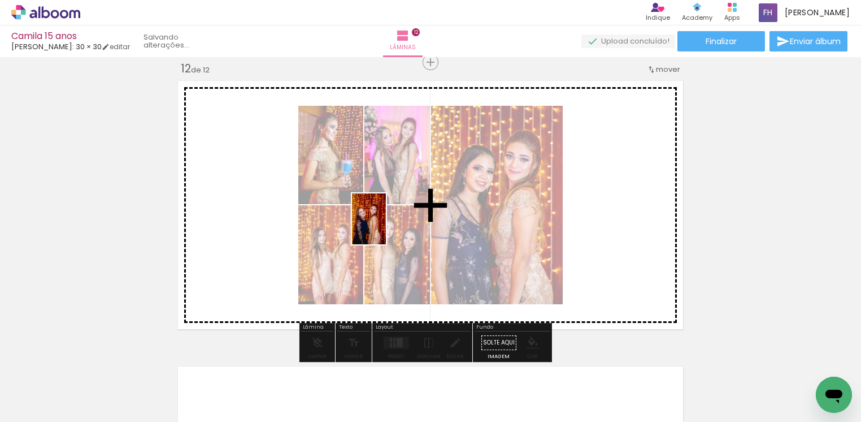
drag, startPoint x: 119, startPoint y: 393, endPoint x: 386, endPoint y: 227, distance: 313.9
click at [386, 227] on quentale-workspace at bounding box center [430, 211] width 861 height 422
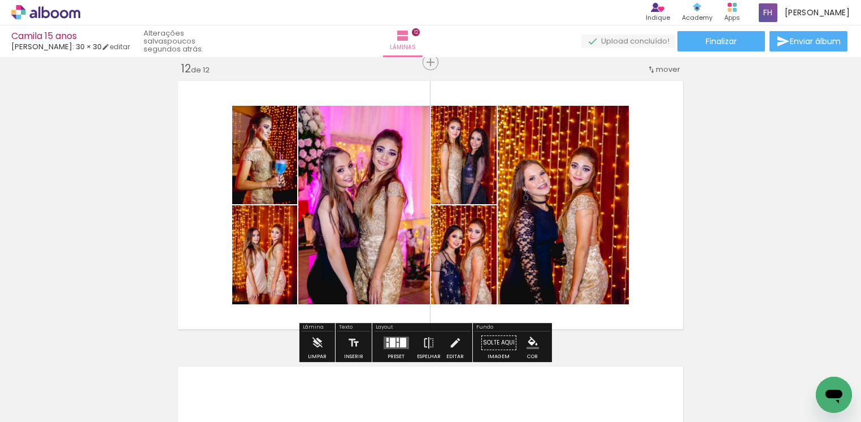
click at [396, 337] on div at bounding box center [397, 339] width 2 height 4
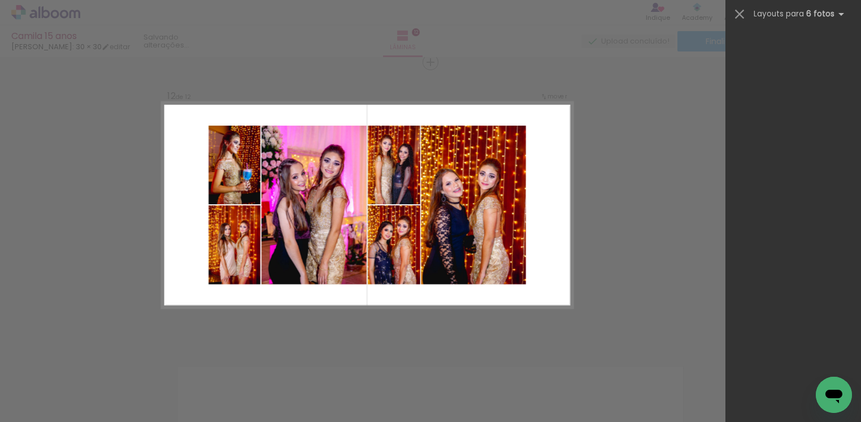
scroll to position [0, 0]
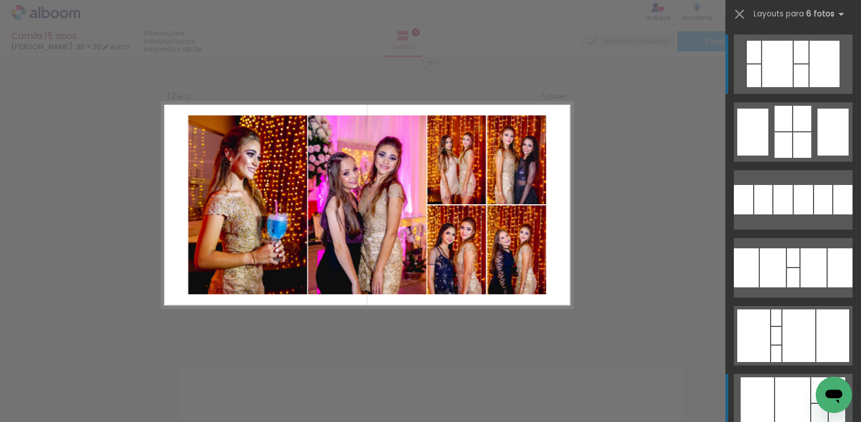
click at [791, 403] on div at bounding box center [792, 403] width 35 height 52
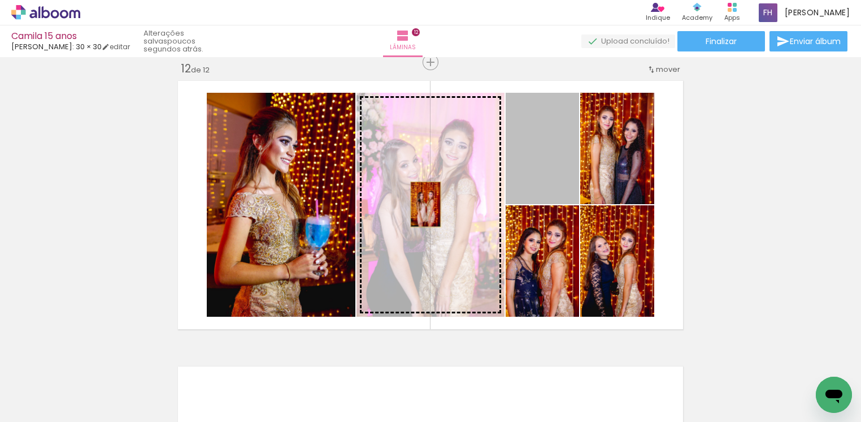
drag, startPoint x: 544, startPoint y: 140, endPoint x: 419, endPoint y: 203, distance: 140.3
click at [0, 0] on slot at bounding box center [0, 0] width 0 height 0
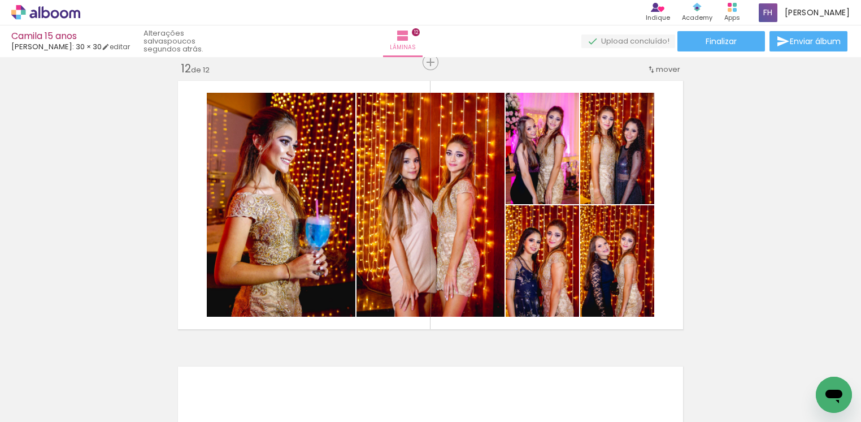
click at [54, 410] on span "Adicionar Fotos" at bounding box center [40, 415] width 34 height 12
click at [0, 0] on input "file" at bounding box center [0, 0] width 0 height 0
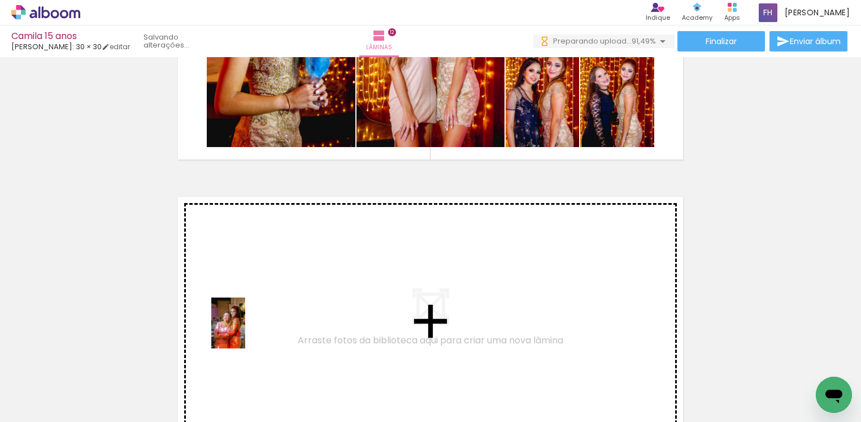
drag, startPoint x: 110, startPoint y: 396, endPoint x: 246, endPoint y: 329, distance: 152.1
click at [246, 329] on quentale-workspace at bounding box center [430, 211] width 861 height 422
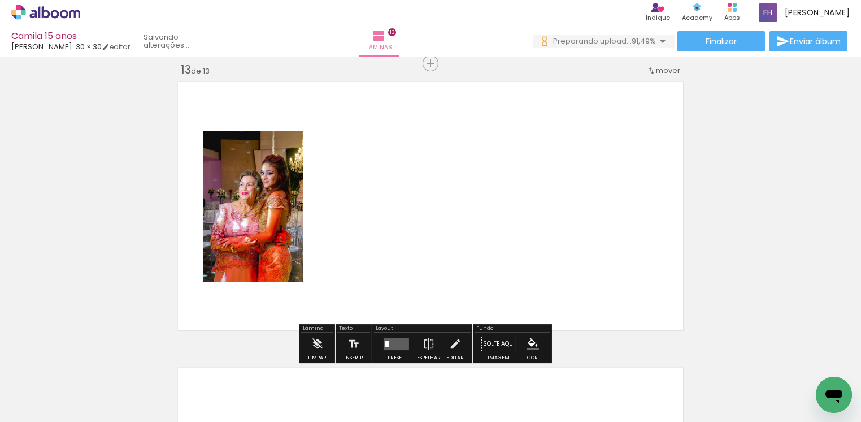
scroll to position [3439, 0]
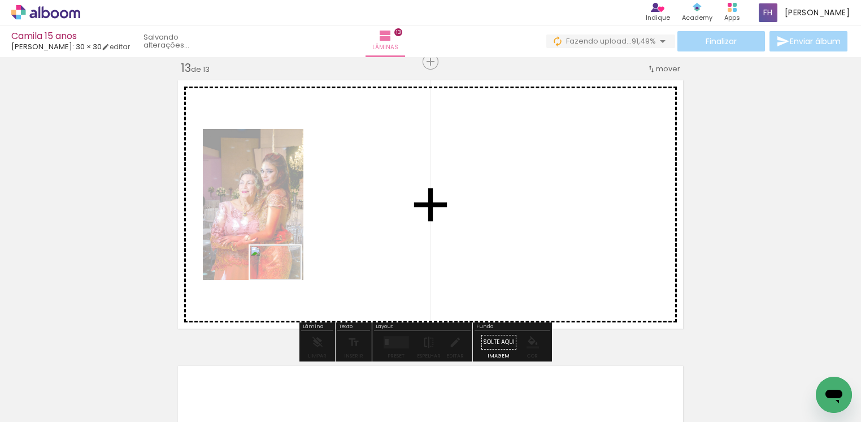
drag, startPoint x: 140, startPoint y: 384, endPoint x: 284, endPoint y: 279, distance: 178.4
click at [284, 279] on quentale-workspace at bounding box center [430, 211] width 861 height 422
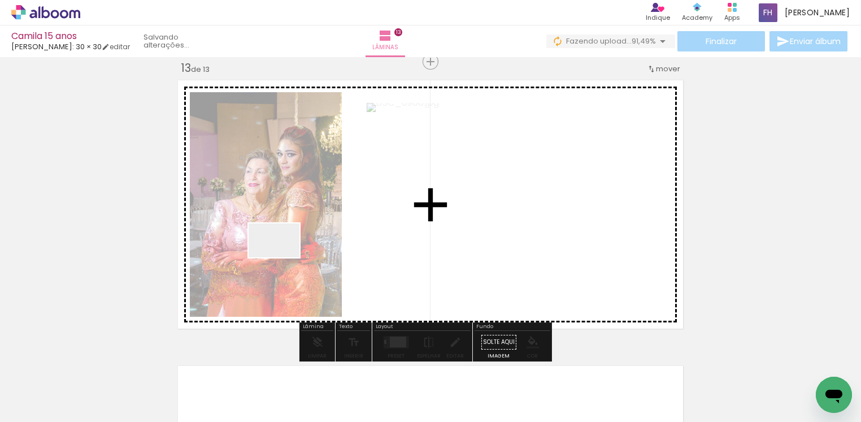
click at [283, 257] on quentale-workspace at bounding box center [430, 211] width 861 height 422
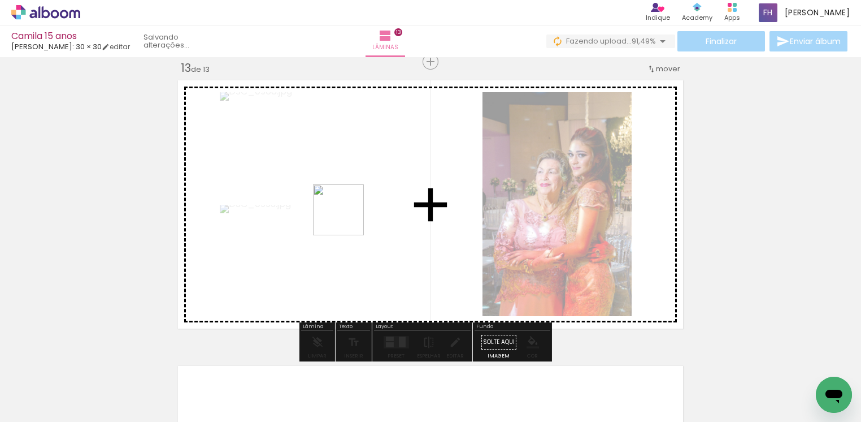
drag, startPoint x: 329, startPoint y: 233, endPoint x: 349, endPoint y: 218, distance: 24.9
click at [349, 218] on quentale-workspace at bounding box center [430, 211] width 861 height 422
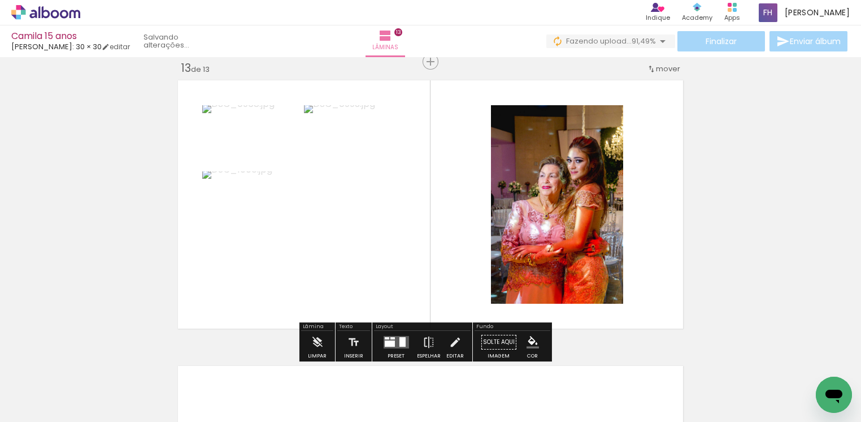
click at [389, 342] on div at bounding box center [389, 343] width 10 height 6
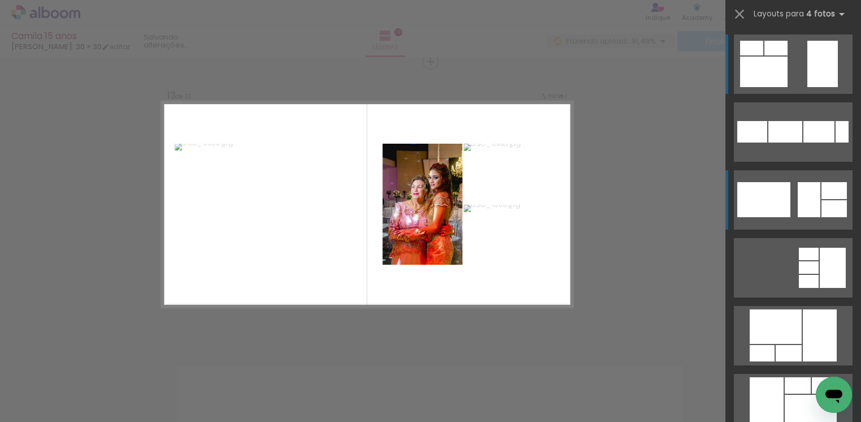
click at [825, 201] on div at bounding box center [834, 208] width 25 height 17
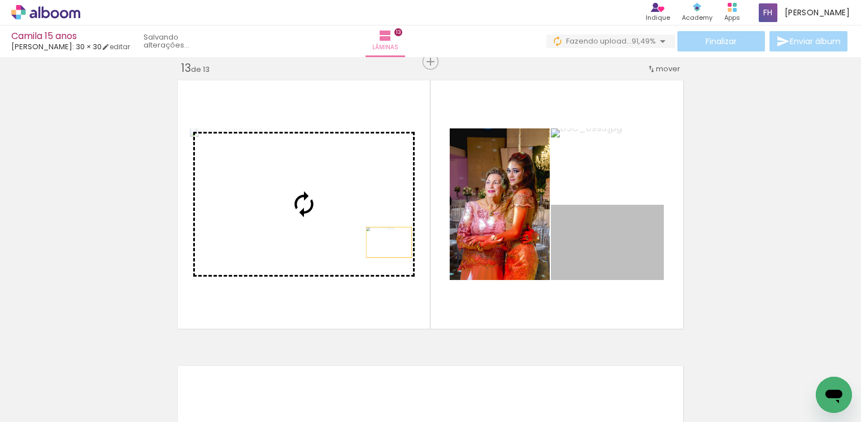
drag, startPoint x: 641, startPoint y: 240, endPoint x: 383, endPoint y: 242, distance: 258.8
click at [0, 0] on slot at bounding box center [0, 0] width 0 height 0
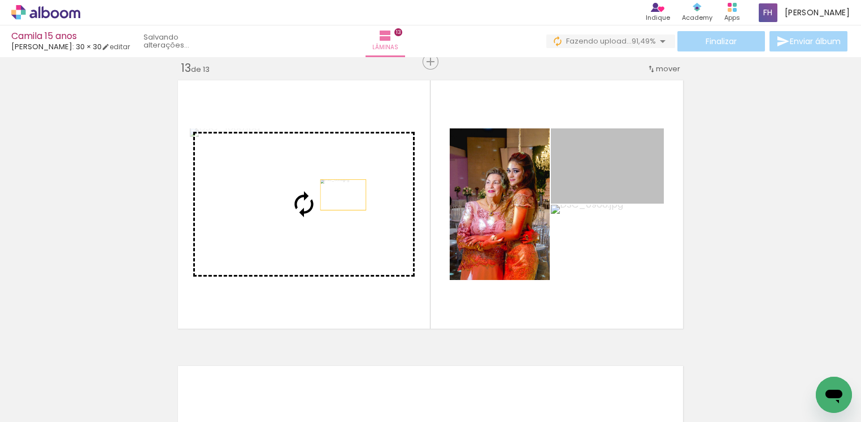
drag, startPoint x: 601, startPoint y: 171, endPoint x: 337, endPoint y: 194, distance: 265.0
click at [0, 0] on slot at bounding box center [0, 0] width 0 height 0
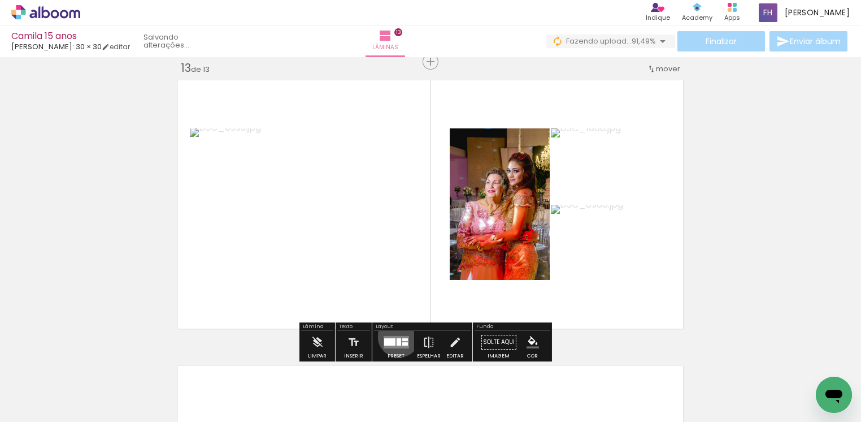
click at [396, 337] on quentale-layouter at bounding box center [395, 342] width 25 height 12
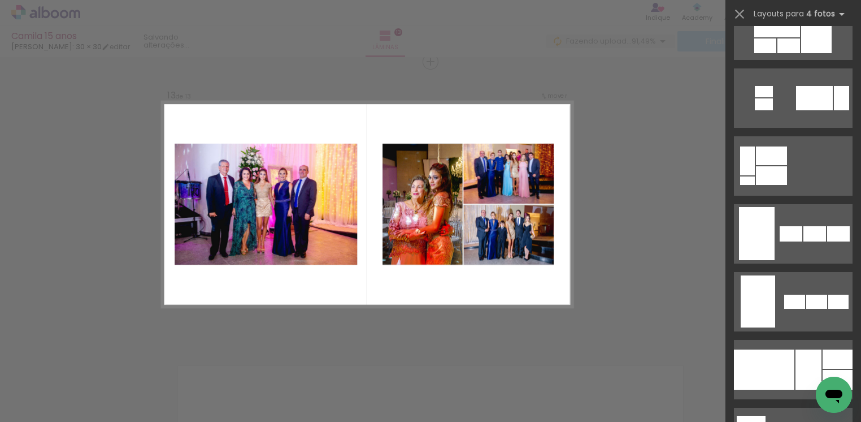
scroll to position [813, 0]
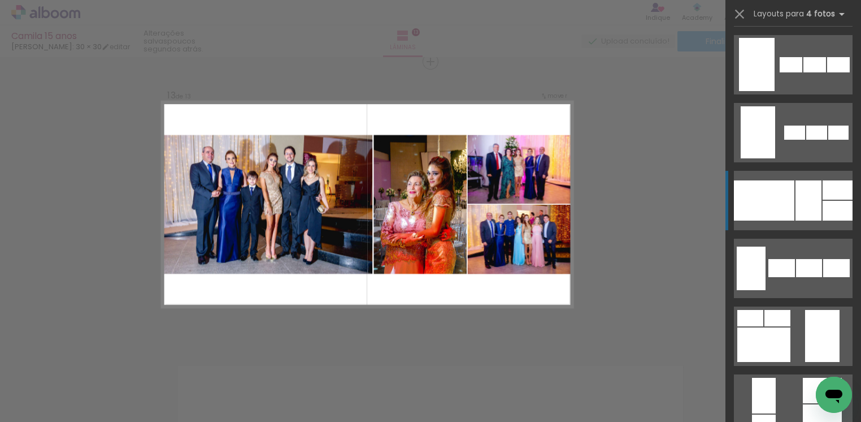
click at [813, 189] on div at bounding box center [809, 200] width 26 height 40
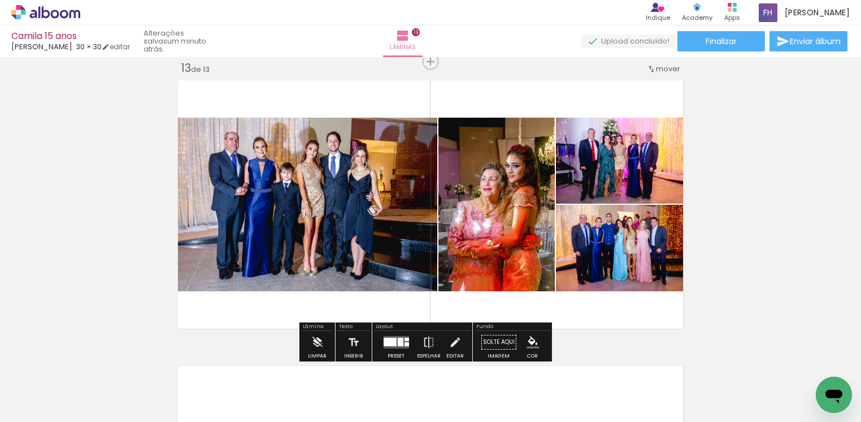
click at [36, 409] on span "Adicionar Fotos" at bounding box center [40, 415] width 34 height 12
click at [0, 0] on input "file" at bounding box center [0, 0] width 0 height 0
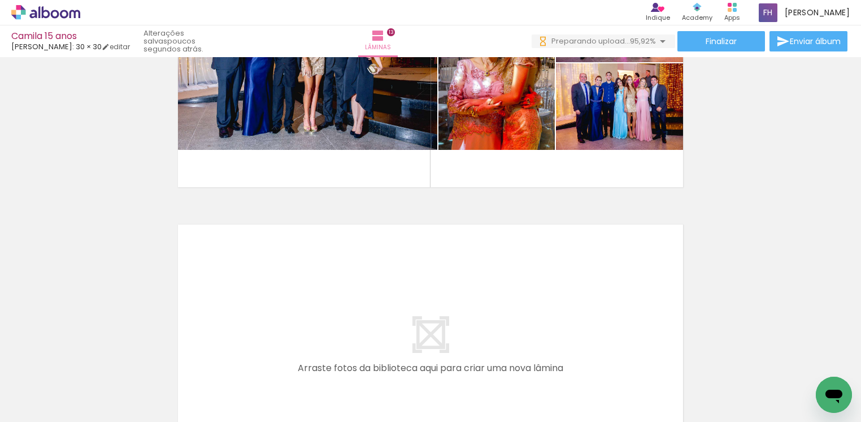
scroll to position [3608, 0]
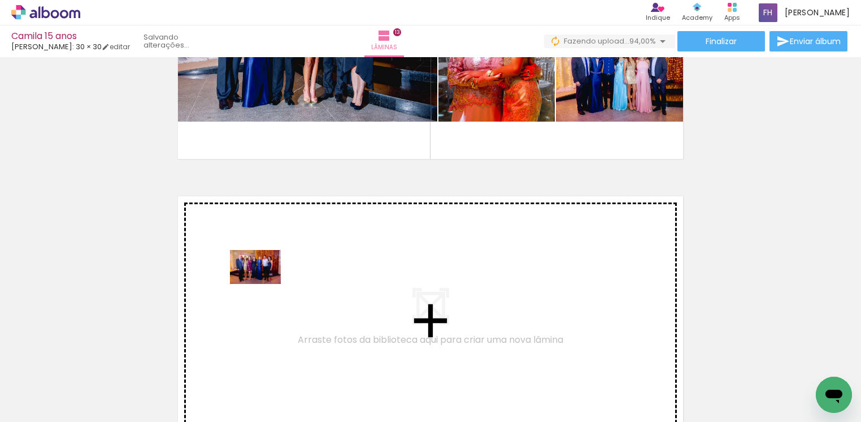
drag, startPoint x: 115, startPoint y: 382, endPoint x: 264, endPoint y: 284, distance: 178.7
click at [264, 284] on quentale-workspace at bounding box center [430, 211] width 861 height 422
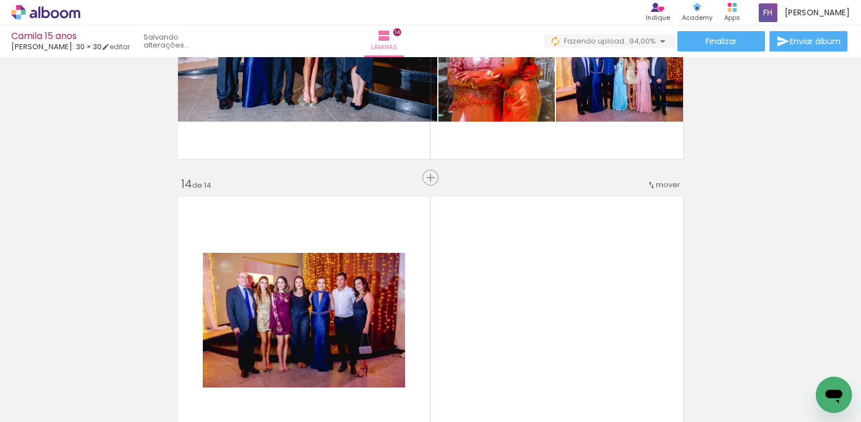
scroll to position [3724, 0]
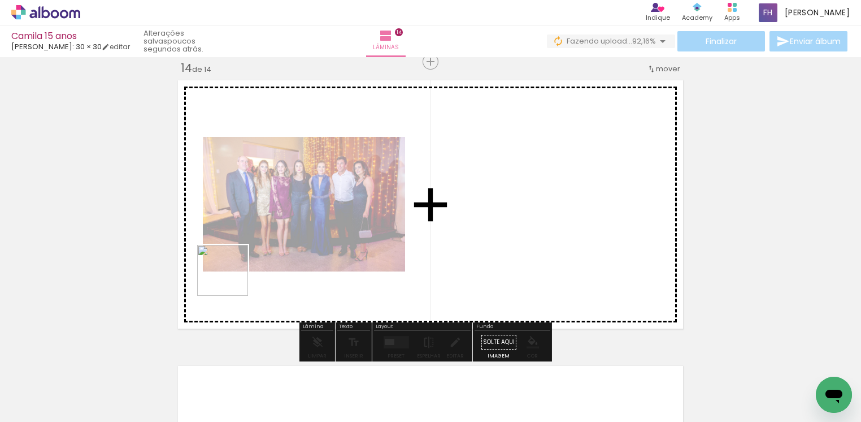
drag, startPoint x: 203, startPoint y: 313, endPoint x: 231, endPoint y: 279, distance: 44.6
click at [231, 279] on quentale-workspace at bounding box center [430, 211] width 861 height 422
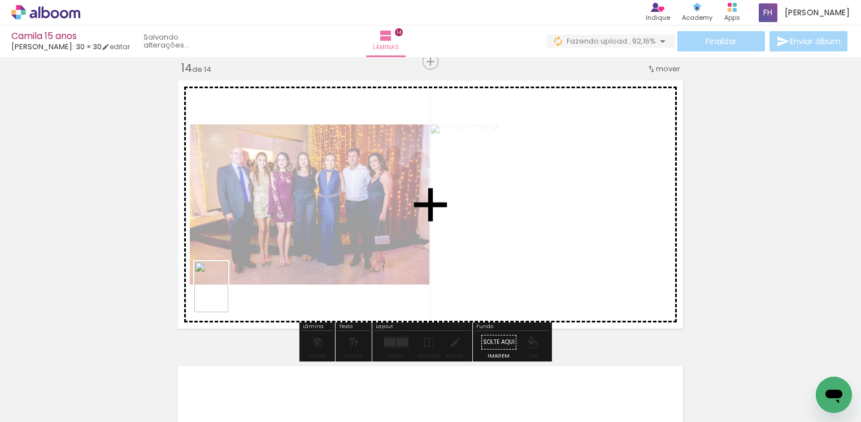
drag, startPoint x: 109, startPoint y: 399, endPoint x: 228, endPoint y: 295, distance: 158.2
click at [228, 295] on quentale-workspace at bounding box center [430, 211] width 861 height 422
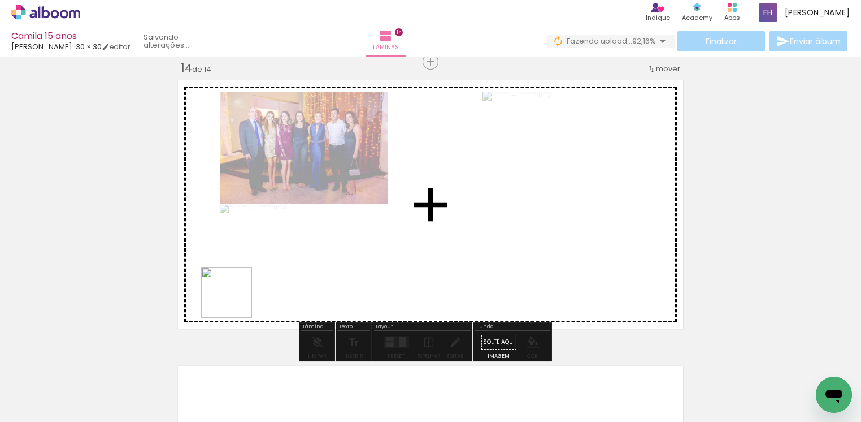
drag, startPoint x: 110, startPoint y: 397, endPoint x: 236, endPoint y: 300, distance: 159.5
click at [236, 300] on quentale-workspace at bounding box center [430, 211] width 861 height 422
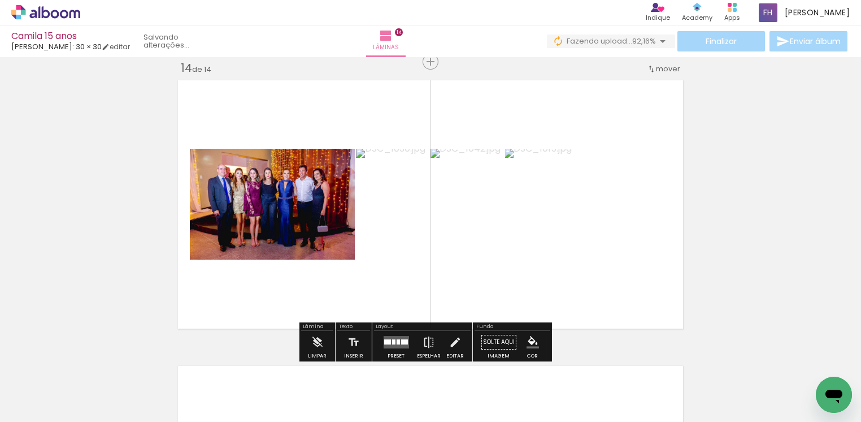
click at [401, 340] on div at bounding box center [404, 341] width 7 height 5
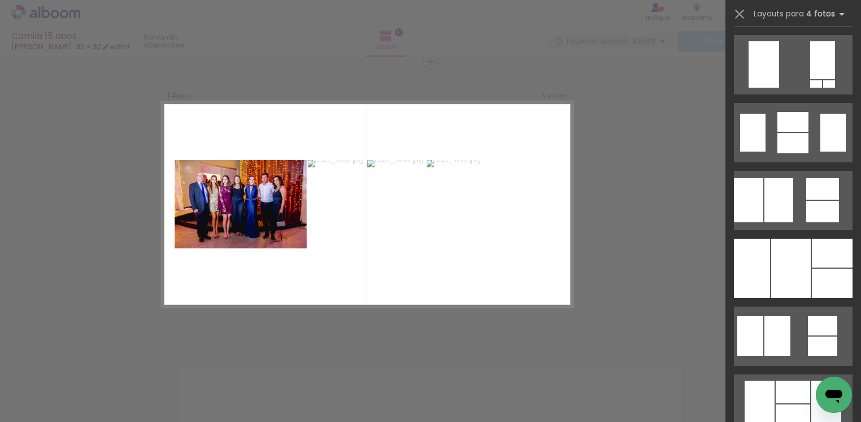
scroll to position [0, 0]
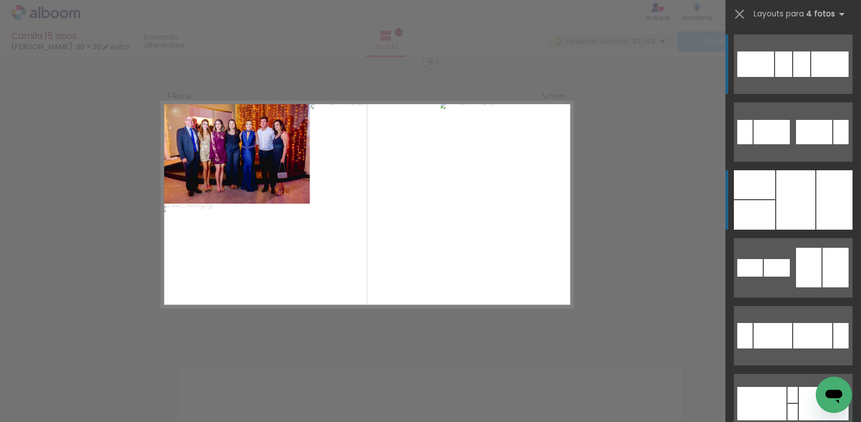
click at [776, 207] on div at bounding box center [795, 199] width 39 height 59
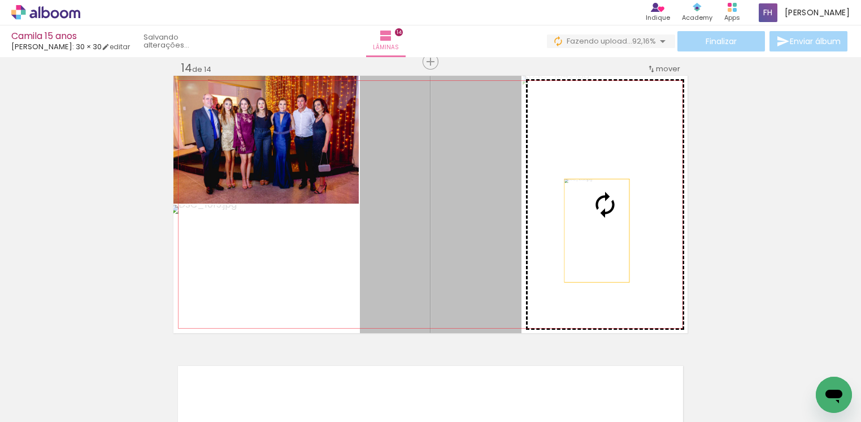
drag, startPoint x: 466, startPoint y: 228, endPoint x: 591, endPoint y: 230, distance: 124.9
click at [0, 0] on slot at bounding box center [0, 0] width 0 height 0
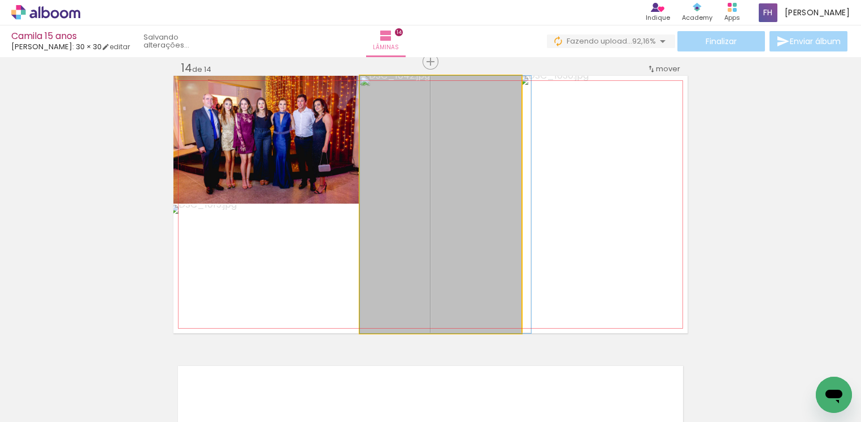
drag, startPoint x: 455, startPoint y: 250, endPoint x: 476, endPoint y: 250, distance: 21.5
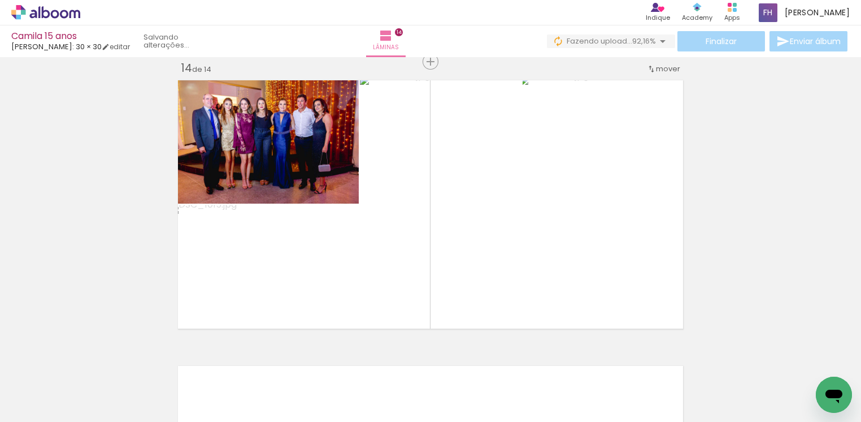
click at [36, 409] on span "Adicionar Fotos" at bounding box center [40, 415] width 34 height 12
click at [0, 0] on input "file" at bounding box center [0, 0] width 0 height 0
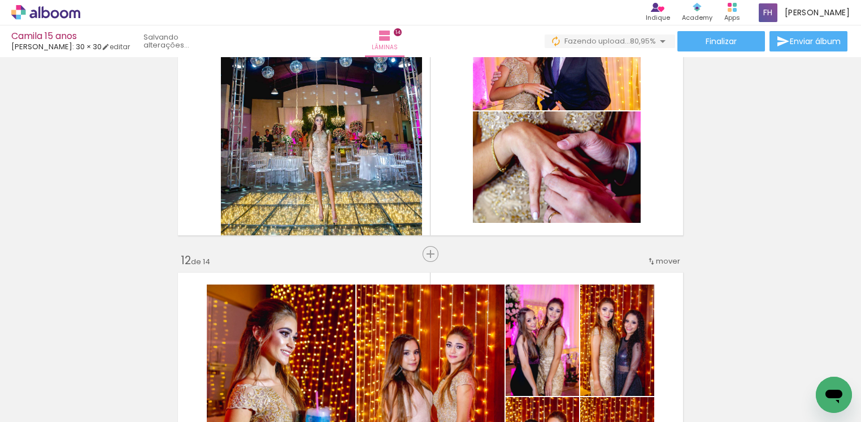
scroll to position [3131, 0]
